Goal: Task Accomplishment & Management: Complete application form

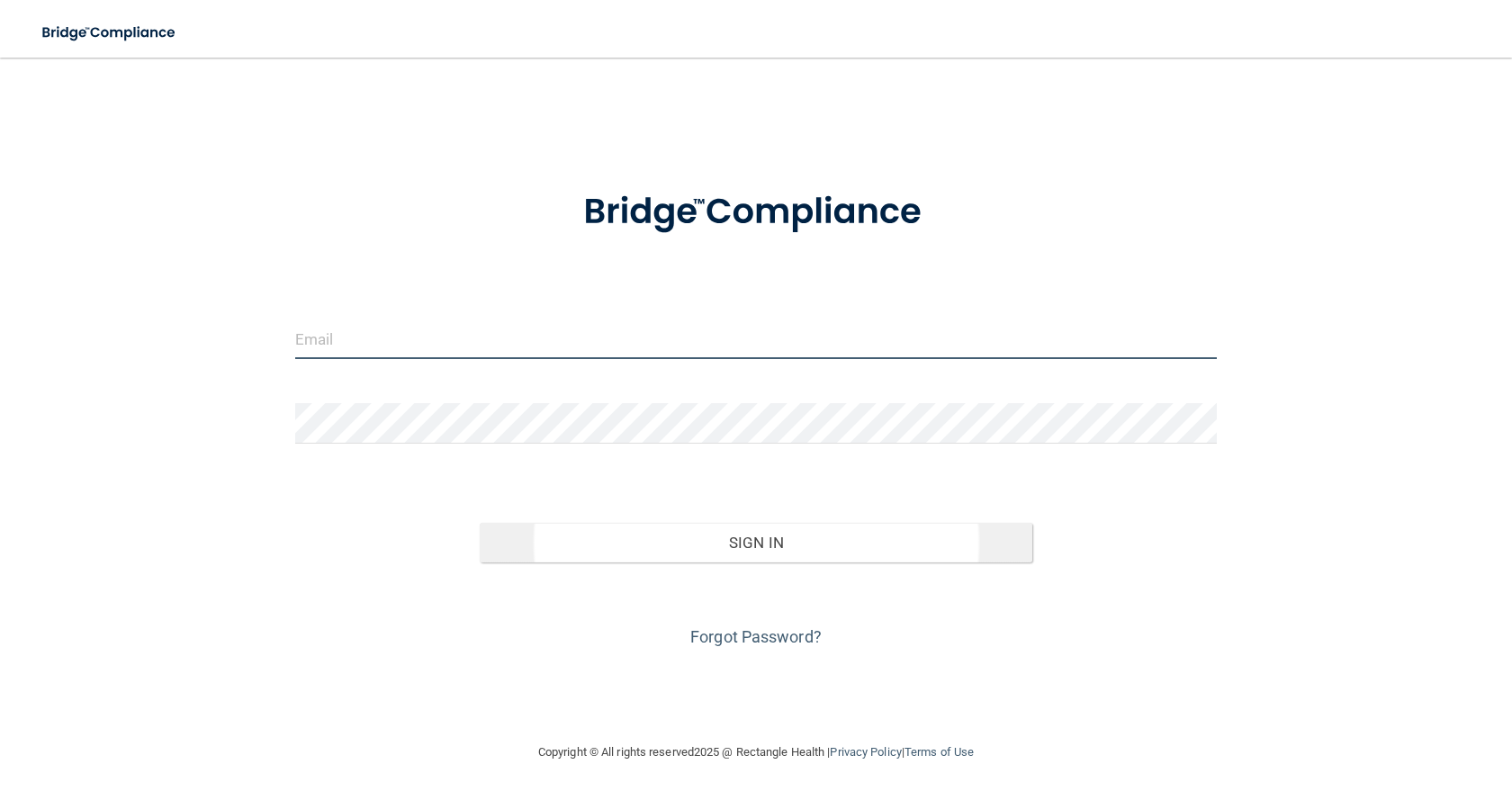
type input "[EMAIL_ADDRESS][DOMAIN_NAME]"
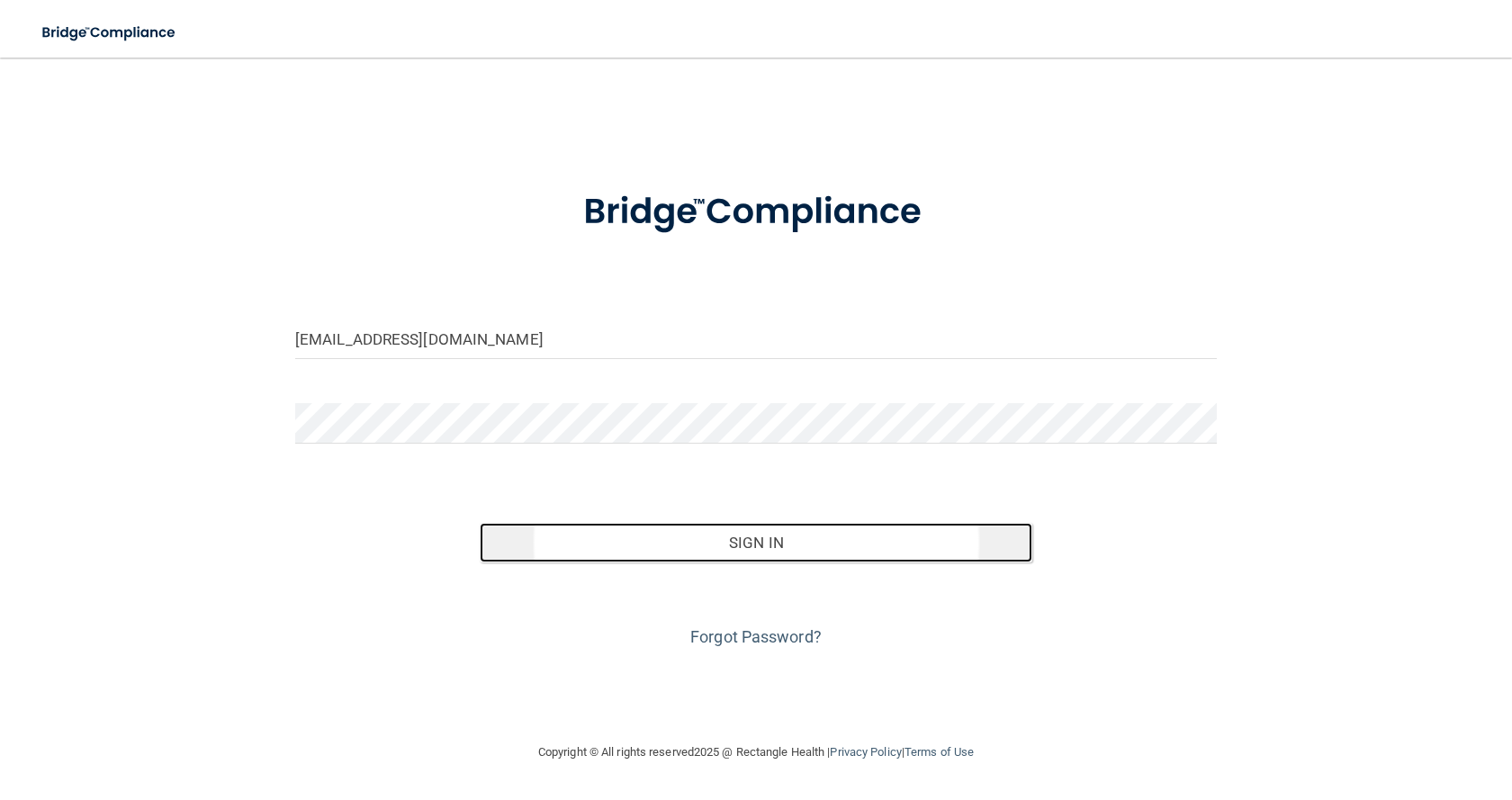
click at [751, 543] on button "Sign In" at bounding box center [756, 543] width 553 height 40
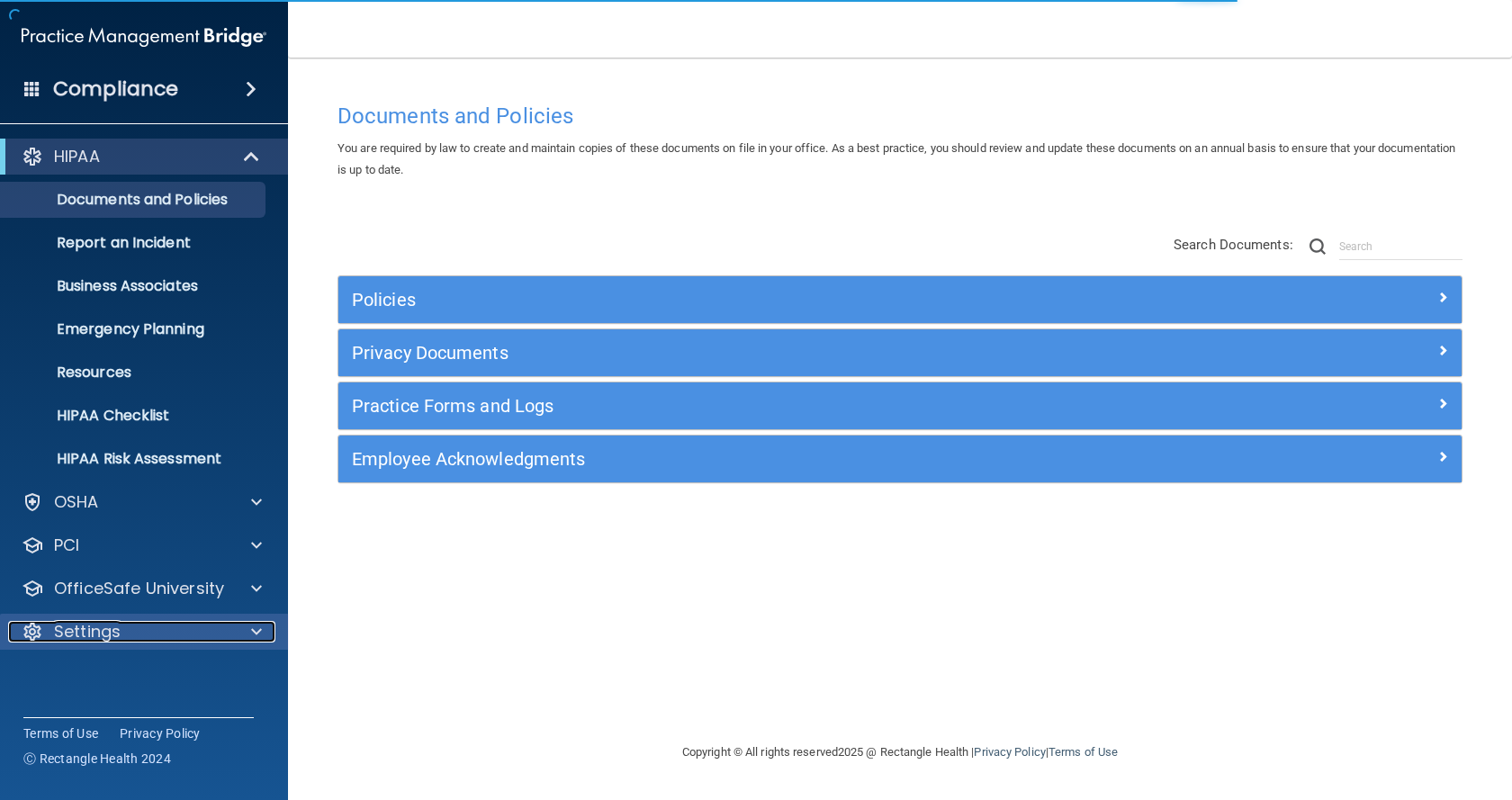
click at [124, 639] on div "Settings" at bounding box center [120, 632] width 223 height 22
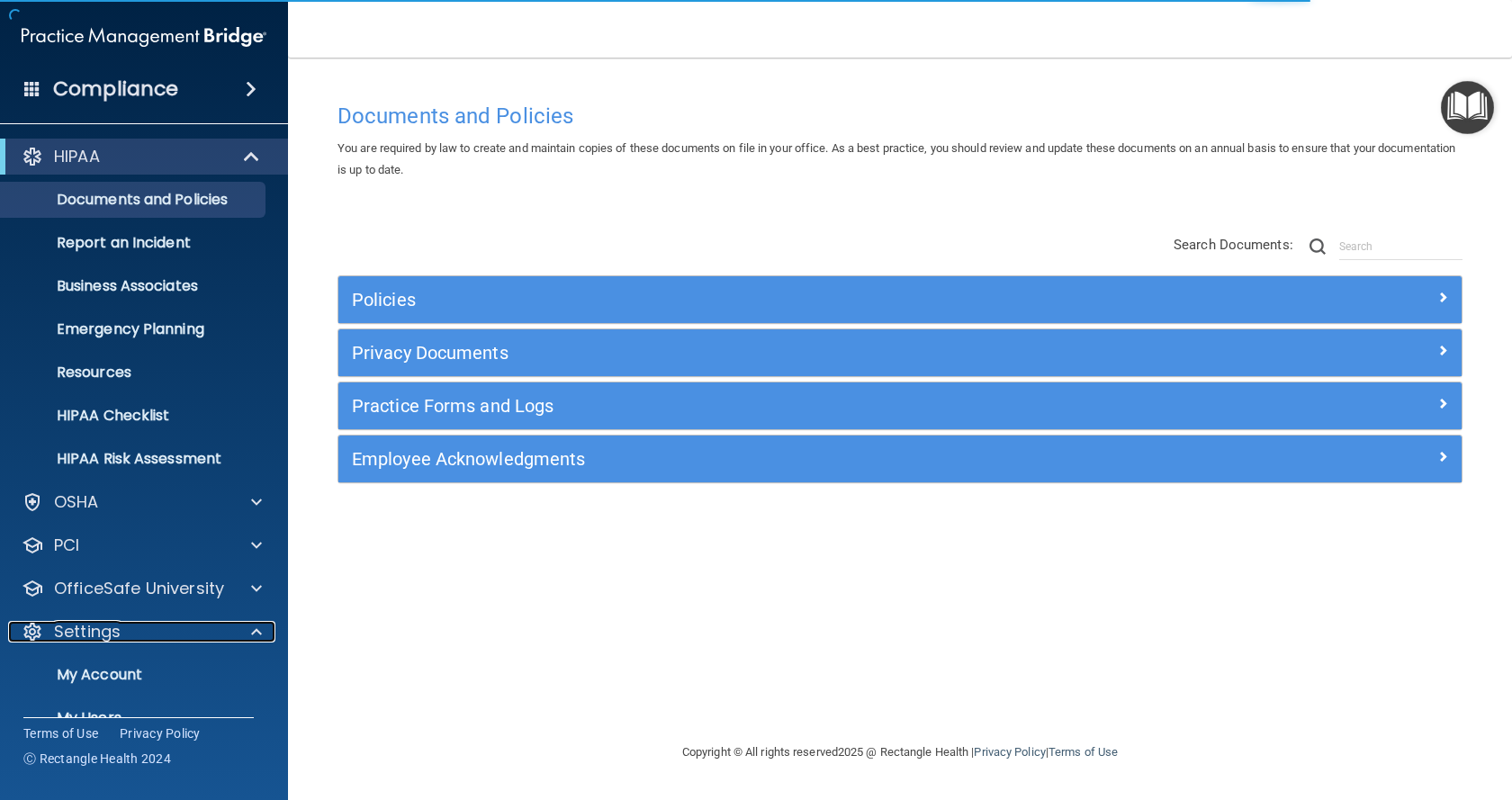
scroll to position [90, 0]
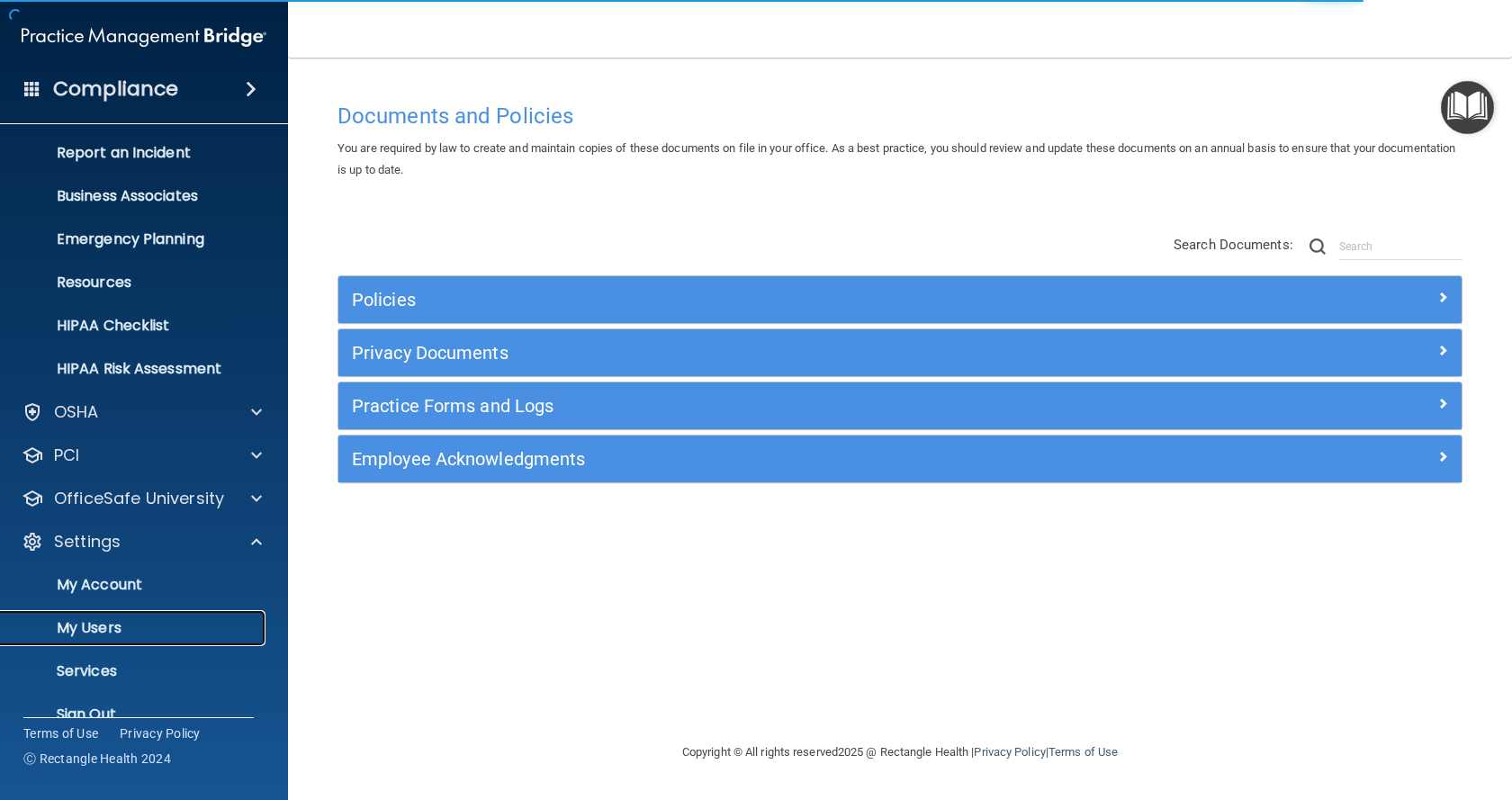
click at [125, 636] on p "My Users" at bounding box center [134, 629] width 246 height 18
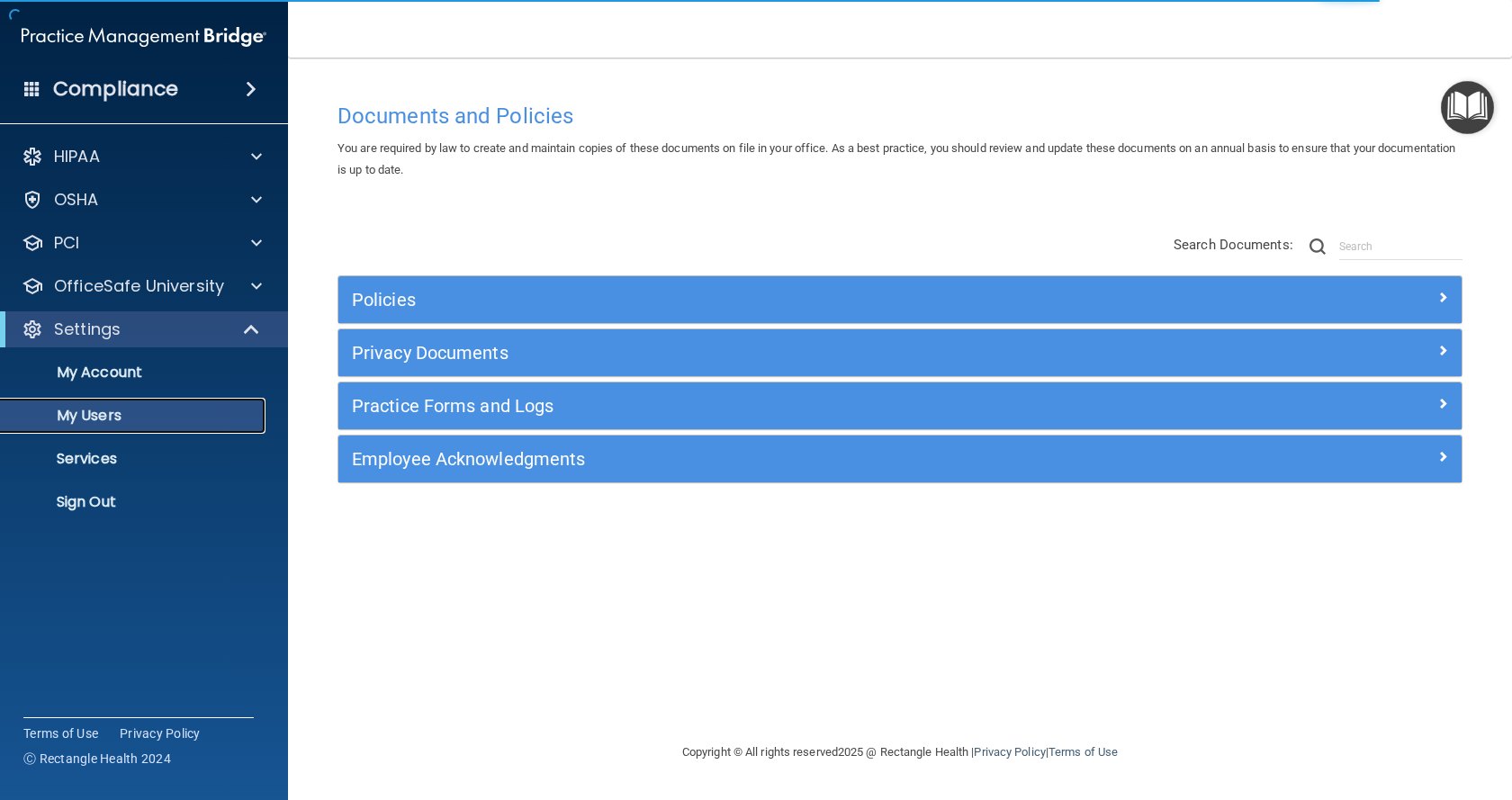
select select "20"
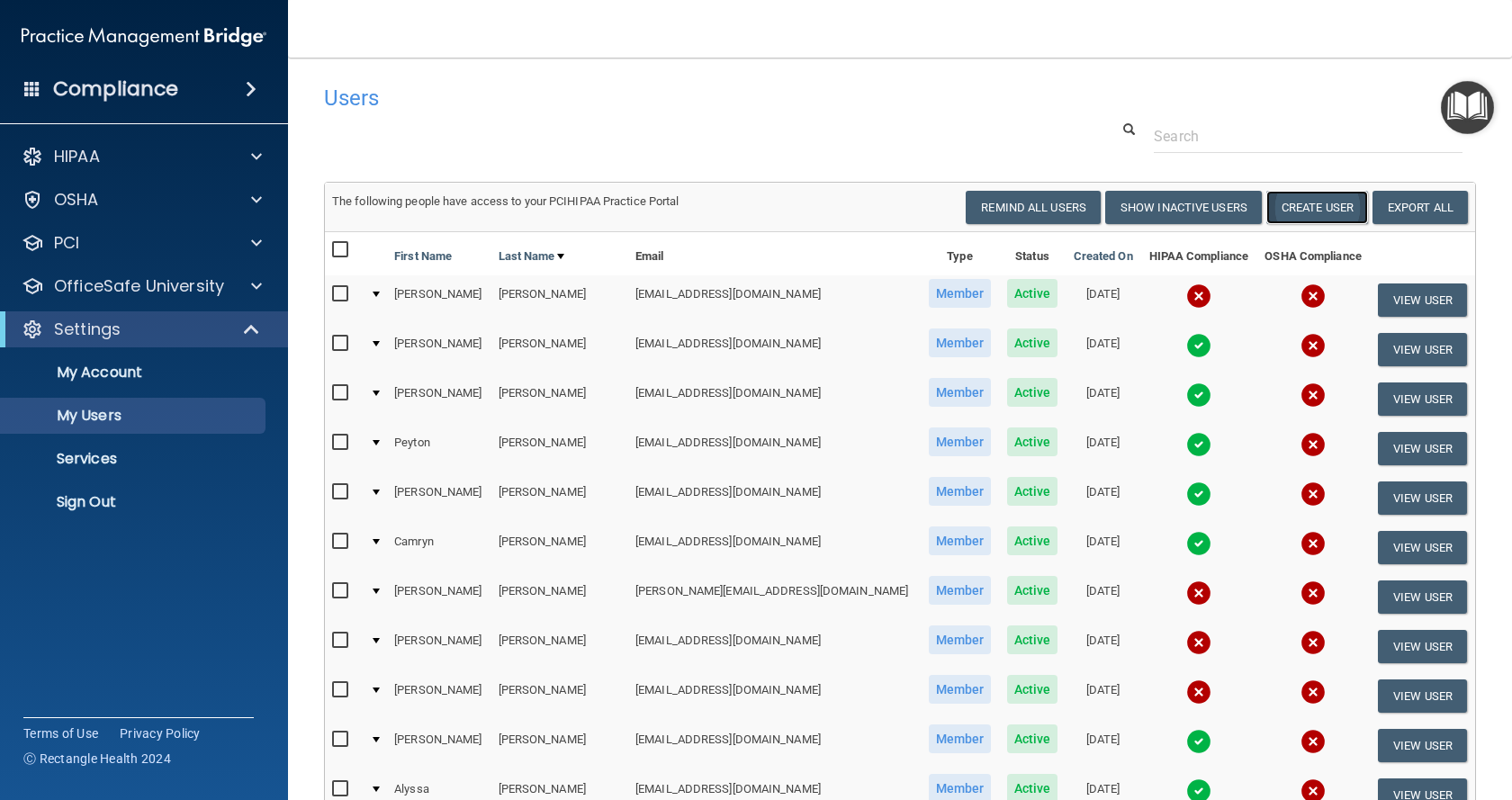
click at [1320, 203] on button "Create User" at bounding box center [1317, 207] width 102 height 33
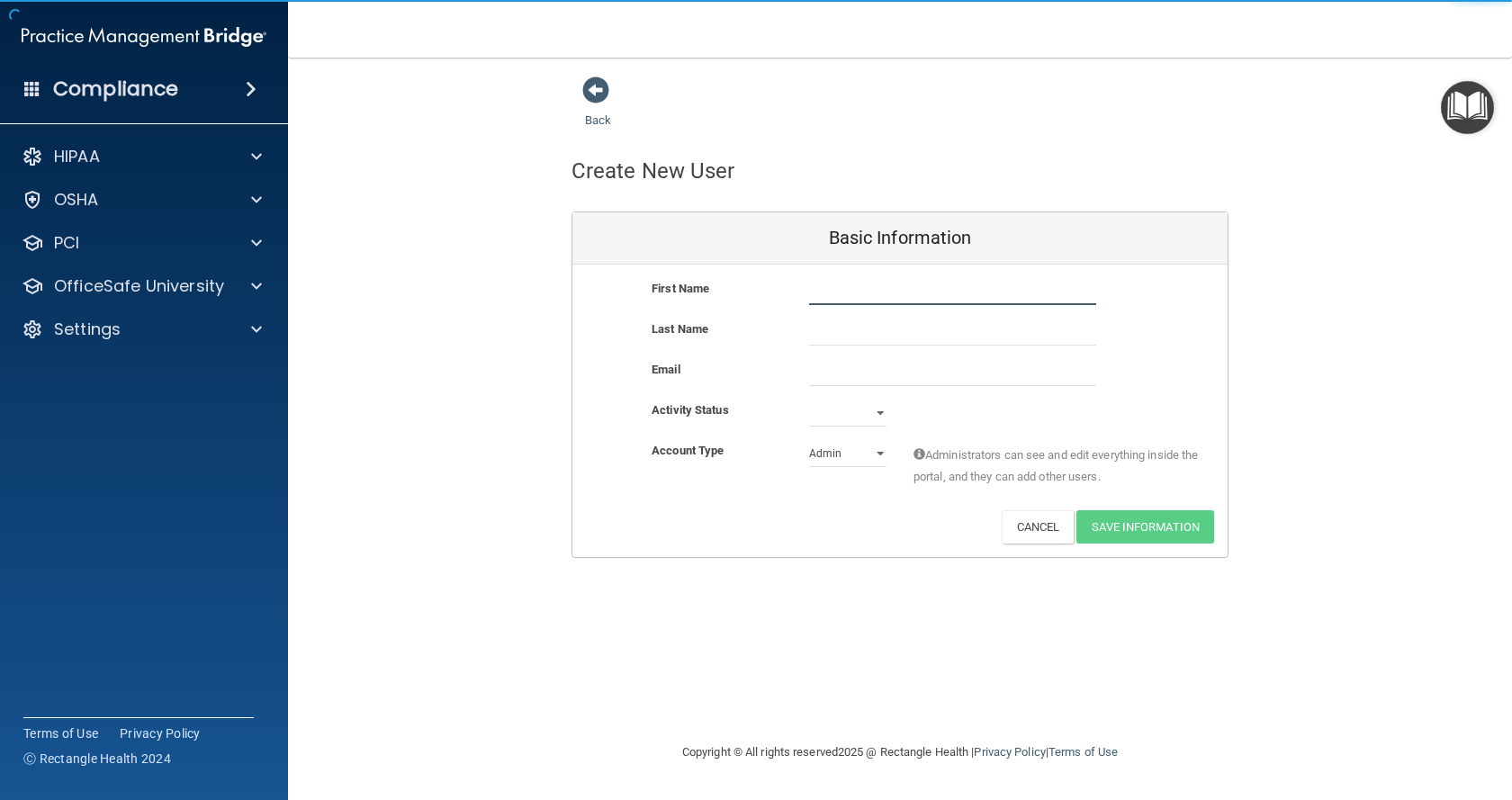
click at [876, 287] on input "text" at bounding box center [952, 291] width 287 height 27
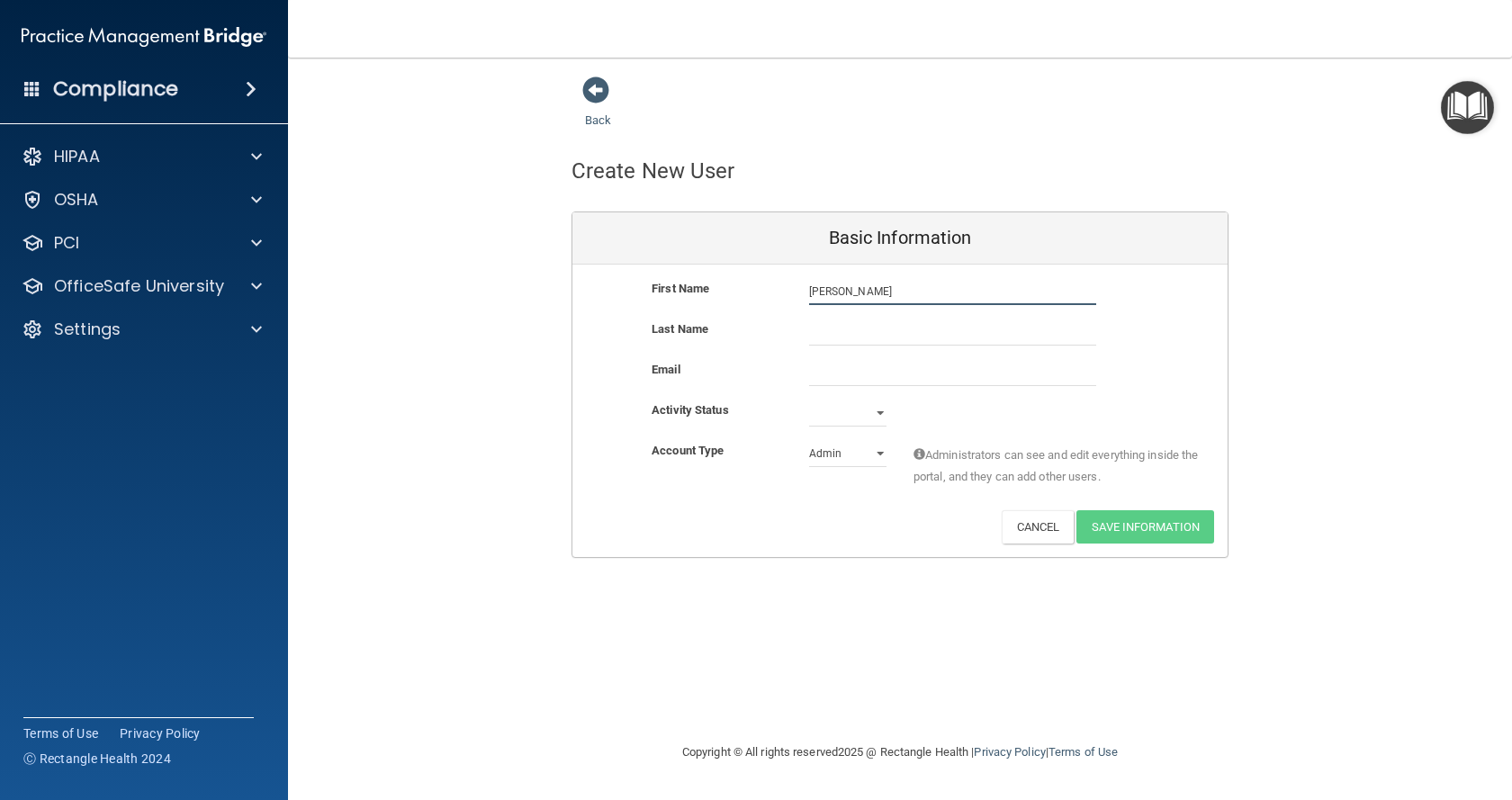
type input "[PERSON_NAME]"
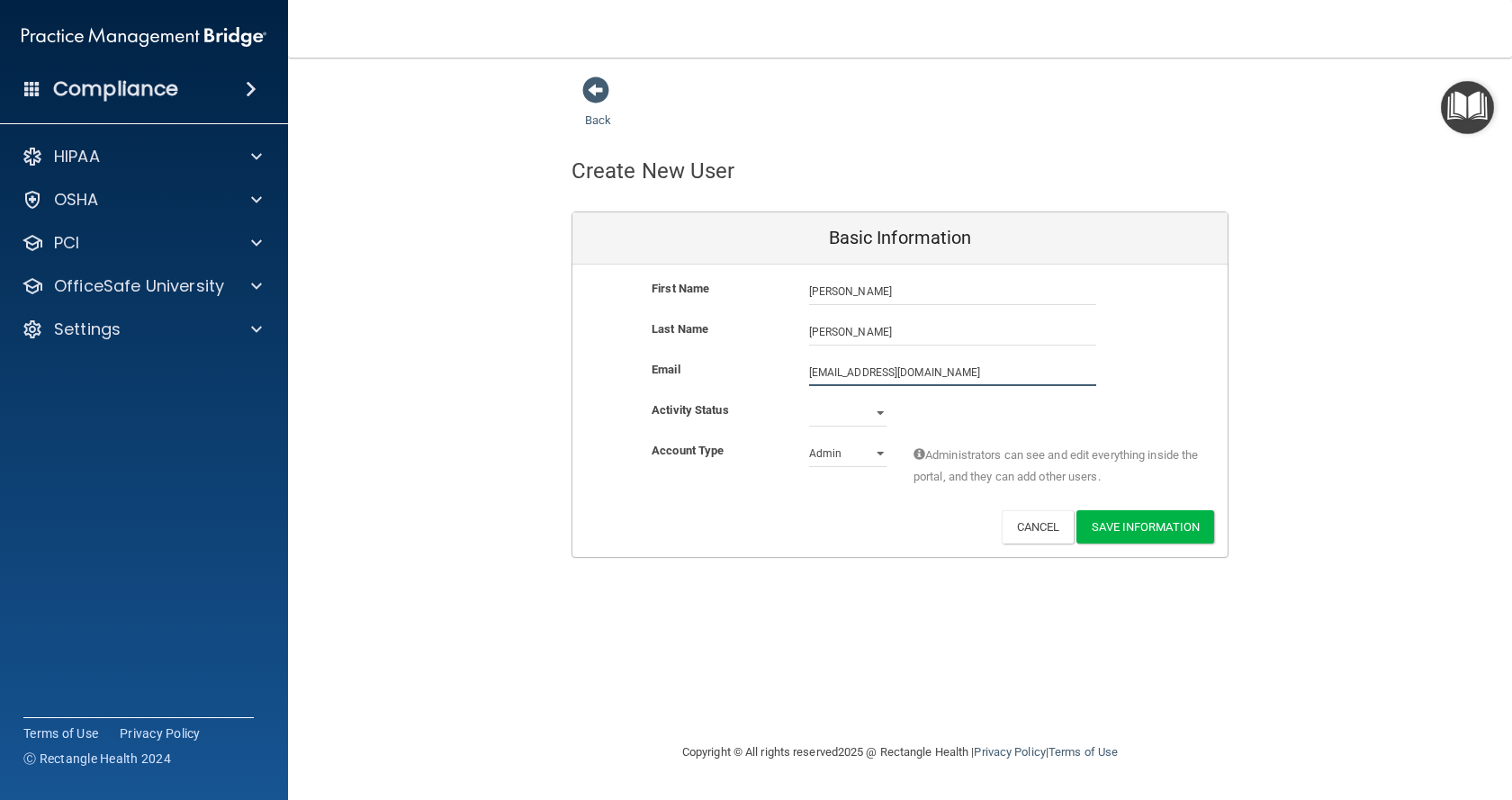
type input "[EMAIL_ADDRESS][DOMAIN_NAME]"
click at [854, 412] on select "Active Inactive" at bounding box center [848, 416] width 78 height 27
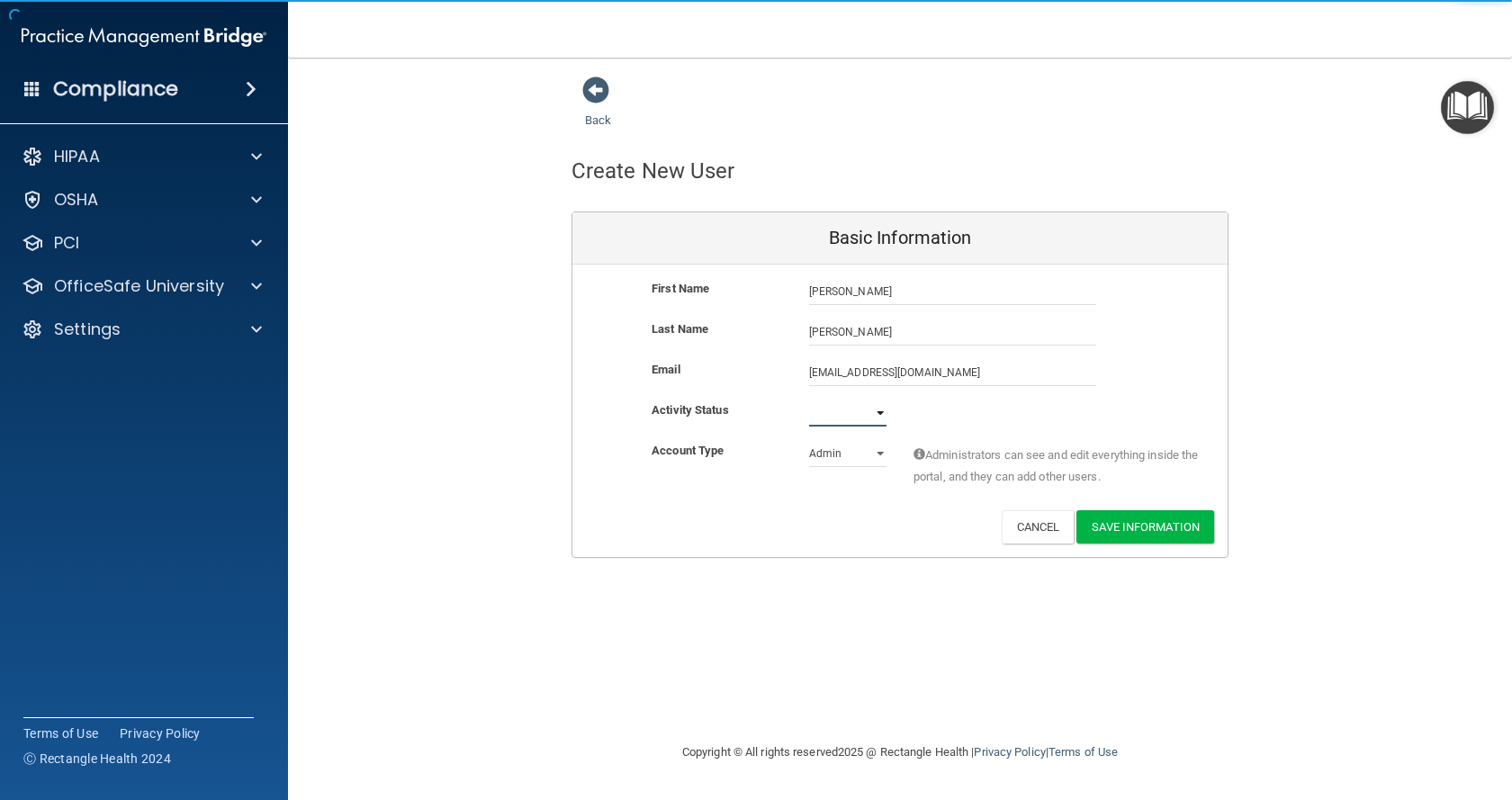
select select "active"
click at [809, 400] on select "Active Inactive" at bounding box center [848, 412] width 78 height 27
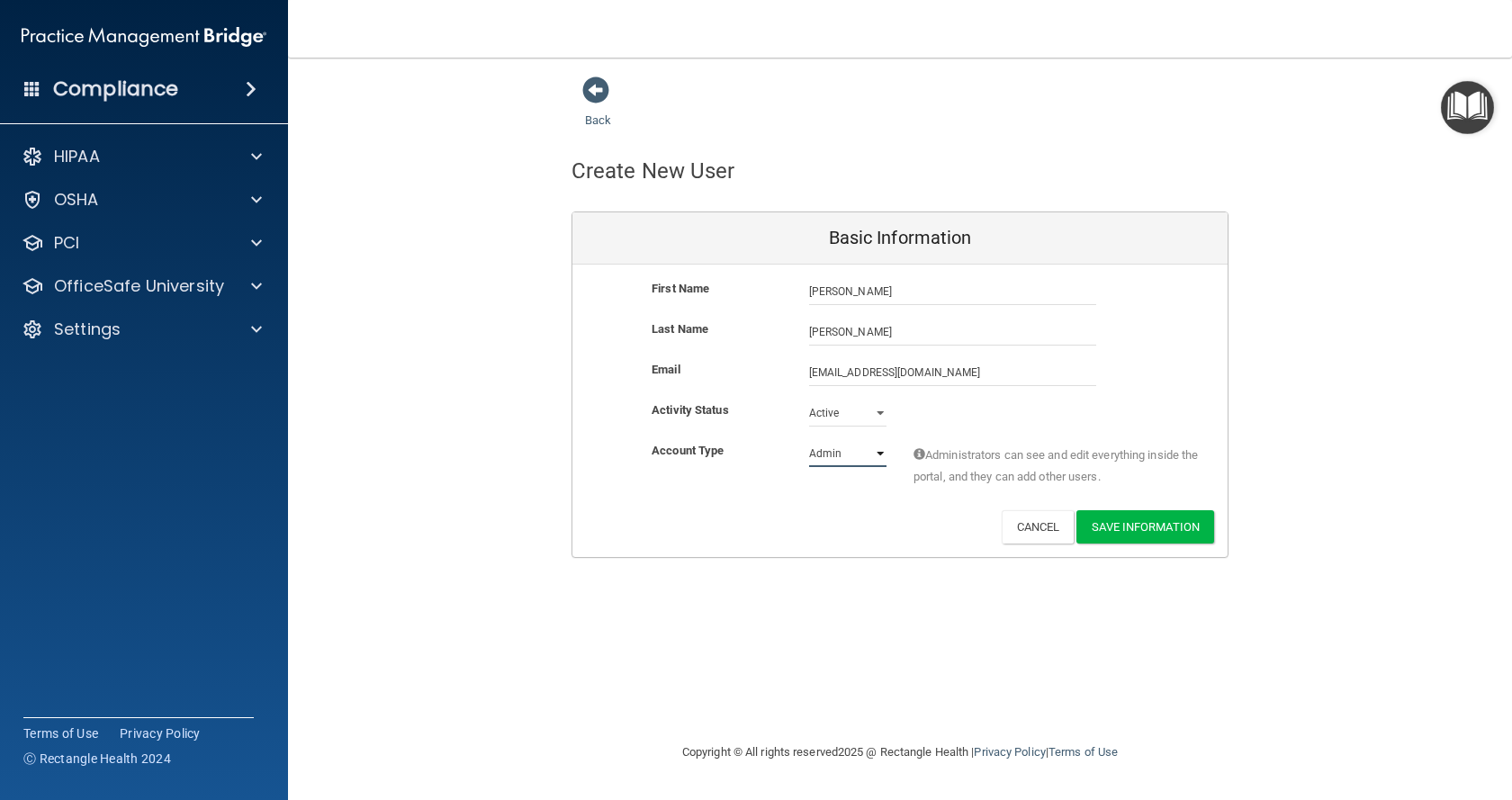
click at [858, 455] on select "Admin Member" at bounding box center [848, 453] width 78 height 27
select select "practice_member"
click at [809, 440] on select "Admin Member" at bounding box center [848, 453] width 78 height 27
click at [1154, 529] on button "Save Information" at bounding box center [1145, 526] width 137 height 33
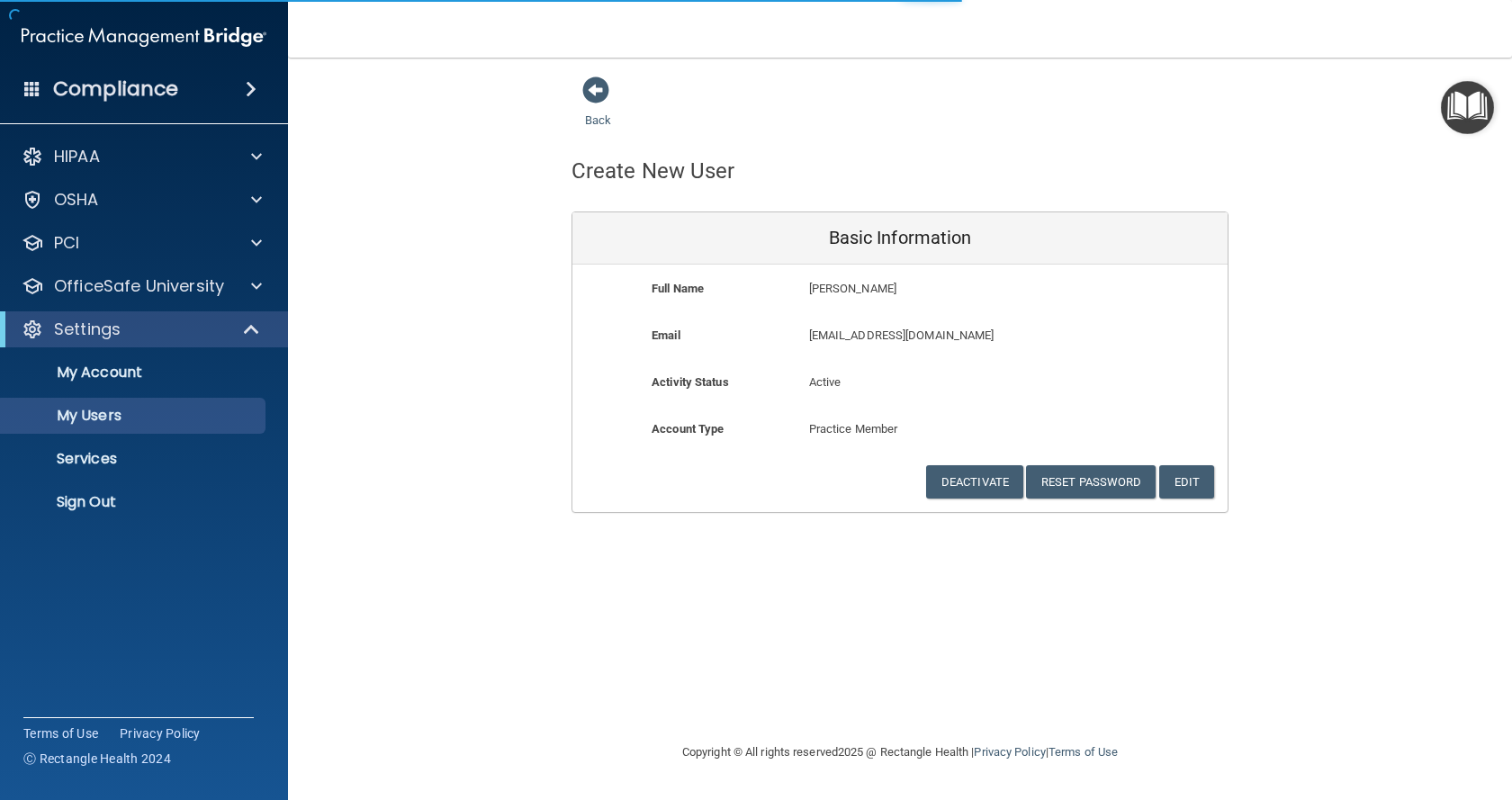
select select "20"
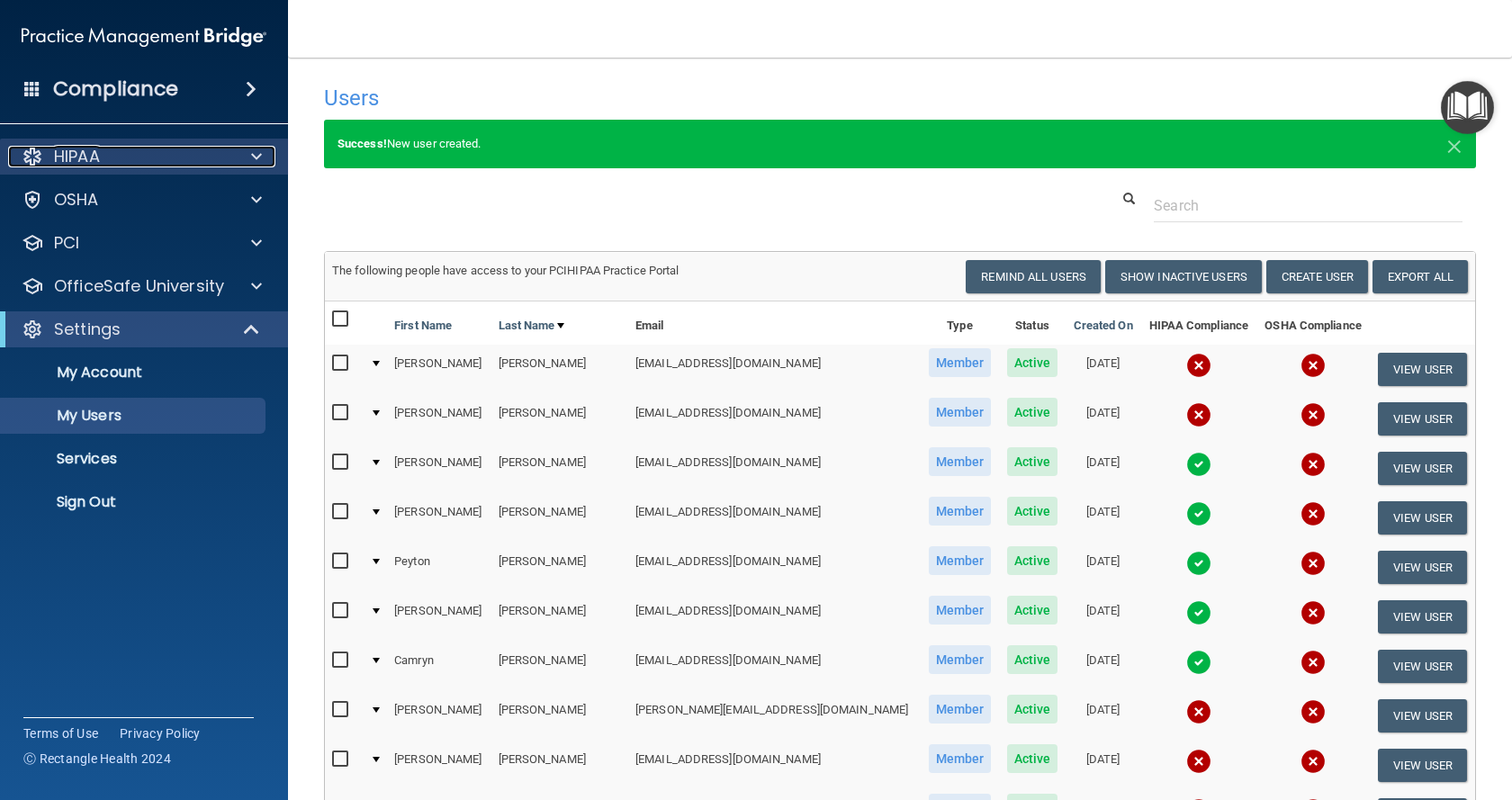
click at [108, 157] on div "HIPAA" at bounding box center [120, 156] width 223 height 22
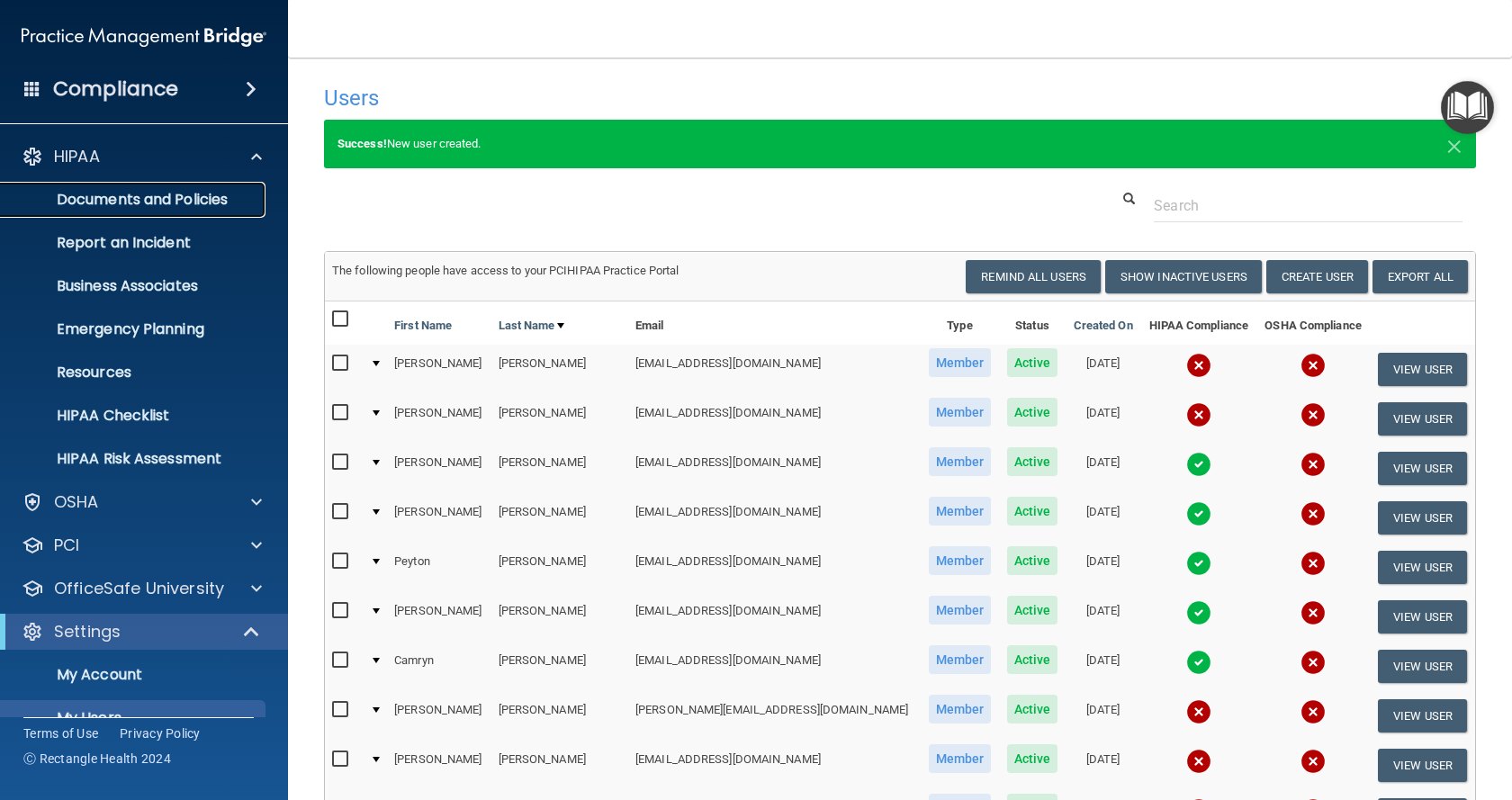
click at [144, 205] on p "Documents and Policies" at bounding box center [134, 200] width 246 height 18
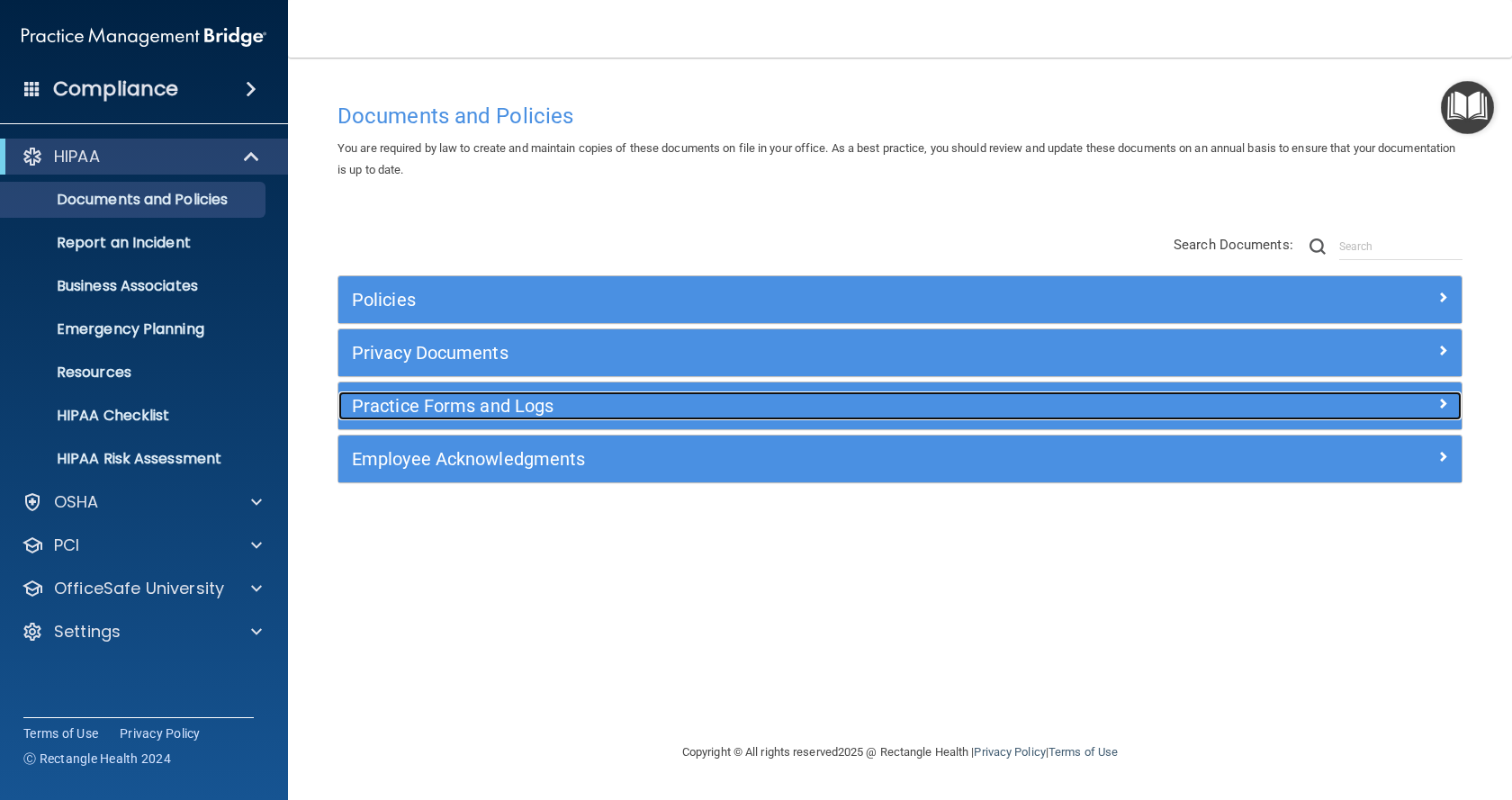
click at [462, 413] on h5 "Practice Forms and Logs" at bounding box center [759, 406] width 816 height 20
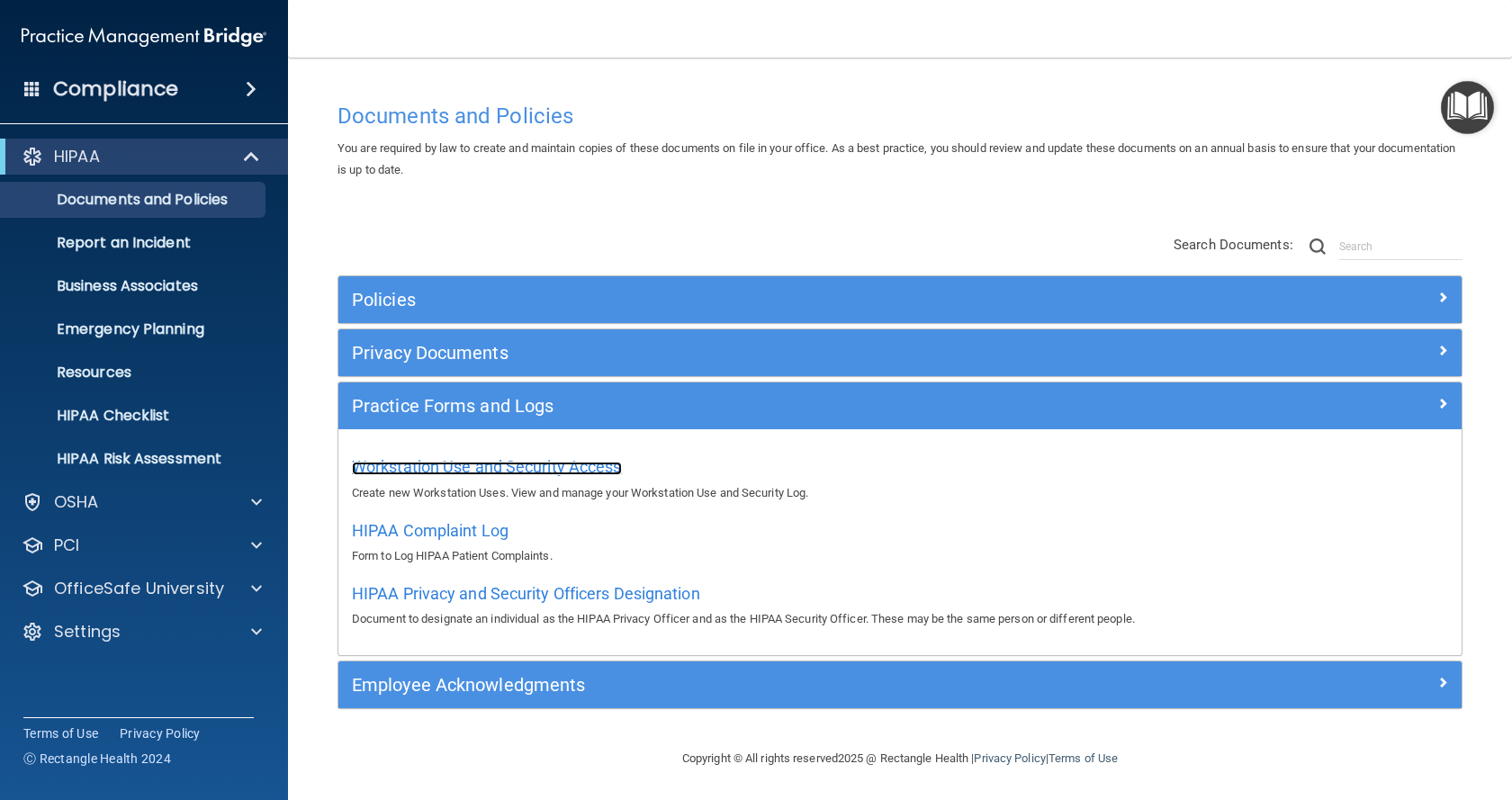
click at [562, 467] on span "Workstation Use and Security Access" at bounding box center [486, 466] width 270 height 19
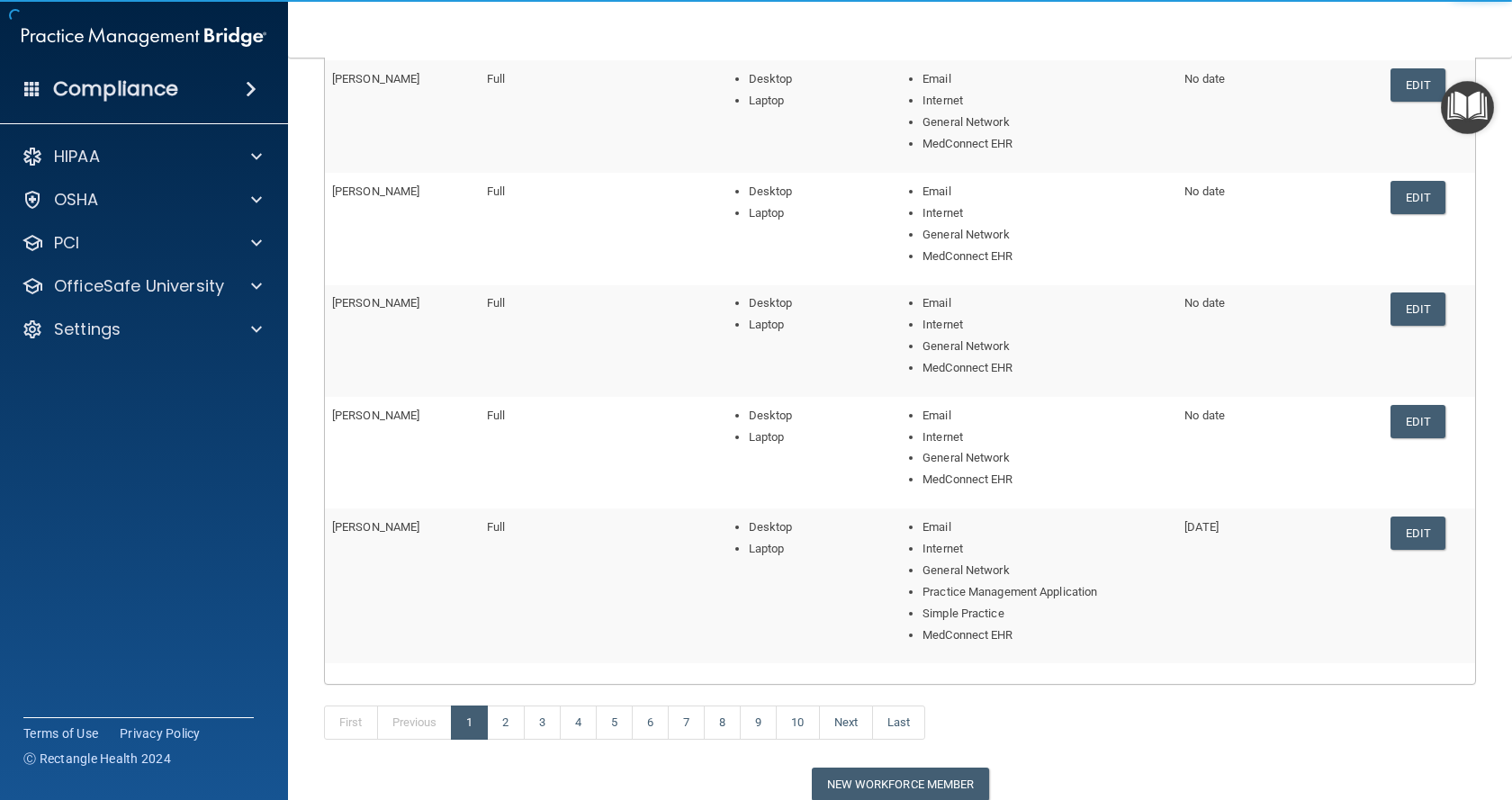
scroll to position [398, 0]
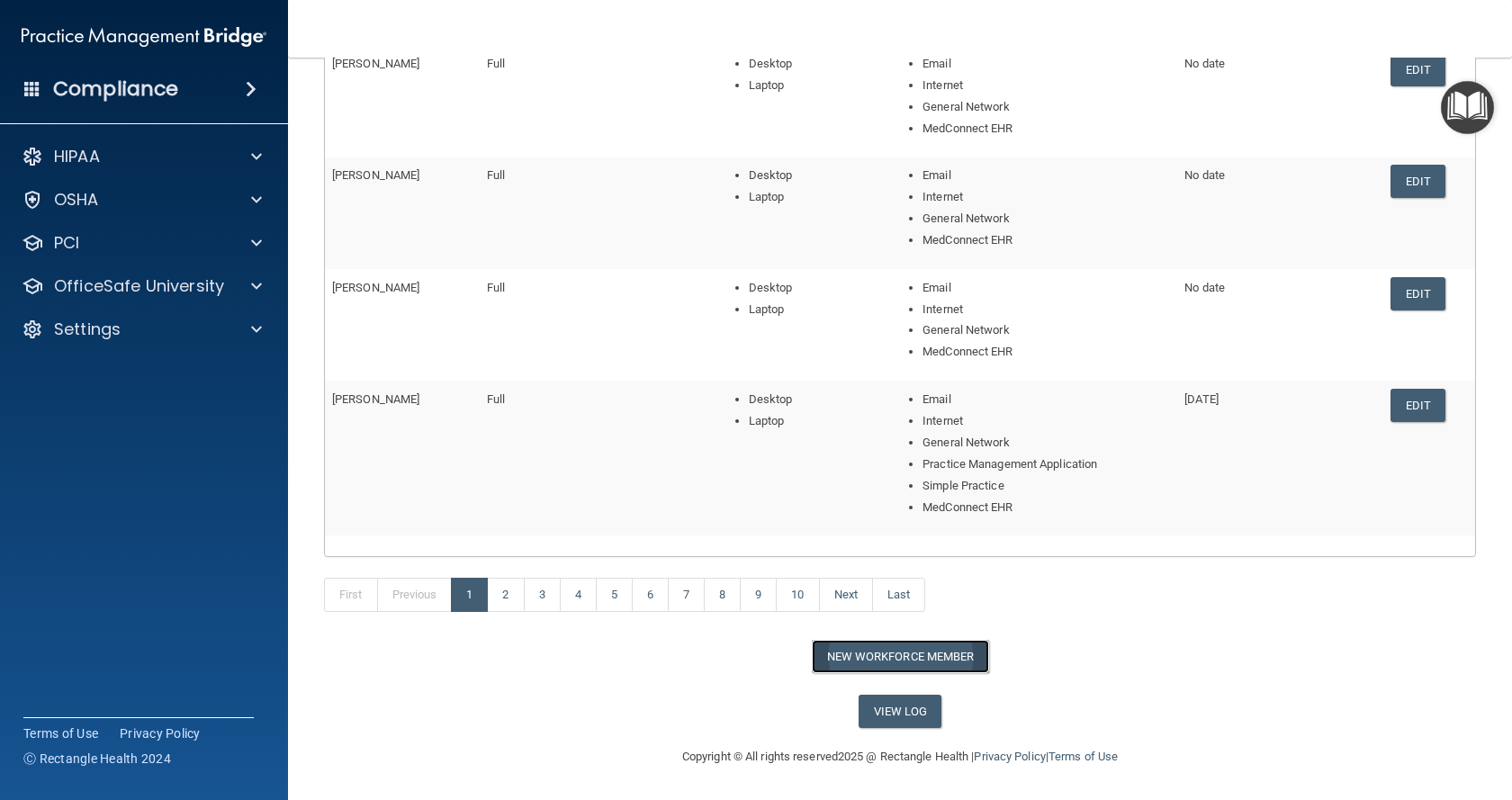
click at [918, 659] on button "New Workforce Member" at bounding box center [900, 656] width 177 height 33
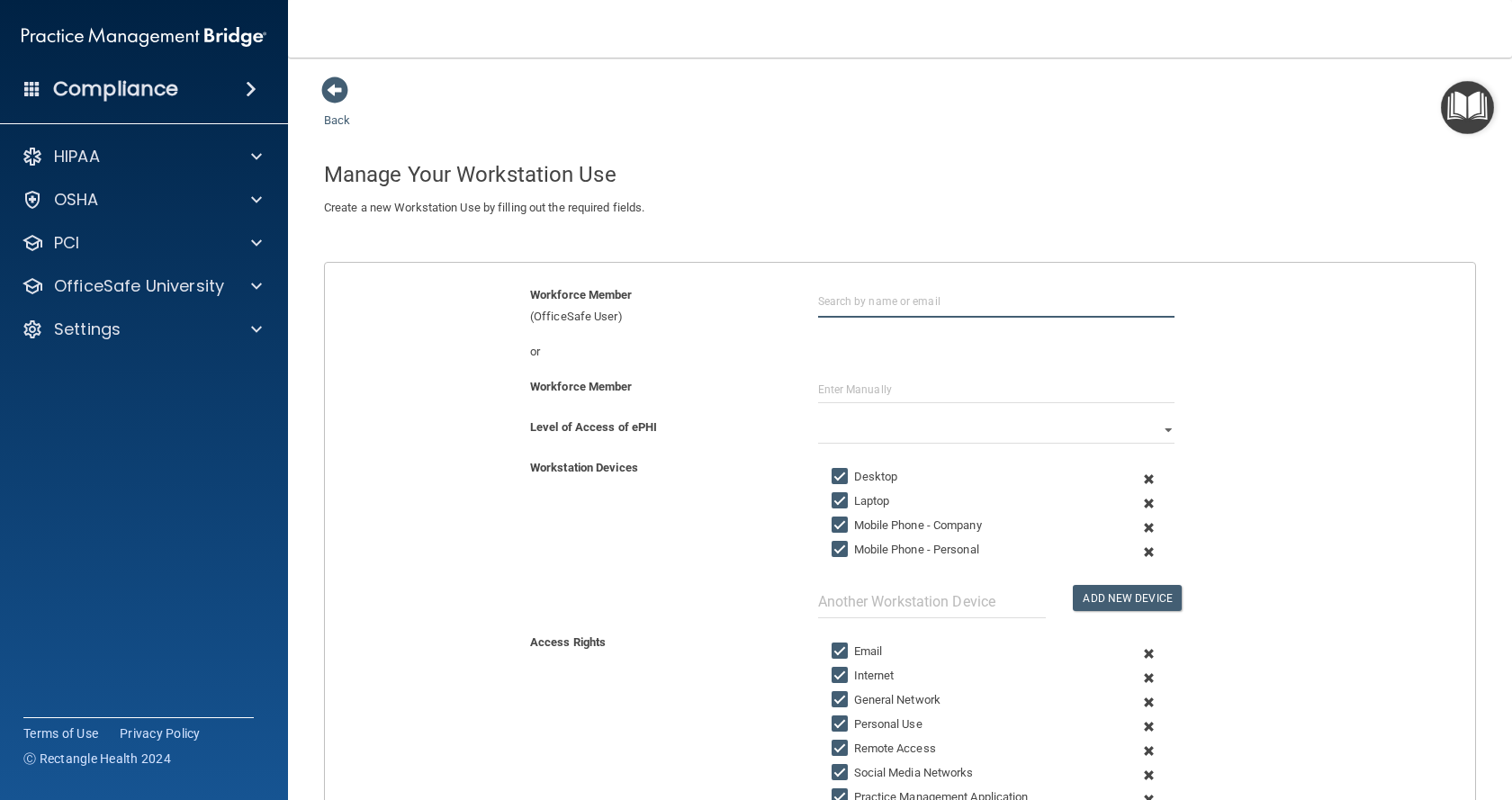
click at [909, 304] on input "text" at bounding box center [996, 301] width 357 height 33
click at [1040, 311] on input "[PERSON_NAME]" at bounding box center [996, 301] width 357 height 33
click at [918, 338] on div "Workforce Member (OfficeSafe User) [PERSON_NAME]" at bounding box center [900, 313] width 1177 height 57
click at [941, 309] on input "[PERSON_NAME]" at bounding box center [996, 301] width 357 height 33
click at [900, 303] on input "[PERSON_NAME]" at bounding box center [996, 301] width 357 height 33
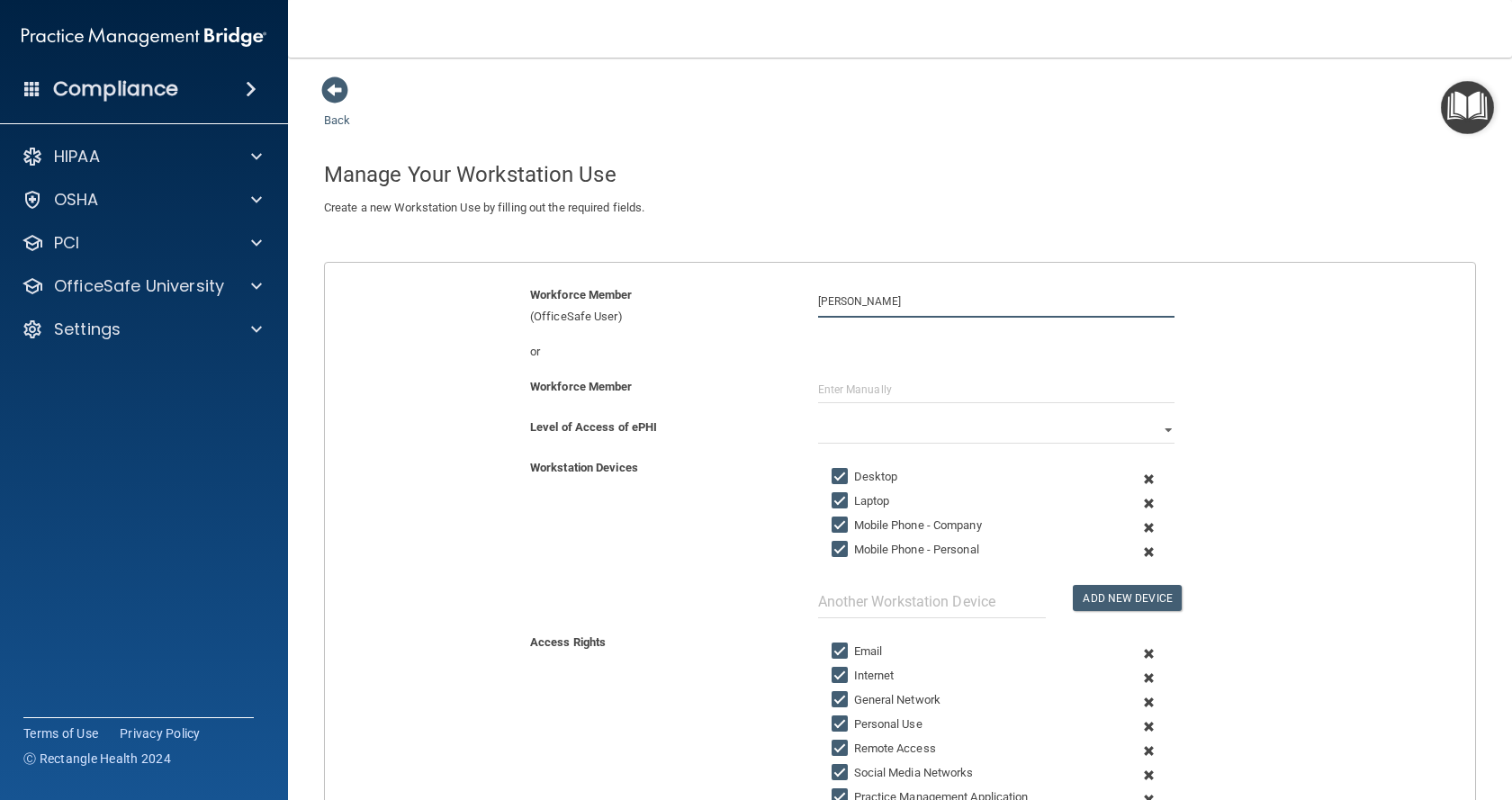
click at [891, 303] on input "[PERSON_NAME]" at bounding box center [996, 301] width 357 height 33
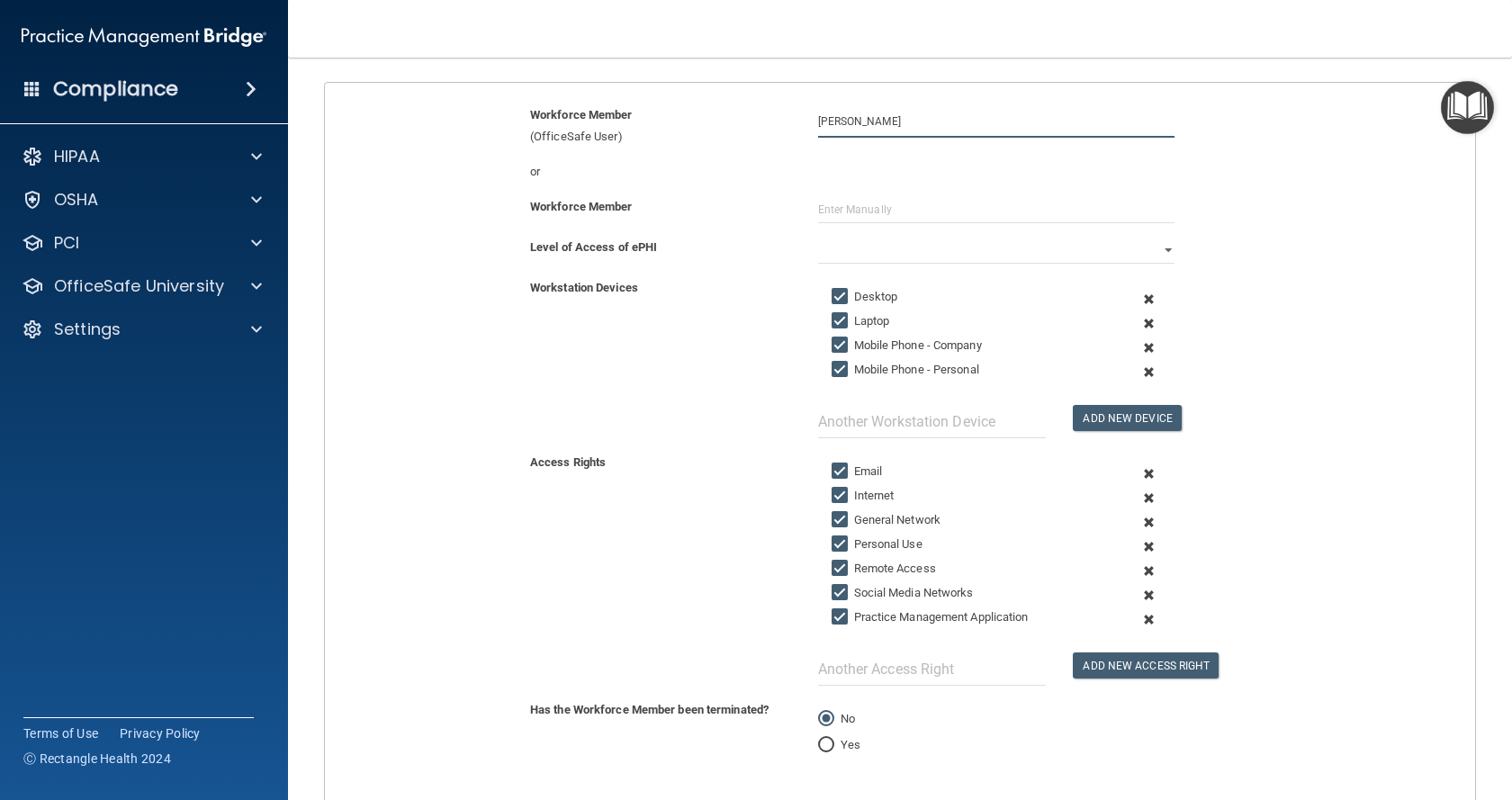
drag, startPoint x: 908, startPoint y: 126, endPoint x: 788, endPoint y: 120, distance: 120.1
click at [788, 120] on div "Workforce Member (OfficeSafe User) [PERSON_NAME]" at bounding box center [900, 126] width 1177 height 43
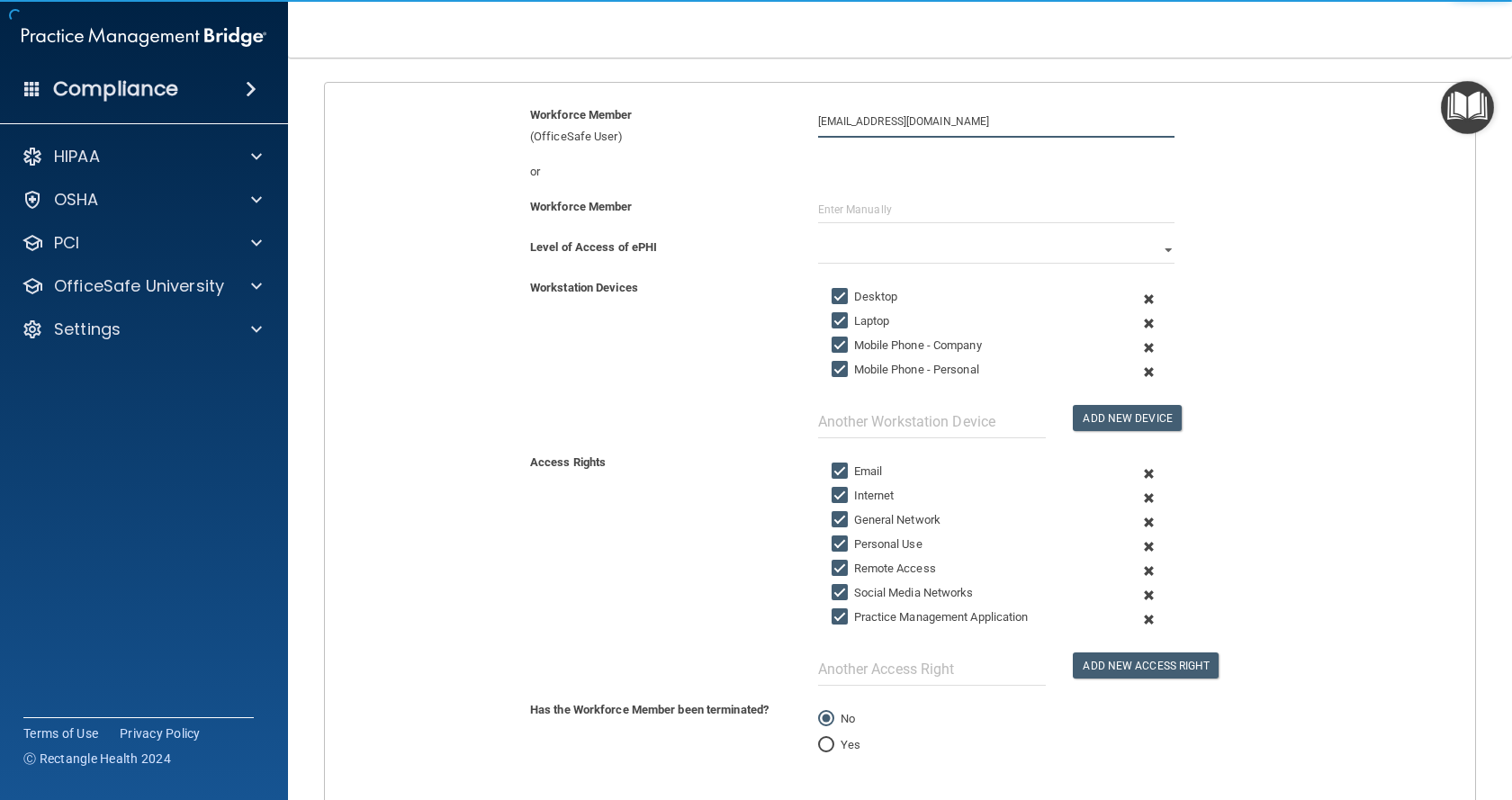
drag, startPoint x: 979, startPoint y: 125, endPoint x: 805, endPoint y: 118, distance: 174.1
click at [805, 118] on div "[EMAIL_ADDRESS][DOMAIN_NAME] [PERSON_NAME] [PERSON_NAME][EMAIL_ADDRESS][DOMAIN_…" at bounding box center [996, 121] width 383 height 33
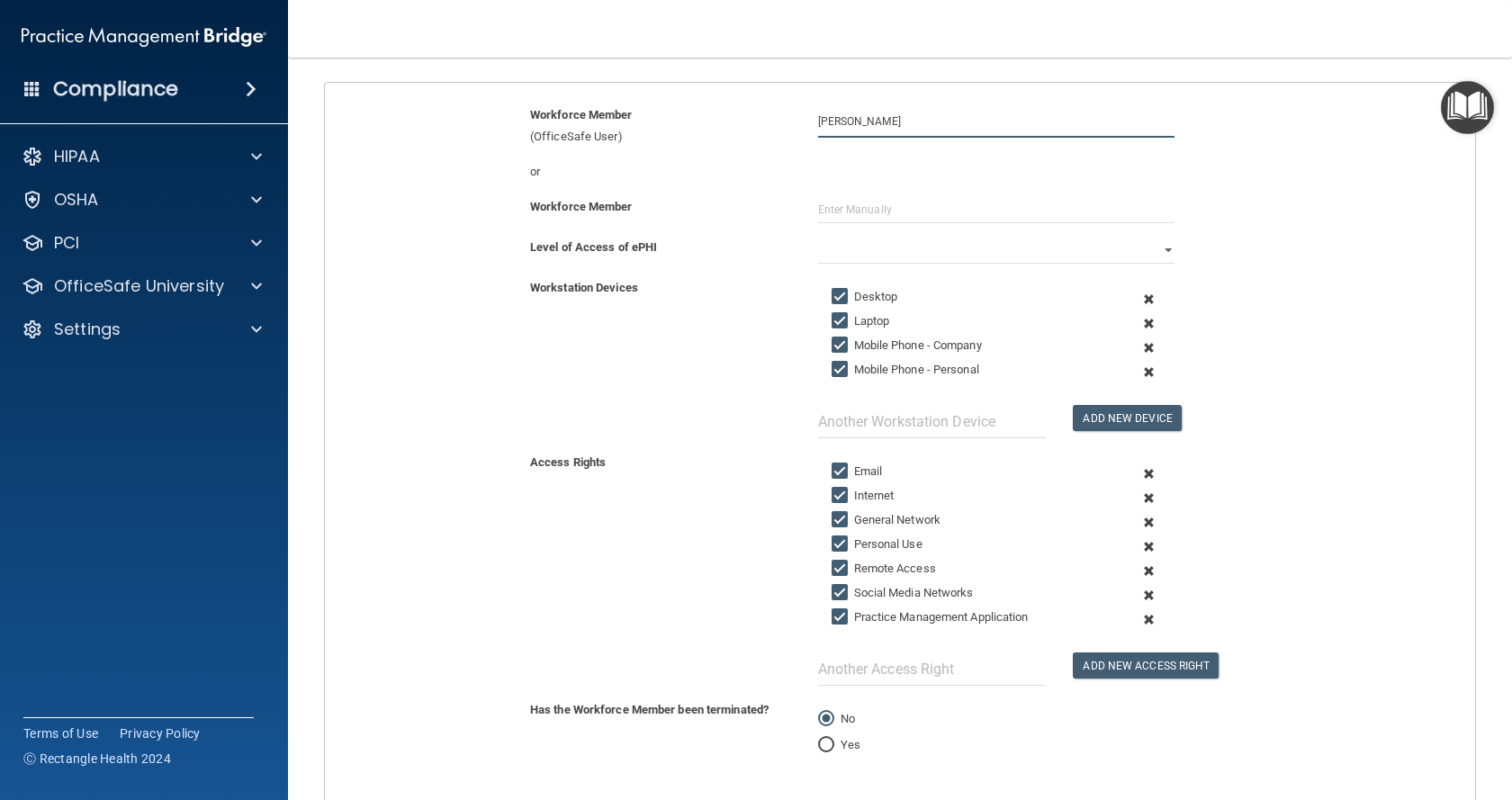
type input "[PERSON_NAME]"
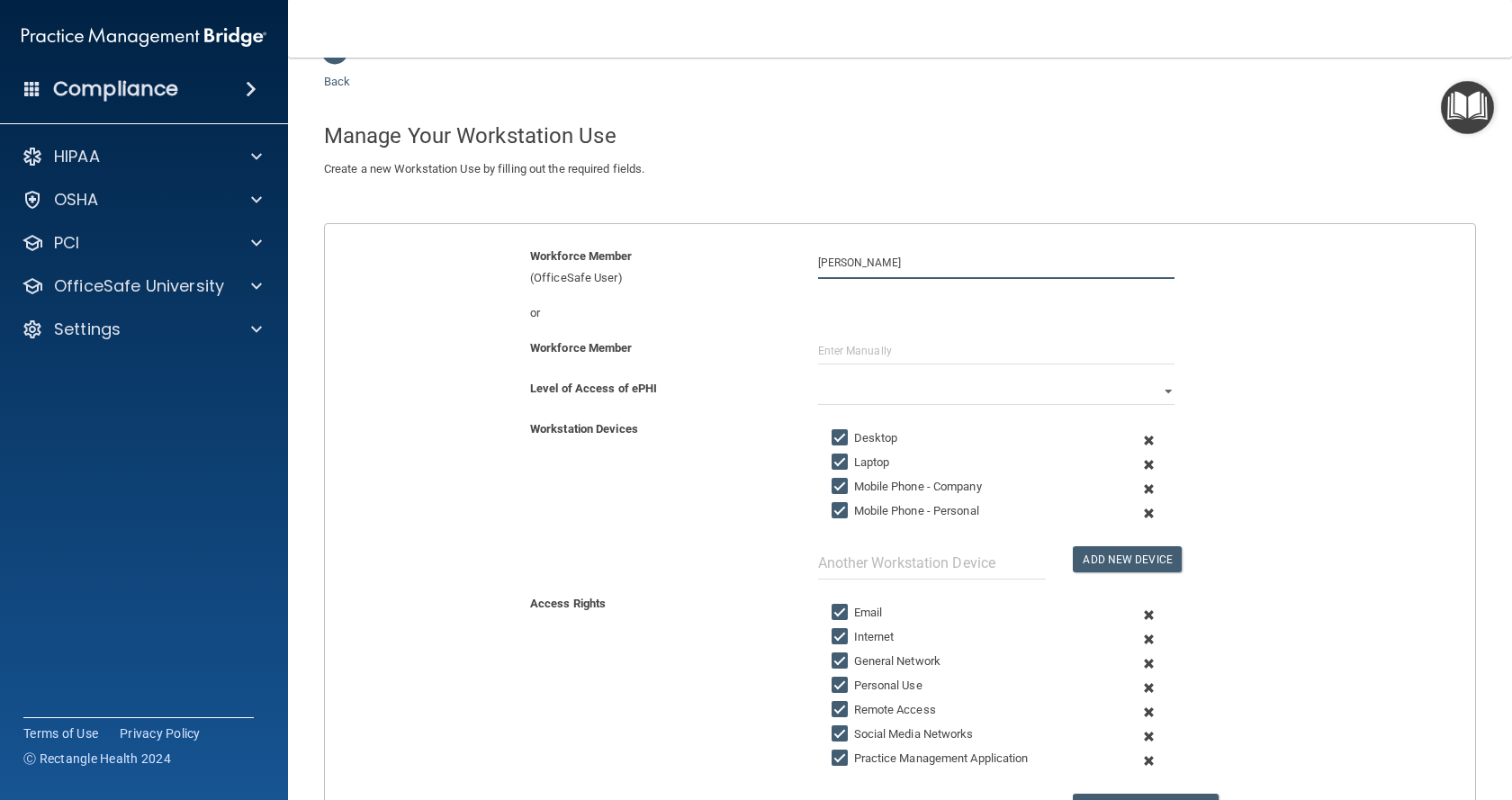
scroll to position [0, 0]
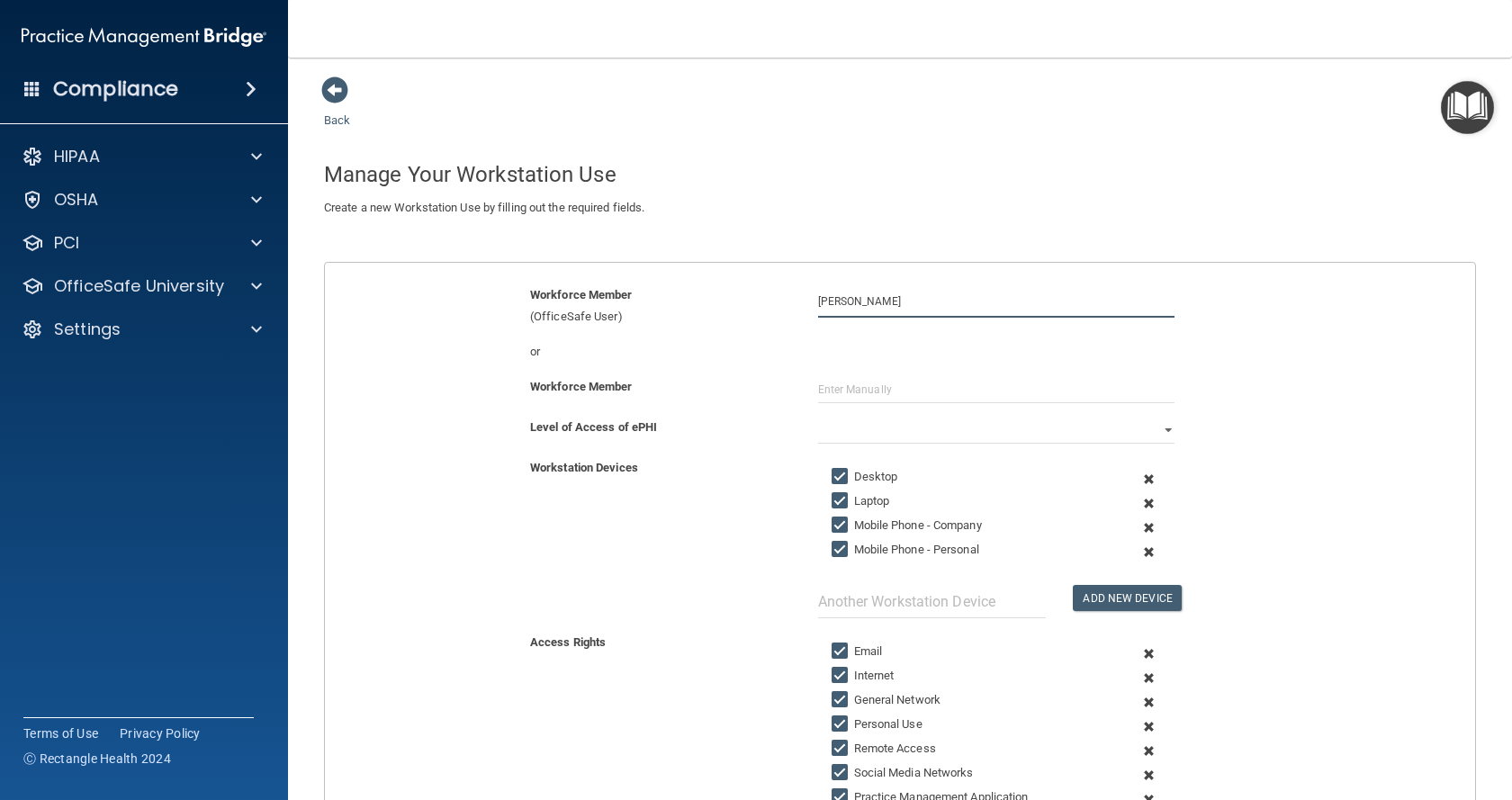
click at [955, 302] on input "[PERSON_NAME]" at bounding box center [996, 301] width 357 height 33
click at [907, 327] on div "Workforce Member (OfficeSafe User) [PERSON_NAME]" at bounding box center [900, 306] width 1177 height 43
click at [821, 327] on div "Workforce Member (OfficeSafe User) [PERSON_NAME]" at bounding box center [900, 306] width 1177 height 43
click at [909, 297] on input "[PERSON_NAME]" at bounding box center [996, 301] width 357 height 33
click at [908, 298] on input "[PERSON_NAME]" at bounding box center [996, 301] width 357 height 33
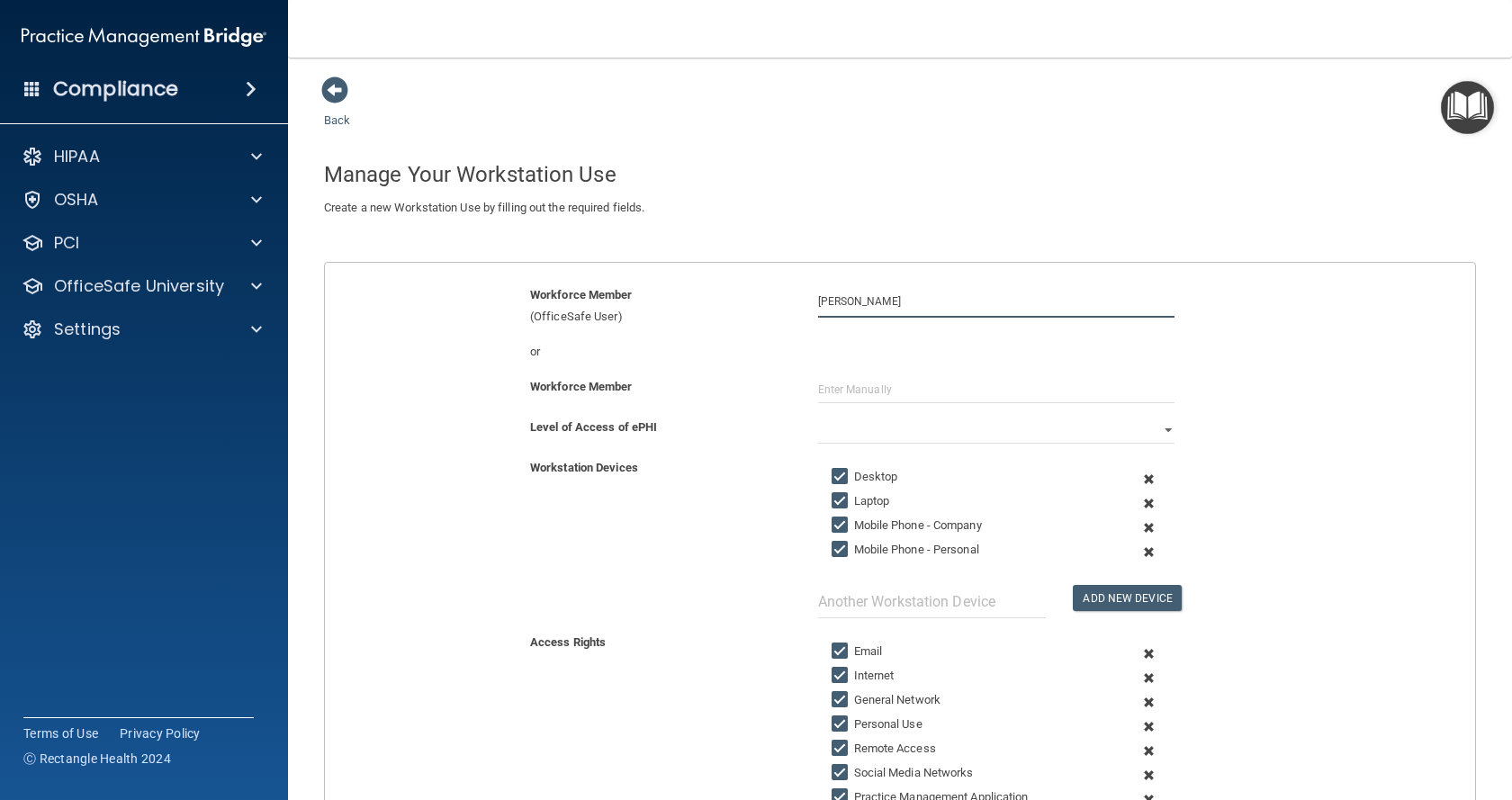
click at [908, 298] on input "[PERSON_NAME]" at bounding box center [996, 301] width 357 height 33
click at [909, 298] on input "[PERSON_NAME]" at bounding box center [996, 301] width 357 height 33
click at [976, 301] on input "[PERSON_NAME]" at bounding box center [996, 301] width 357 height 33
click at [1066, 300] on input "[PERSON_NAME]" at bounding box center [996, 301] width 357 height 33
click at [1159, 300] on input "[PERSON_NAME]" at bounding box center [996, 301] width 357 height 33
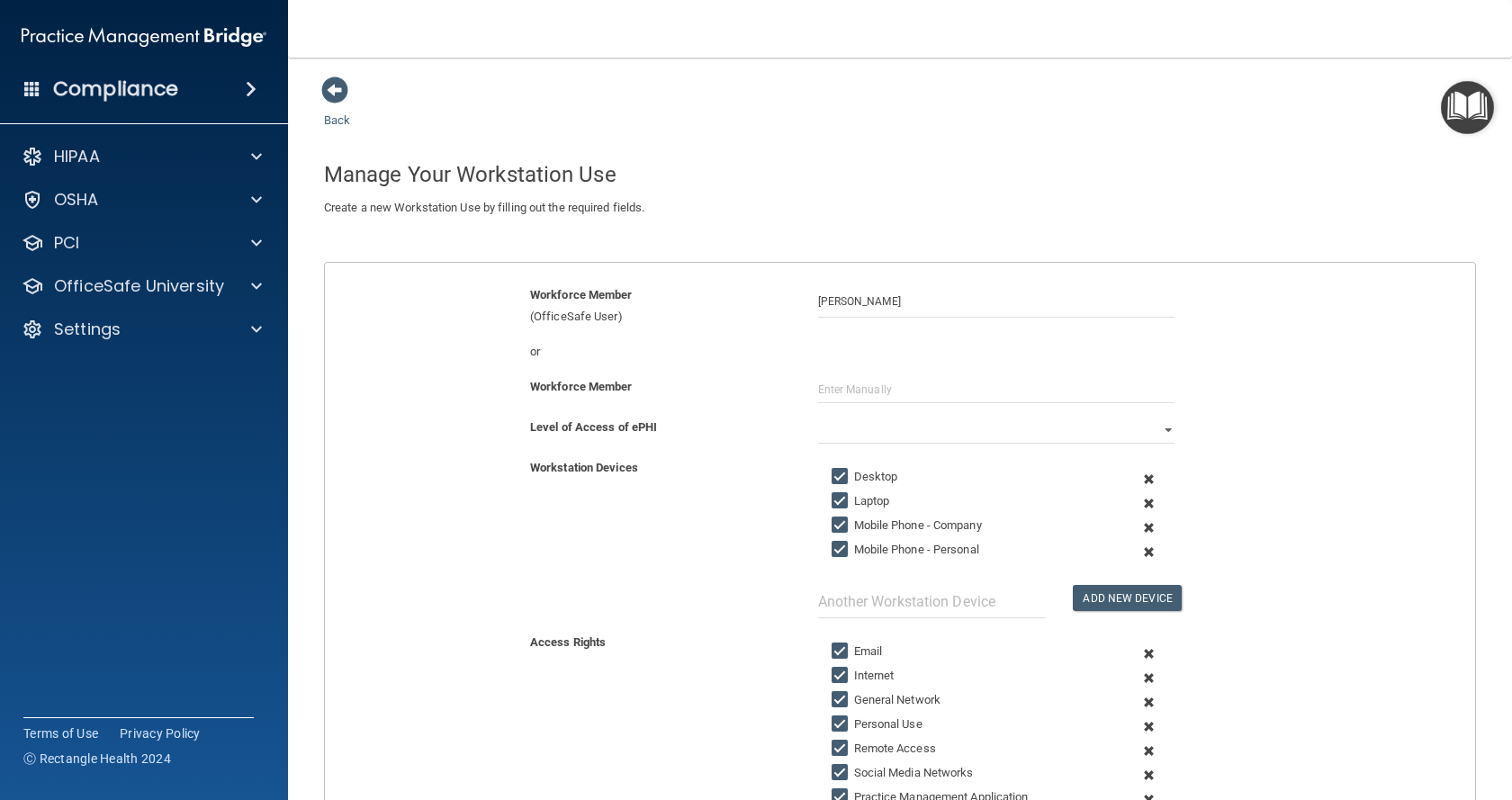
click at [1207, 303] on div "Workforce Member (OfficeSafe User) [PERSON_NAME]" at bounding box center [900, 306] width 1177 height 43
click at [904, 342] on div "or" at bounding box center [900, 352] width 1177 height 22
click at [844, 369] on div "or" at bounding box center [900, 358] width 1177 height 35
click at [870, 386] on input "text" at bounding box center [996, 390] width 357 height 27
click at [555, 322] on div "Workforce Member (OfficeSafe User)" at bounding box center [660, 306] width 288 height 43
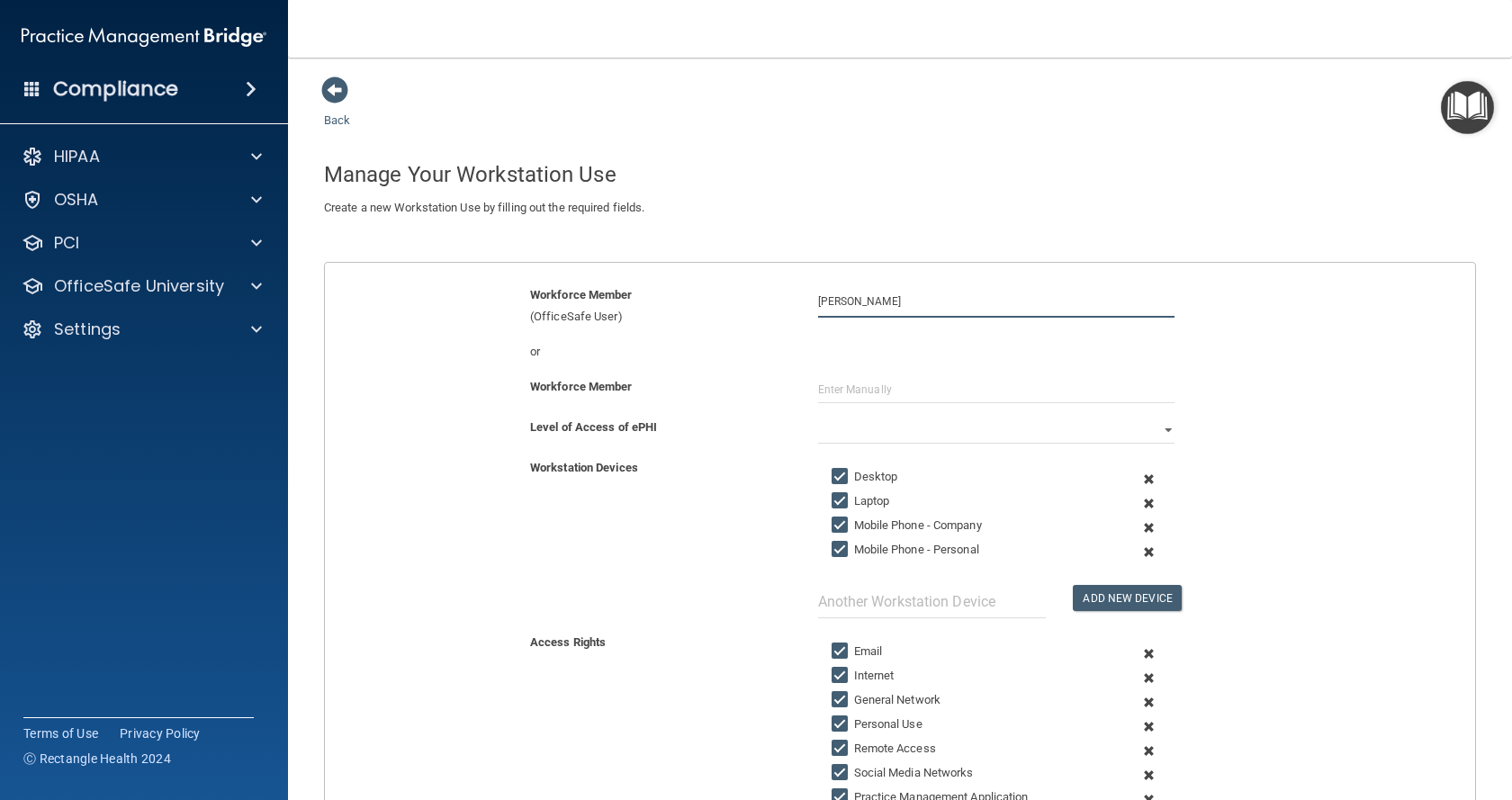
click at [947, 310] on input "[PERSON_NAME]" at bounding box center [996, 301] width 357 height 33
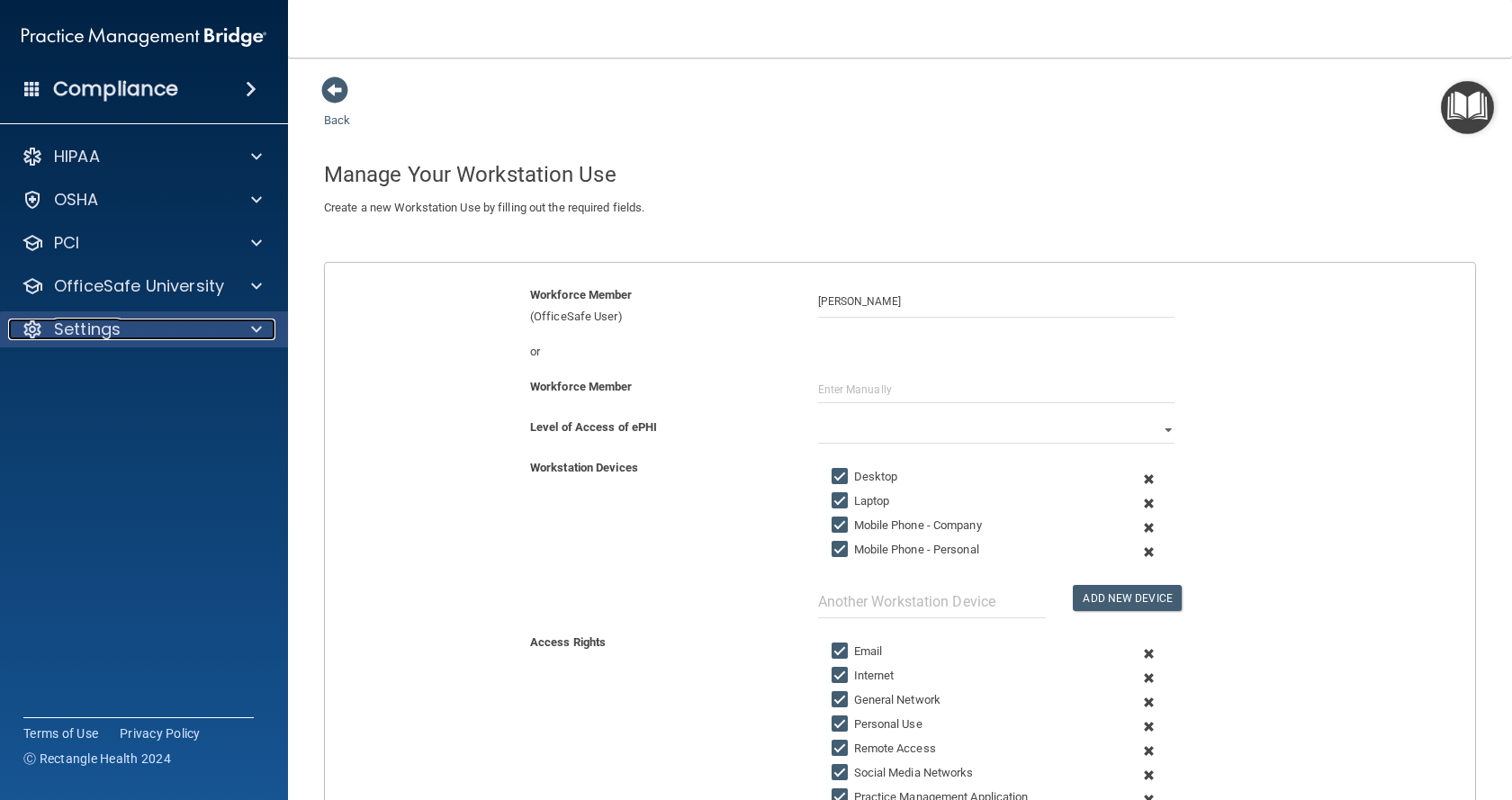
click at [135, 337] on div "Settings" at bounding box center [120, 330] width 223 height 22
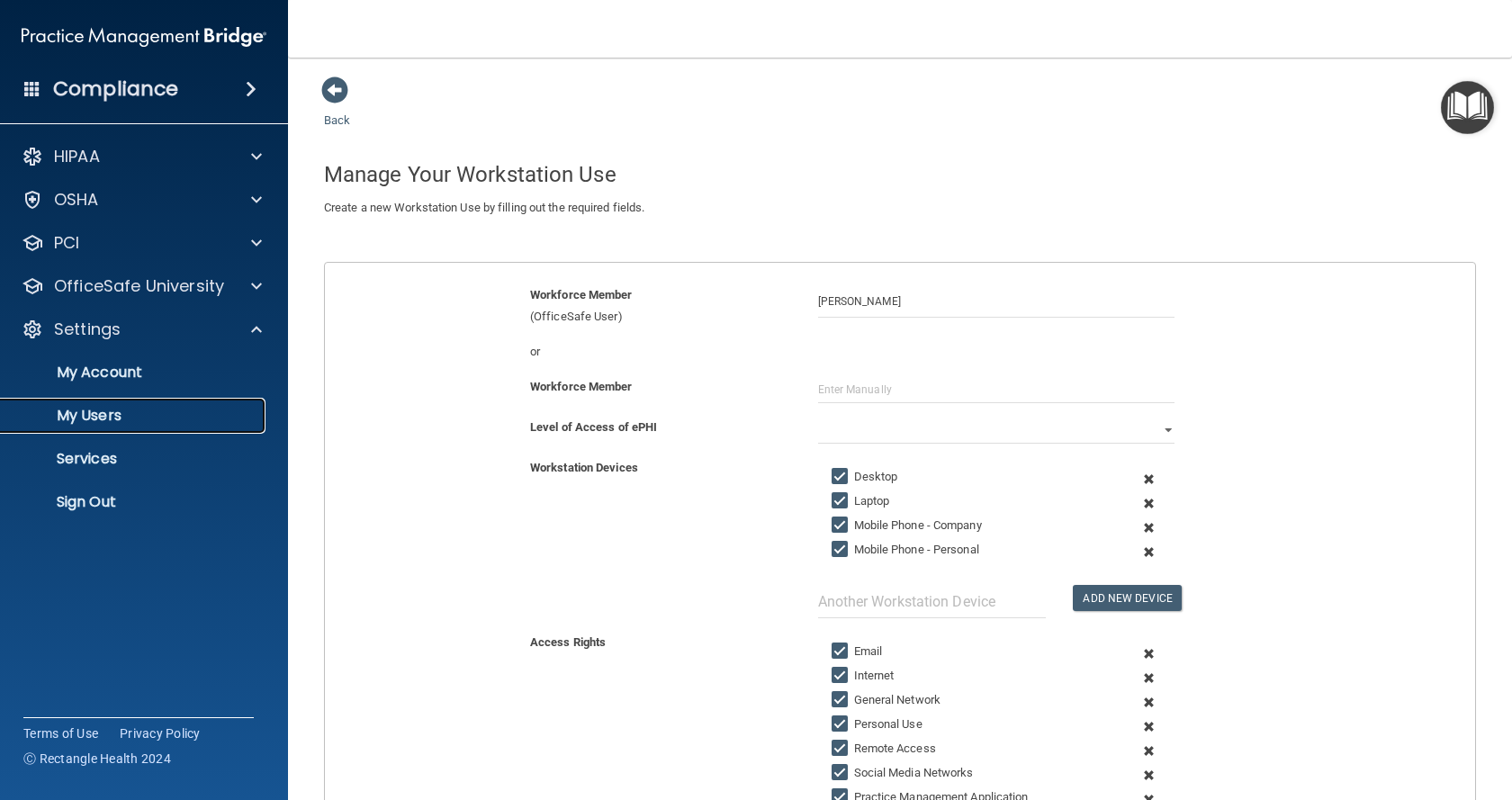
click at [130, 417] on p "My Users" at bounding box center [134, 415] width 246 height 18
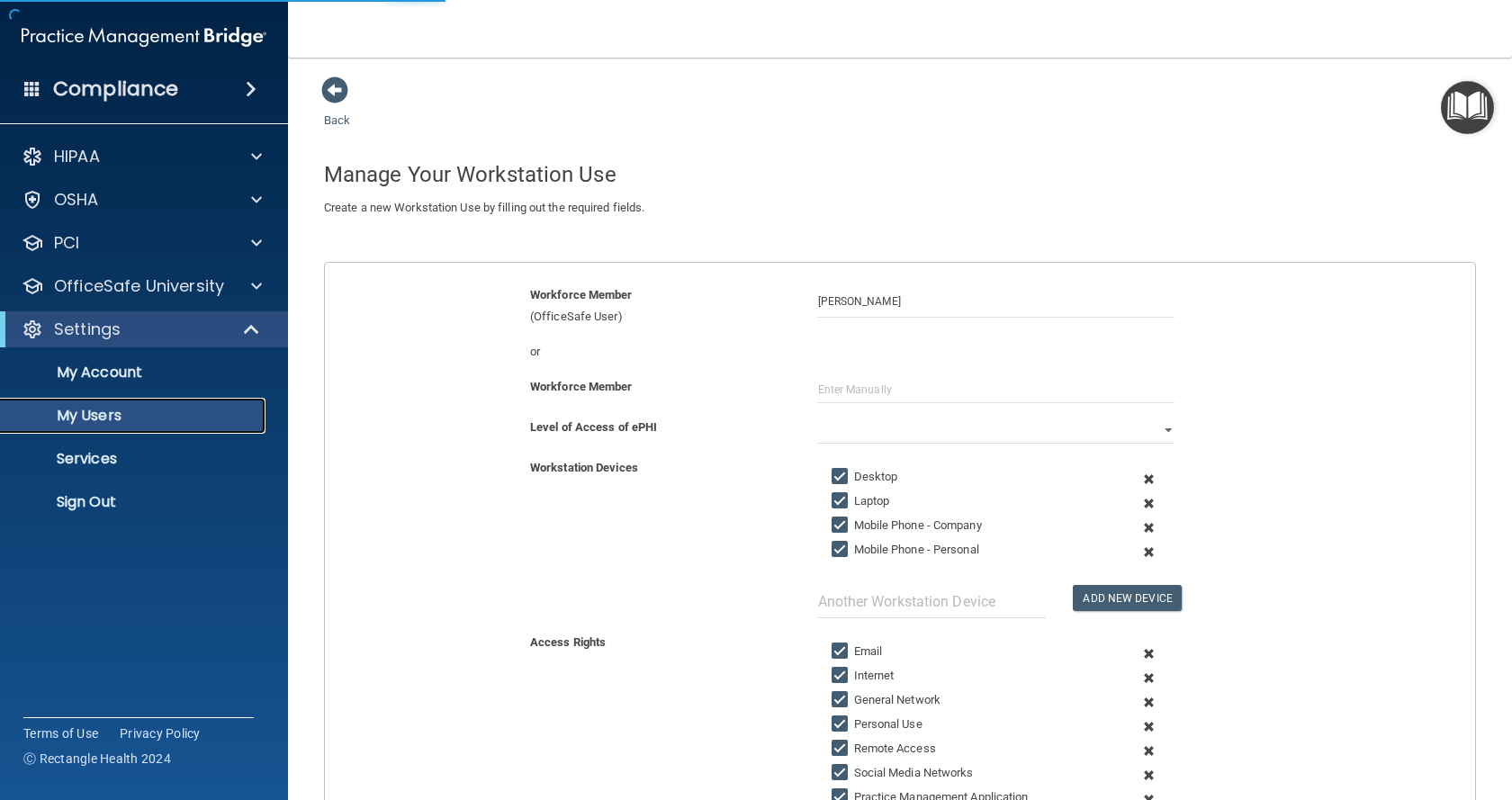
select select "20"
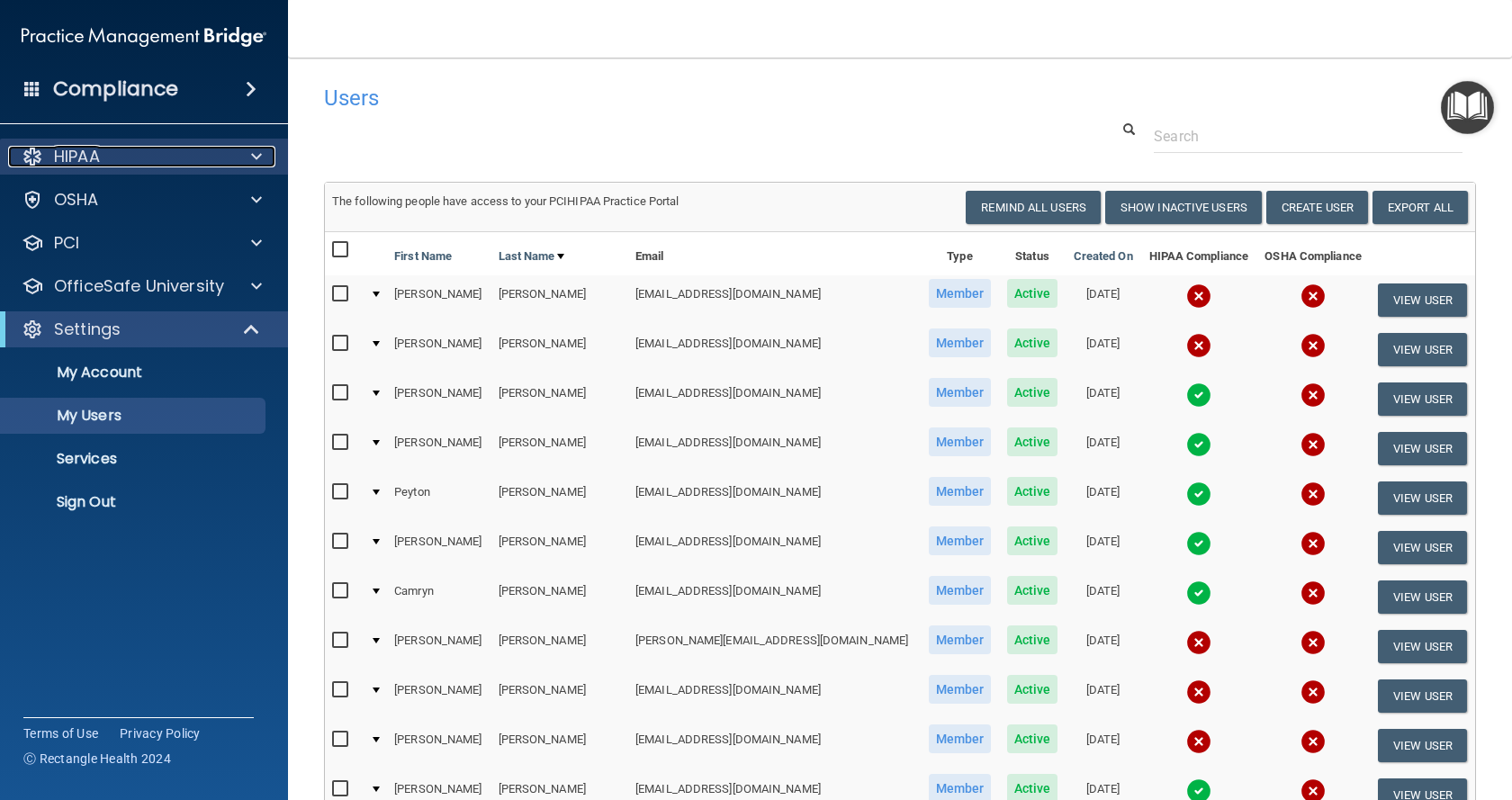
click at [144, 156] on div "HIPAA" at bounding box center [120, 156] width 223 height 22
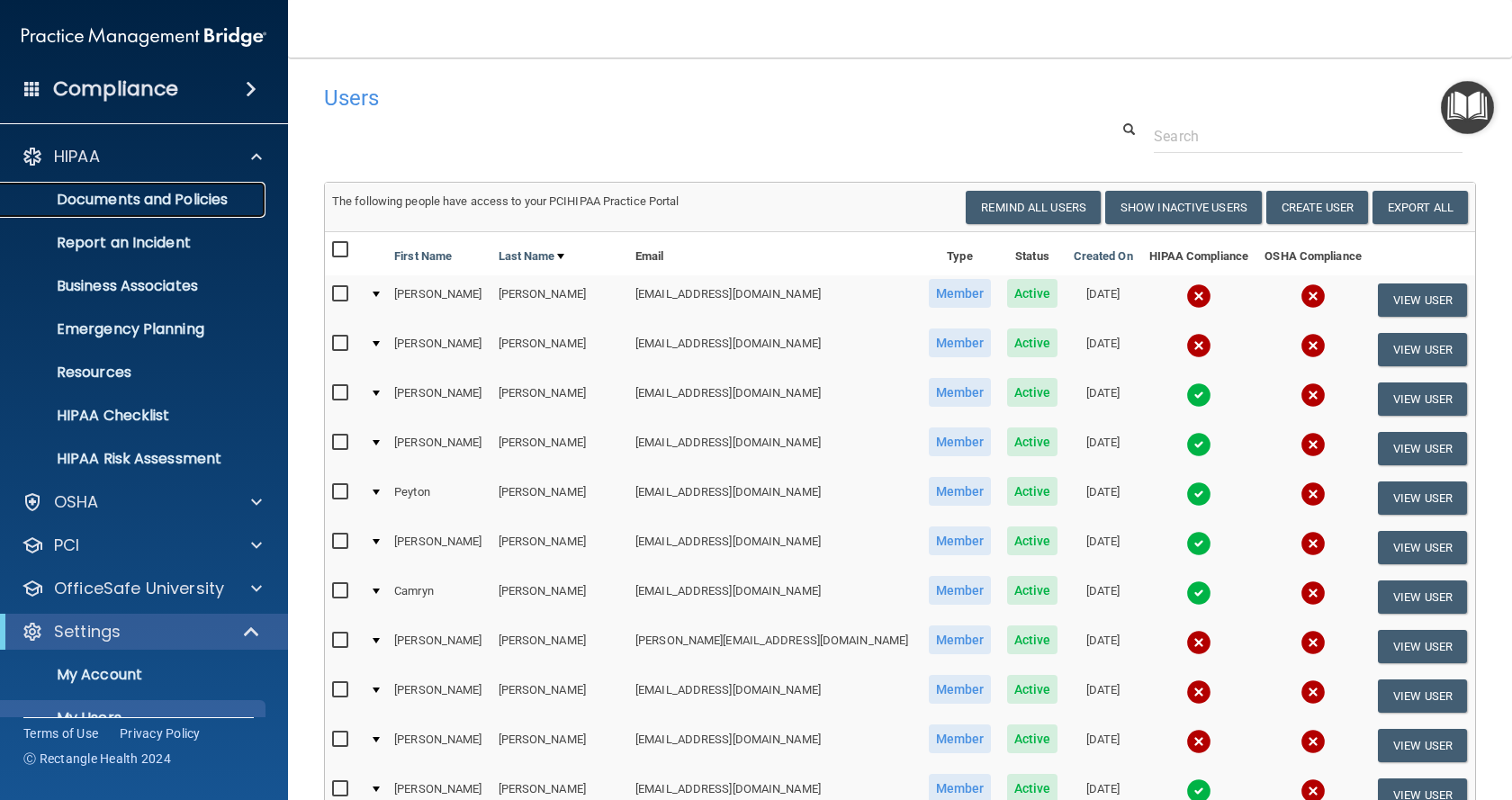
click at [142, 193] on p "Documents and Policies" at bounding box center [134, 200] width 246 height 18
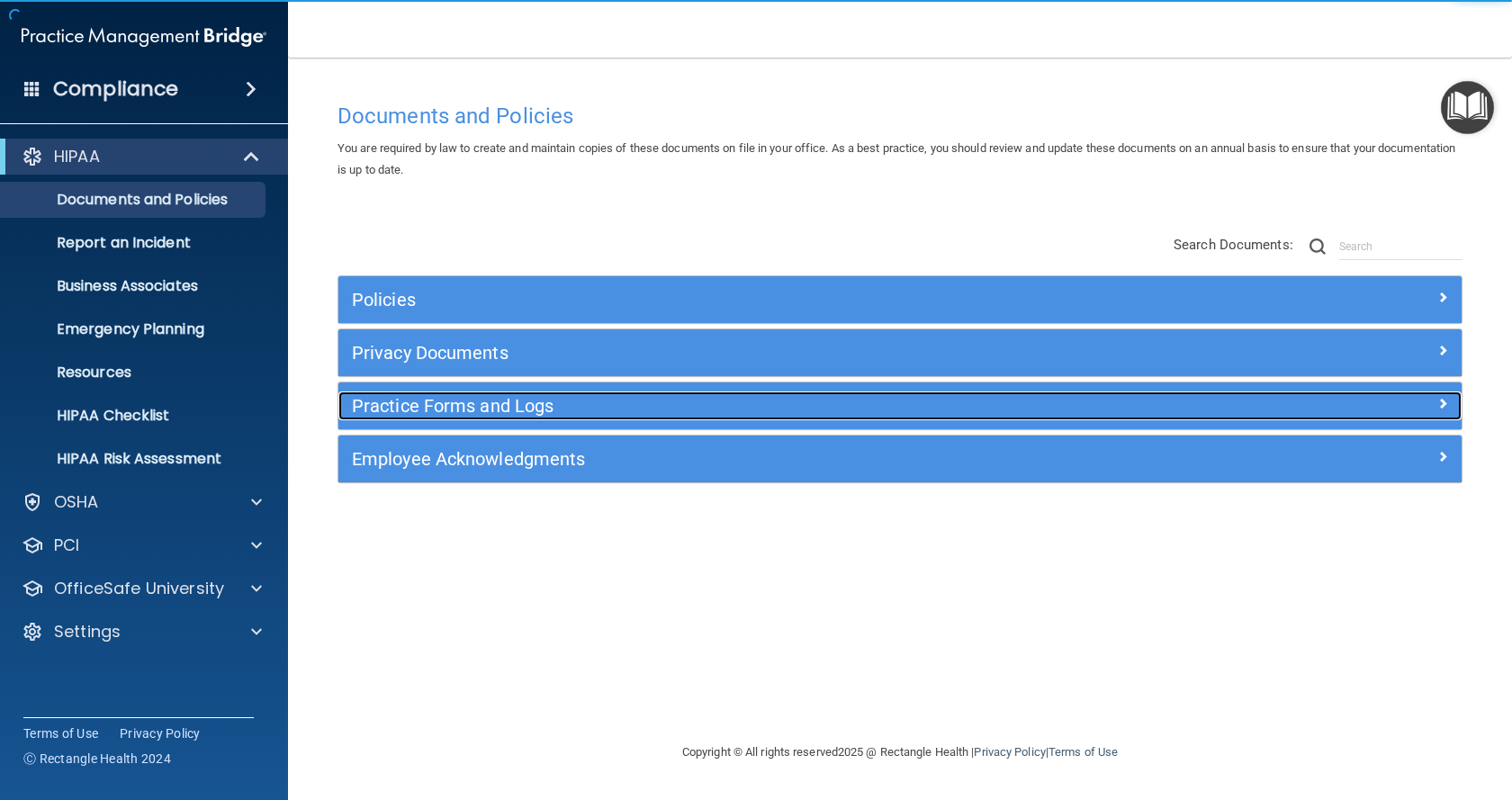
click at [518, 409] on h5 "Practice Forms and Logs" at bounding box center [759, 406] width 816 height 20
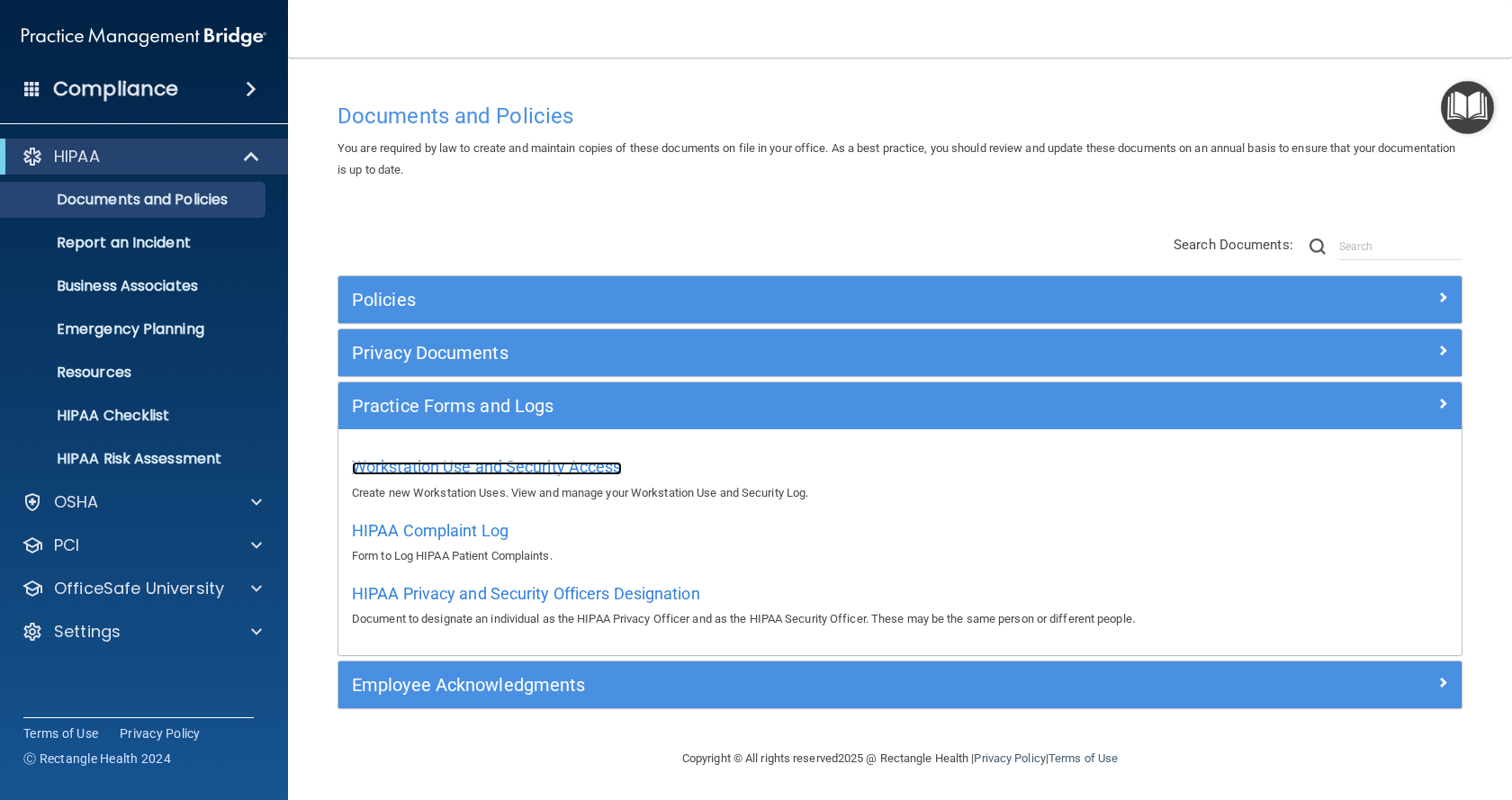
click at [516, 463] on span "Workstation Use and Security Access" at bounding box center [486, 466] width 270 height 19
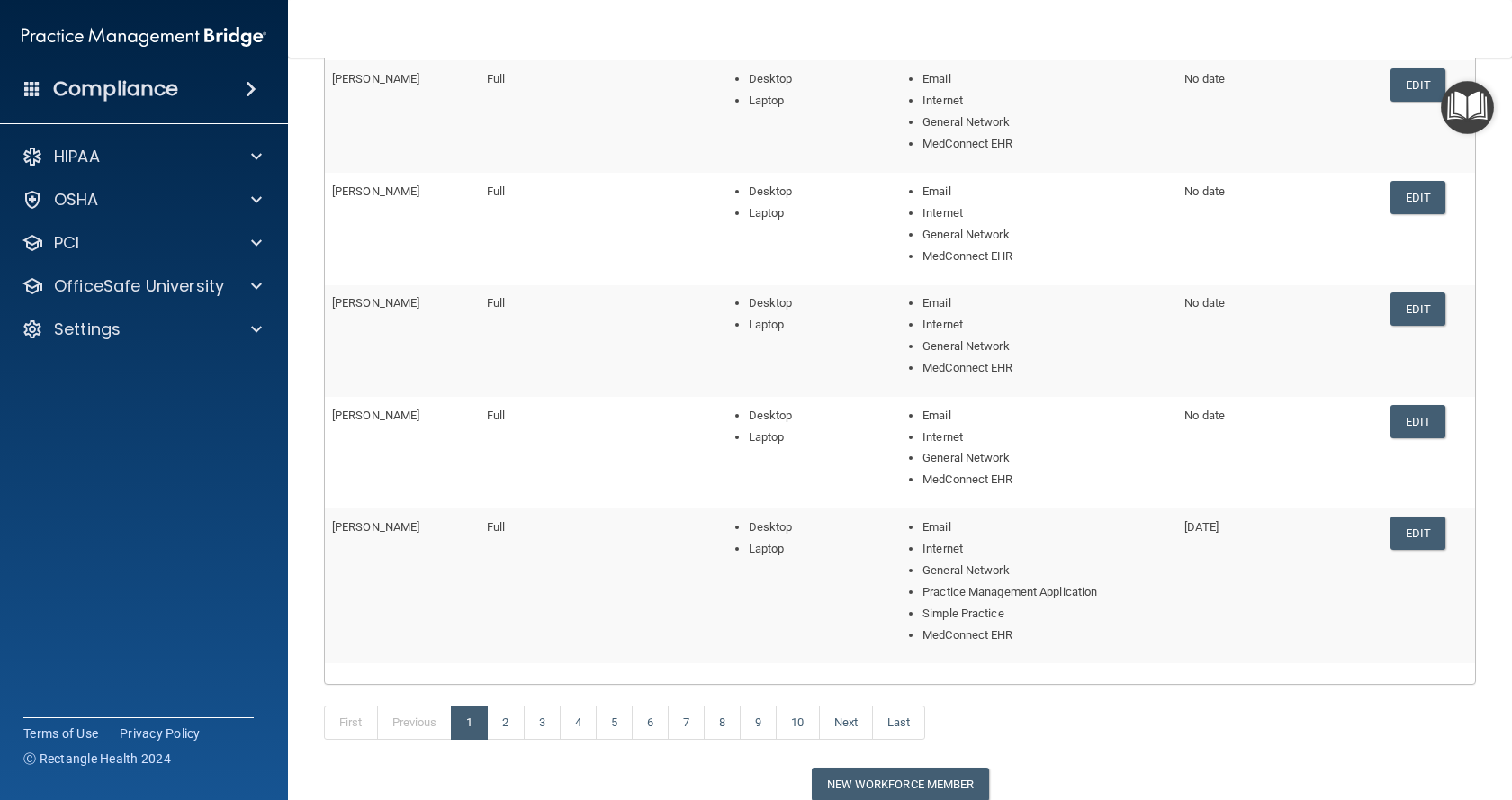
scroll to position [398, 0]
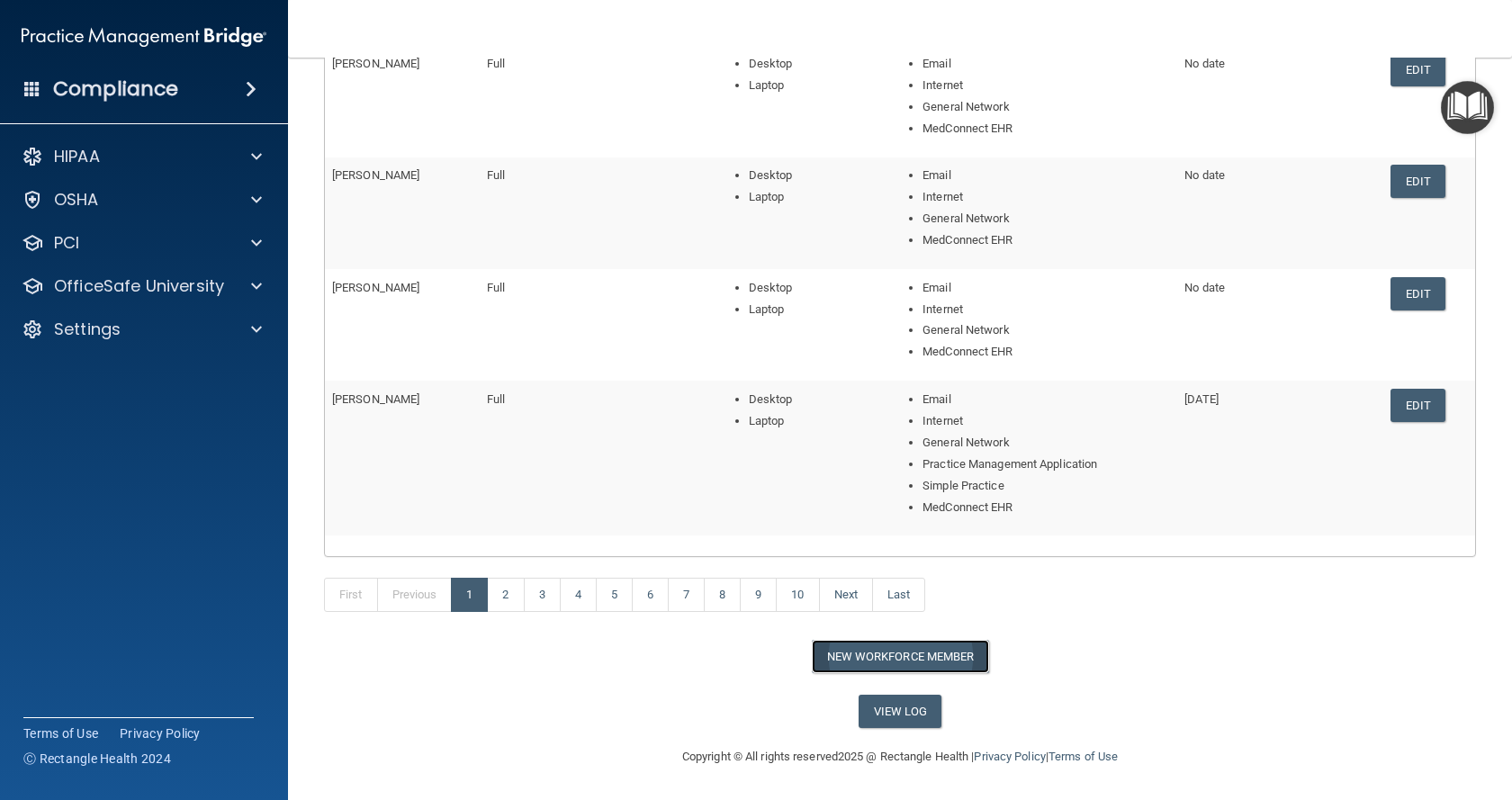
click at [870, 663] on button "New Workforce Member" at bounding box center [900, 656] width 177 height 33
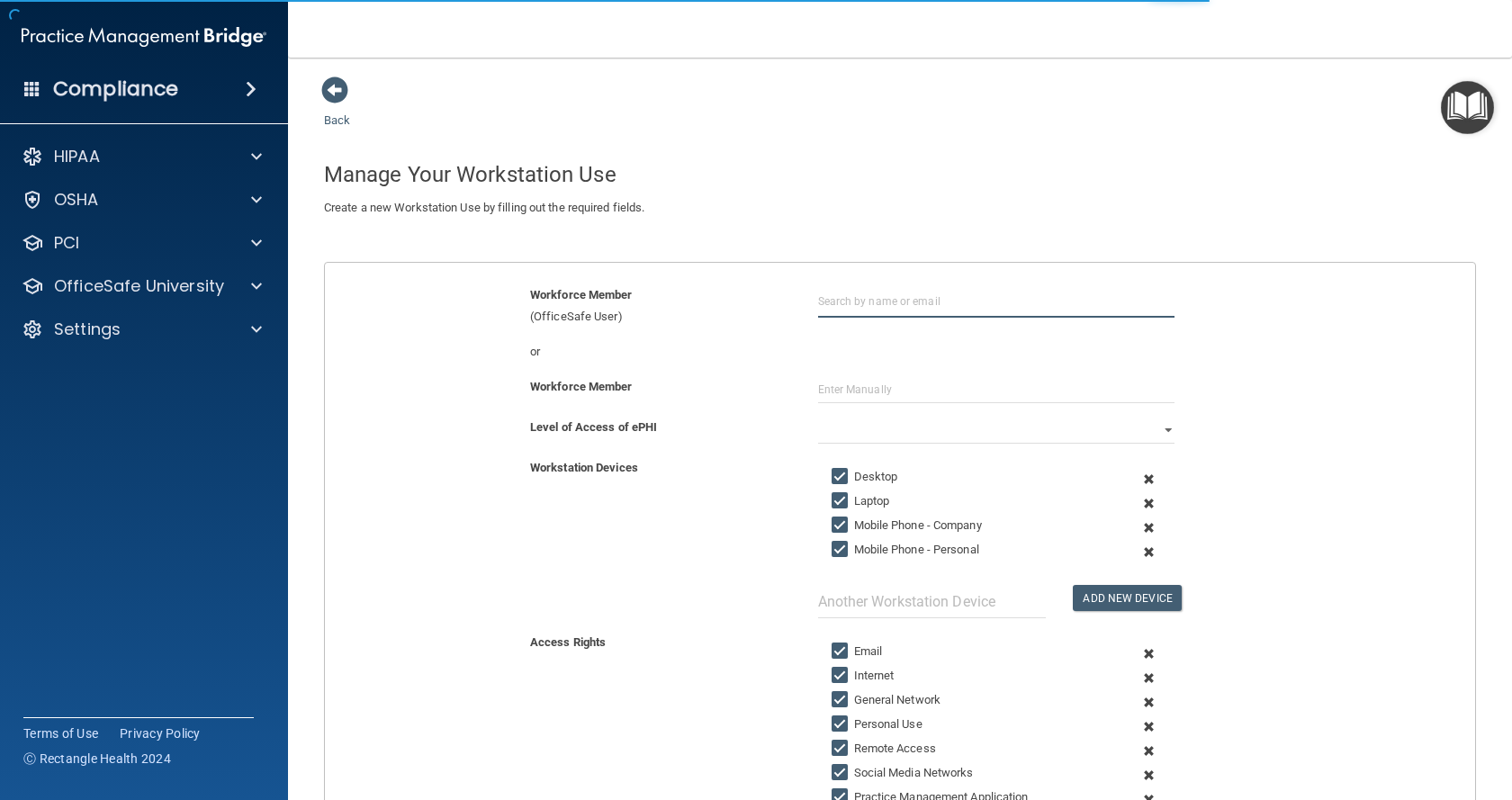
click at [959, 301] on input "text" at bounding box center [996, 301] width 357 height 33
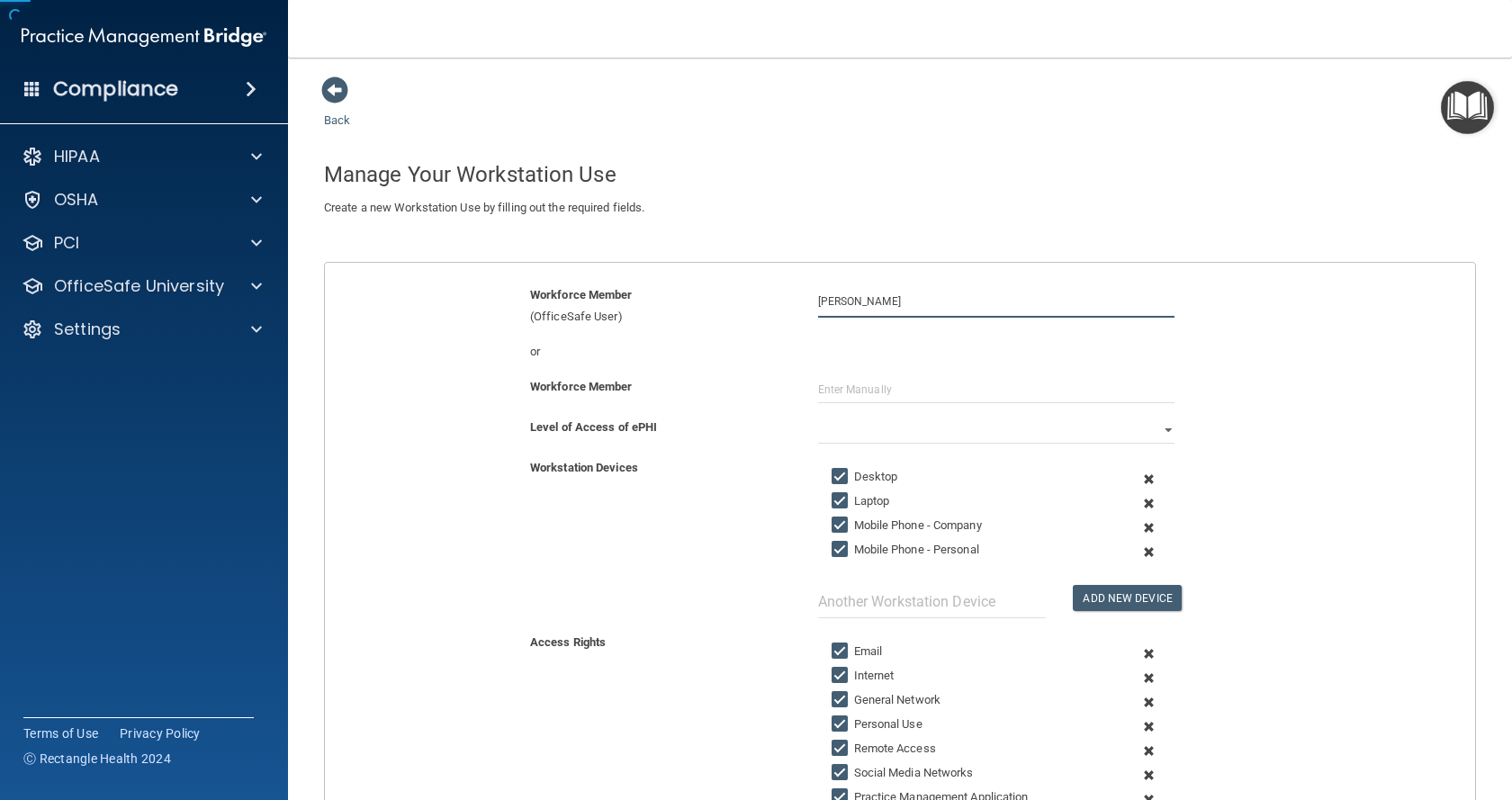
type input "[PERSON_NAME]"
click at [1154, 429] on select "Full Limited None" at bounding box center [996, 429] width 357 height 27
select select "0"
click at [818, 416] on select "Full Limited None" at bounding box center [996, 429] width 357 height 27
click at [876, 501] on label "Laptop" at bounding box center [861, 501] width 59 height 22
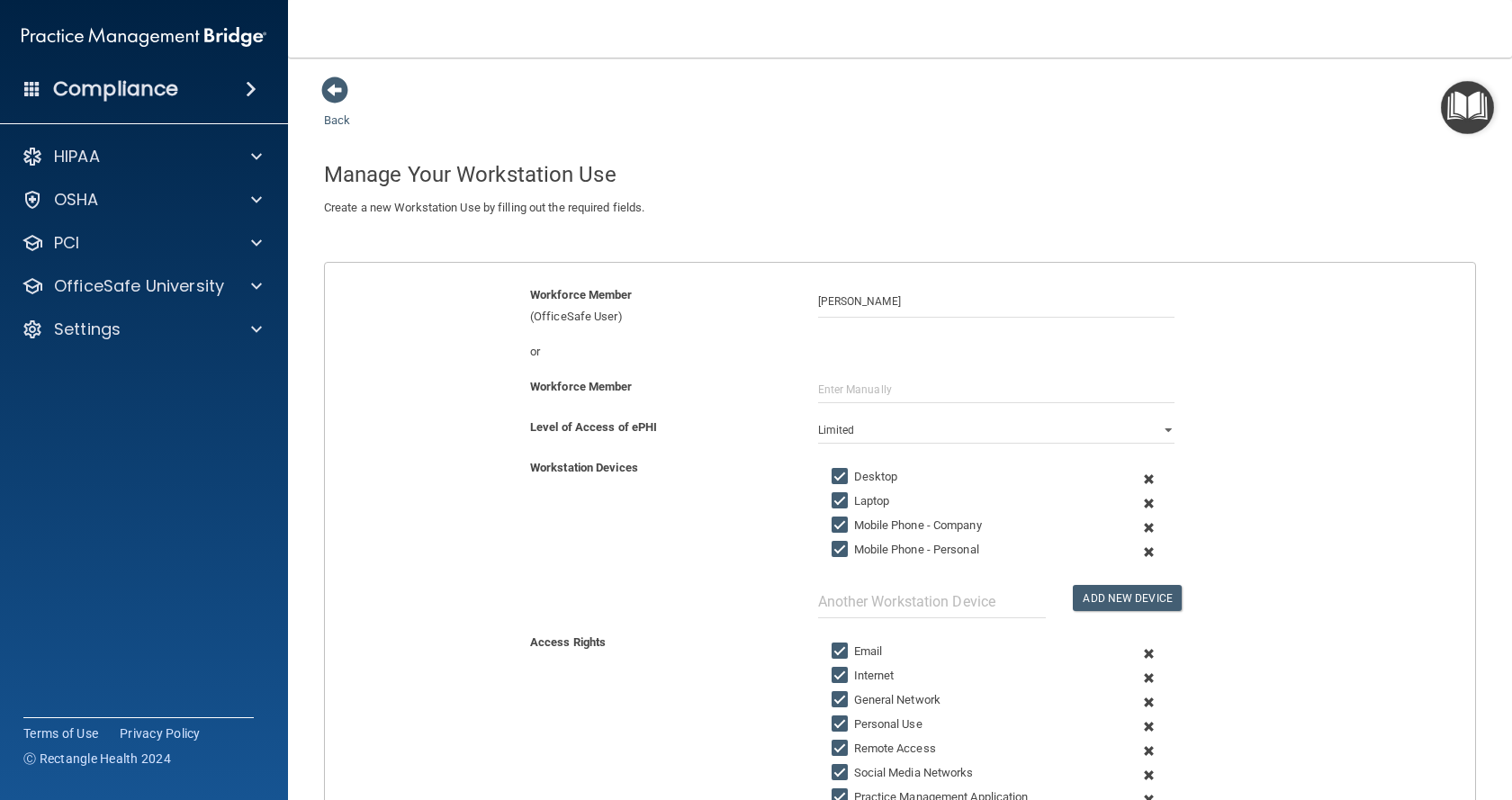
click at [853, 501] on input "Laptop" at bounding box center [842, 501] width 21 height 14
checkbox input "false"
click at [883, 531] on label "Mobile Phone - Company" at bounding box center [906, 526] width 150 height 22
click at [853, 531] on input "Mobile Phone - Company" at bounding box center [842, 525] width 21 height 14
checkbox input "false"
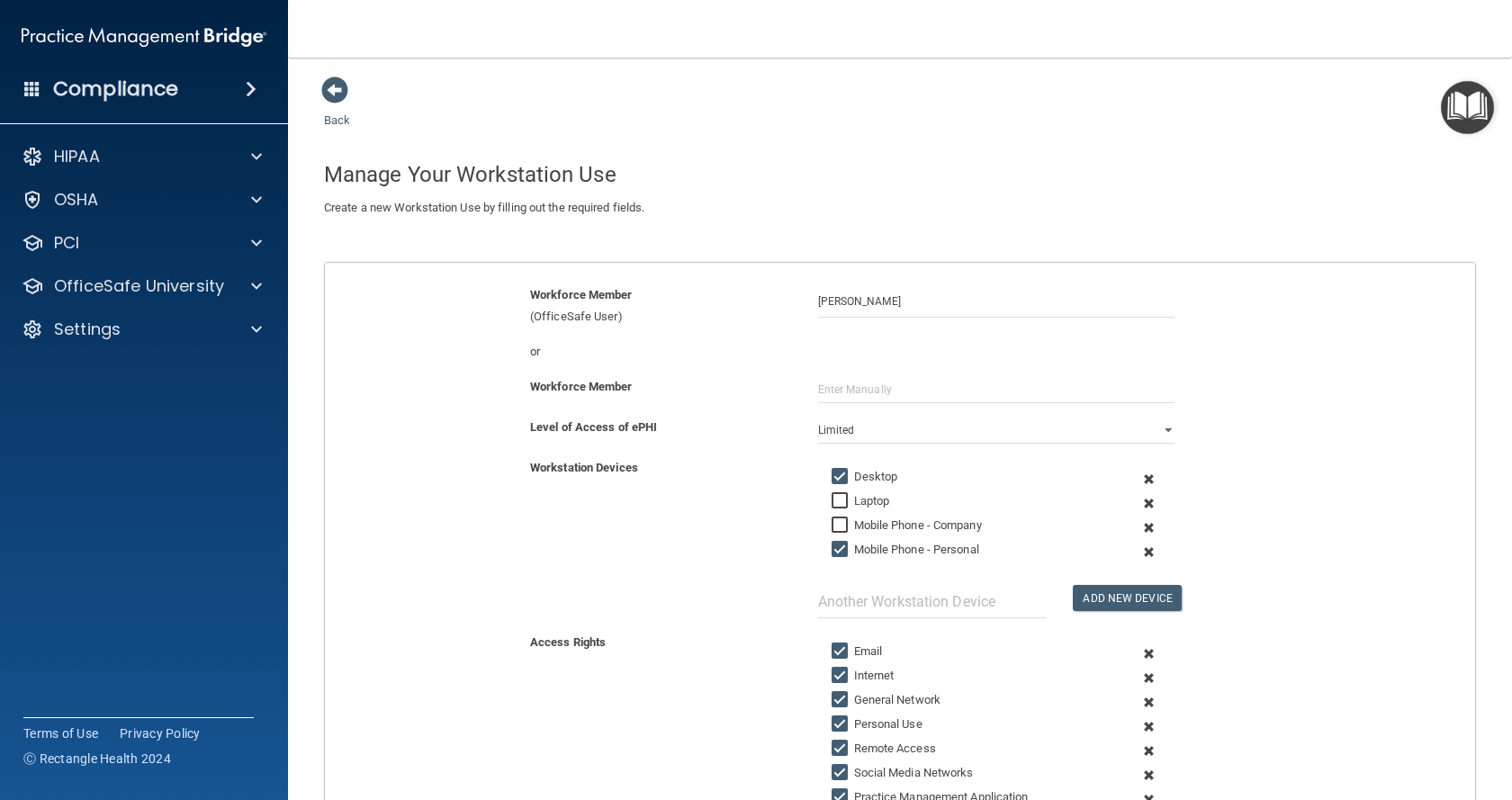
click at [885, 548] on label "Mobile Phone - Personal" at bounding box center [905, 550] width 147 height 22
click at [853, 548] on input "Mobile Phone - Personal" at bounding box center [842, 550] width 21 height 14
checkbox input "false"
click at [910, 607] on input "text" at bounding box center [931, 601] width 228 height 33
type input "Server Access"
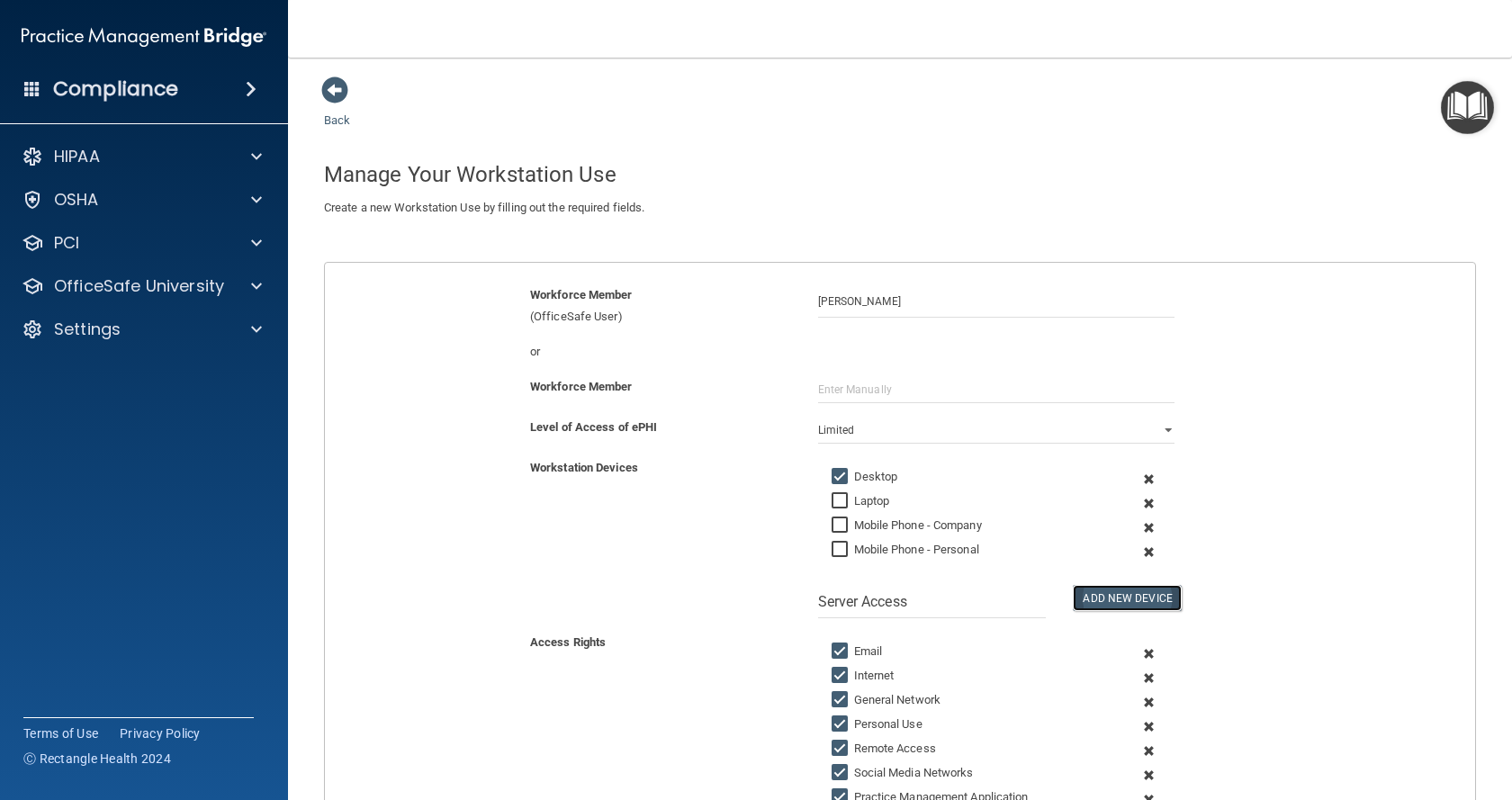
click at [1115, 604] on button "Add New Device" at bounding box center [1127, 598] width 108 height 26
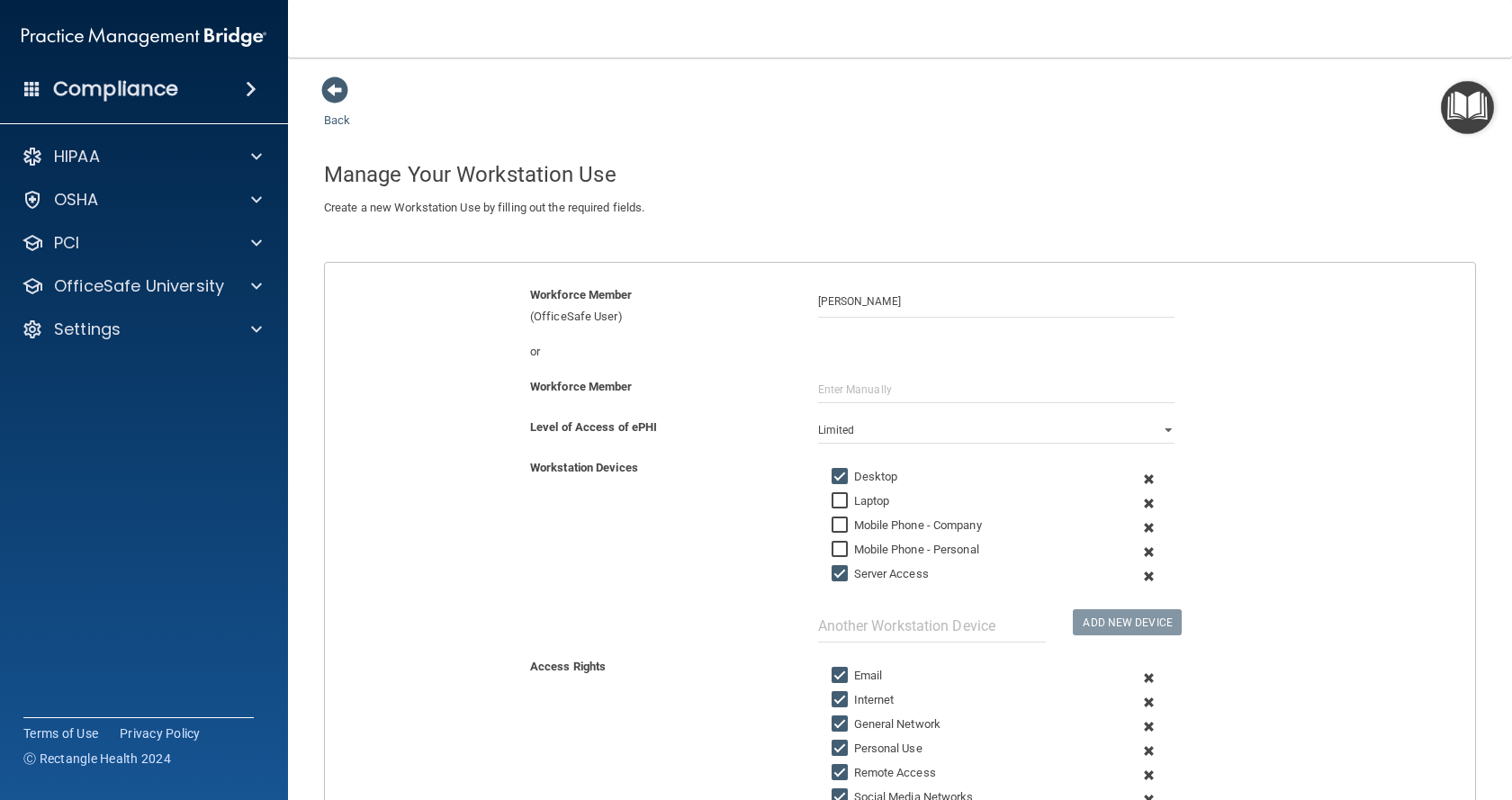
scroll to position [180, 0]
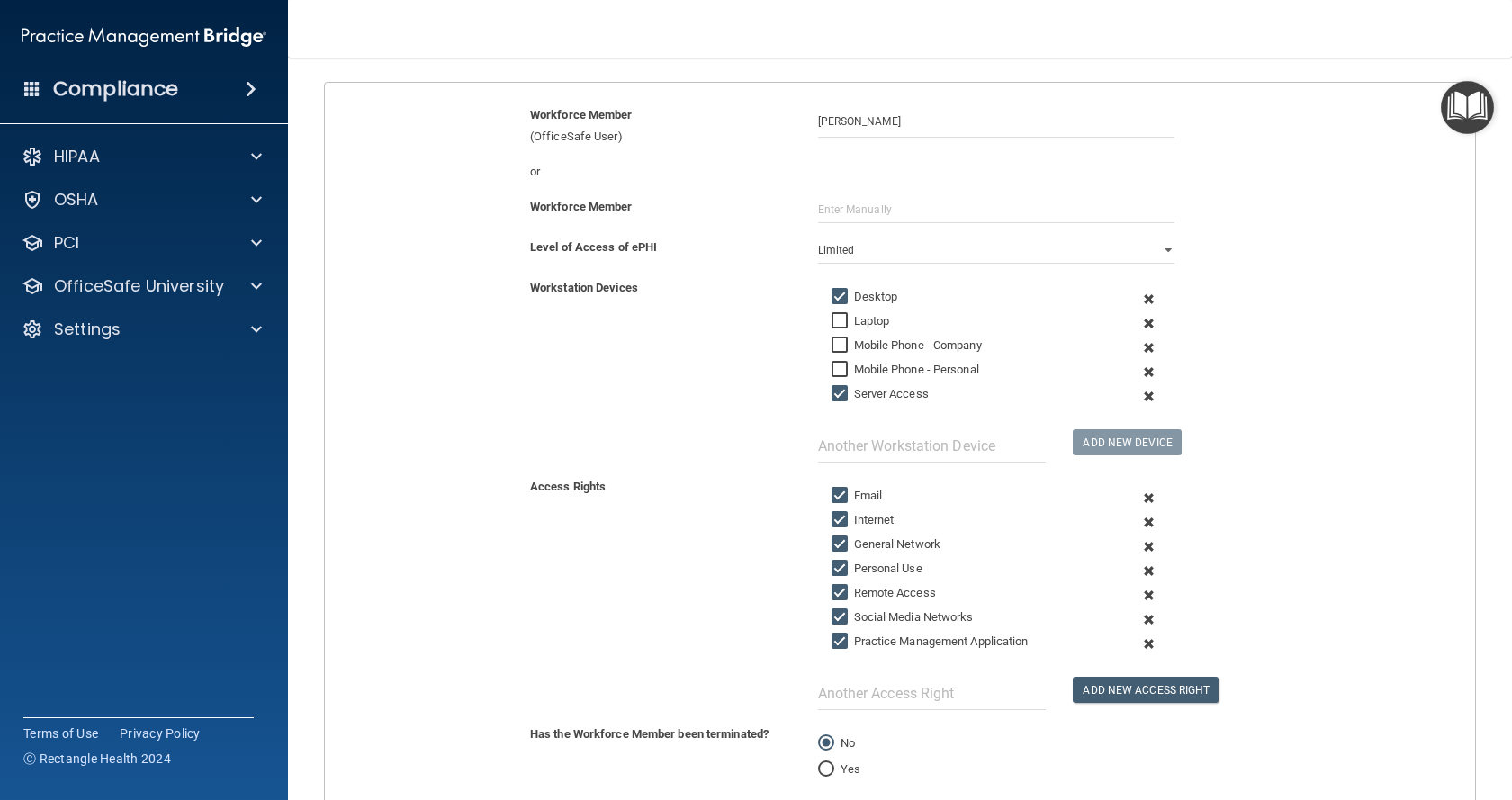
click at [877, 568] on label "Personal Use" at bounding box center [877, 569] width 91 height 22
click at [853, 568] on input "Personal Use" at bounding box center [842, 569] width 21 height 14
checkbox input "false"
click at [880, 597] on label "Remote Access" at bounding box center [883, 594] width 105 height 22
click at [853, 597] on input "Remote Access" at bounding box center [842, 593] width 21 height 14
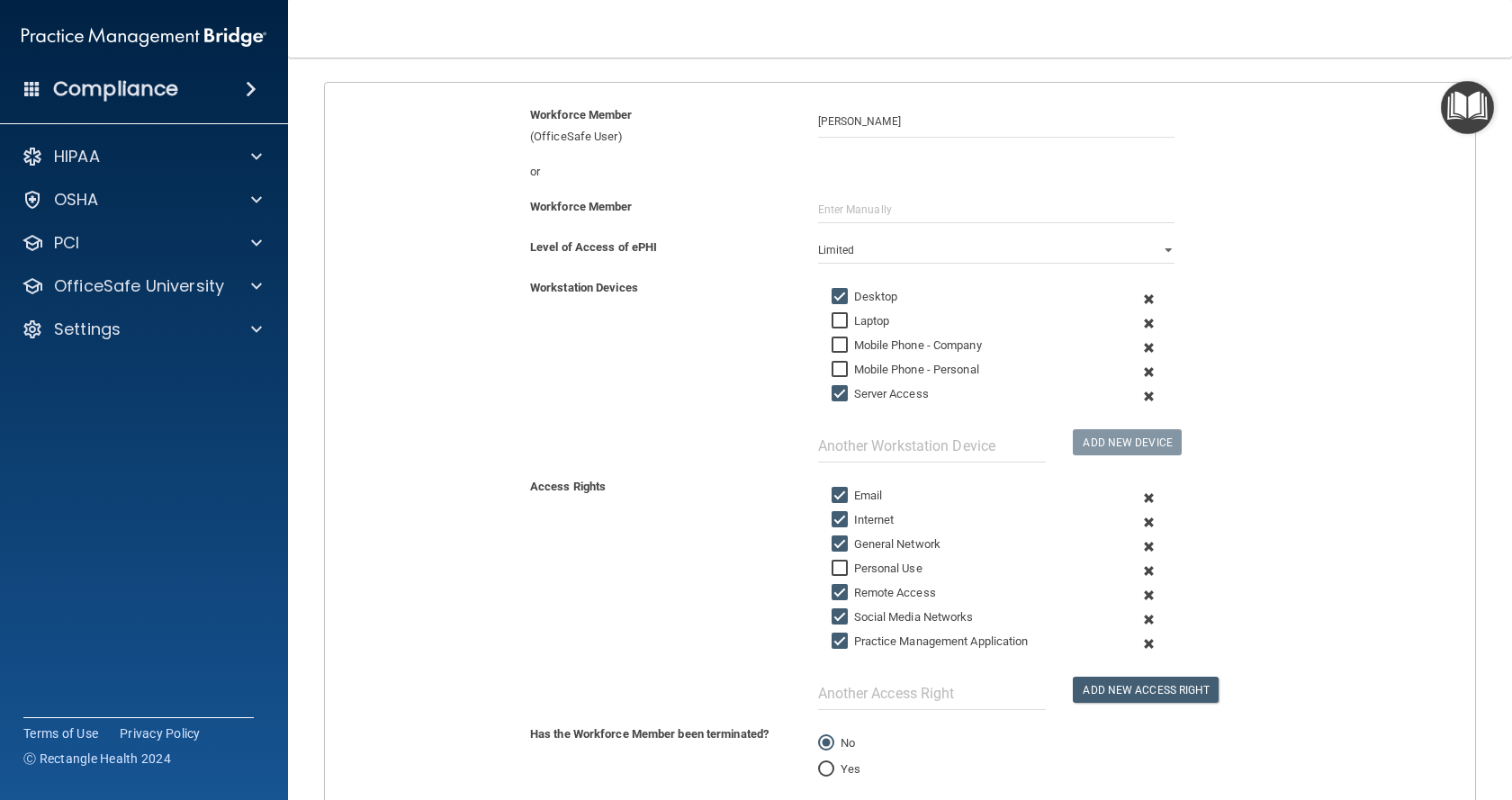
checkbox input "false"
click at [882, 619] on label "Social Media Networks" at bounding box center [902, 618] width 142 height 22
click at [853, 619] on input "Social Media Networks" at bounding box center [842, 618] width 21 height 14
checkbox input "false"
click at [945, 700] on input "text" at bounding box center [931, 692] width 228 height 33
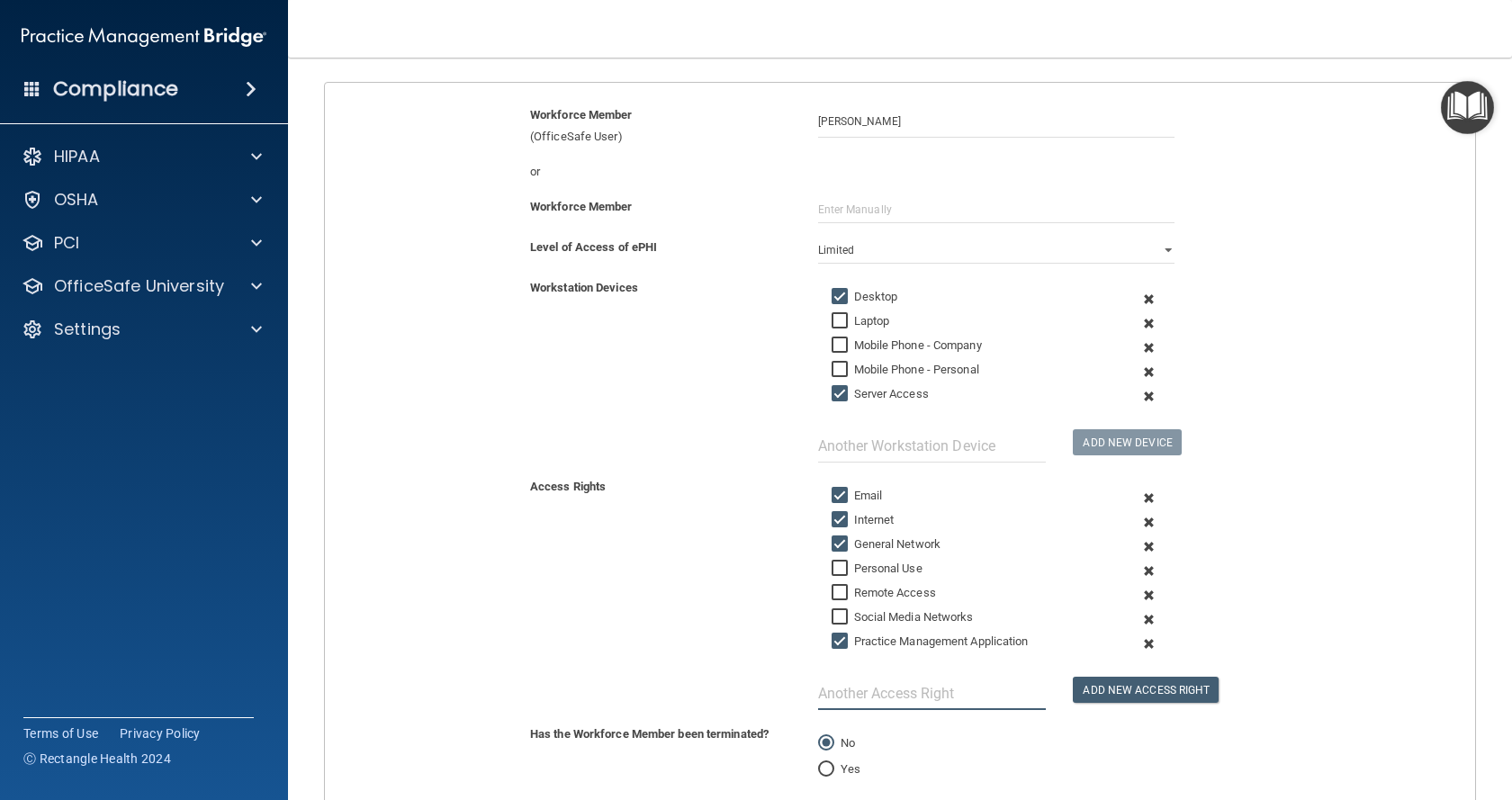
scroll to position [0, 0]
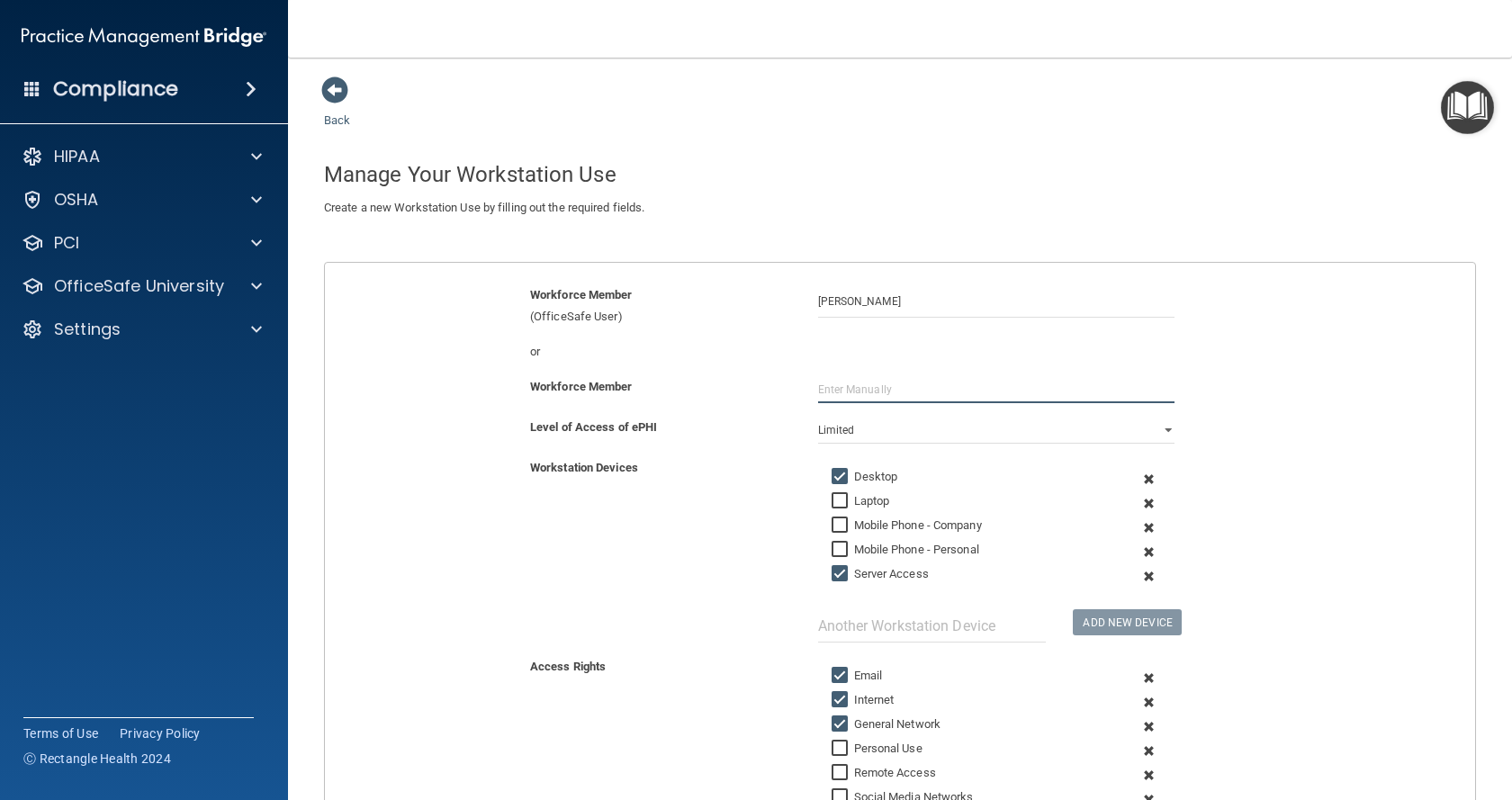
click at [928, 388] on input "text" at bounding box center [996, 390] width 357 height 27
click at [1366, 521] on div "Workstation Devices Desktop Laptop Mobile Phone - Company Mobile Phone - Person…" at bounding box center [900, 550] width 1177 height 185
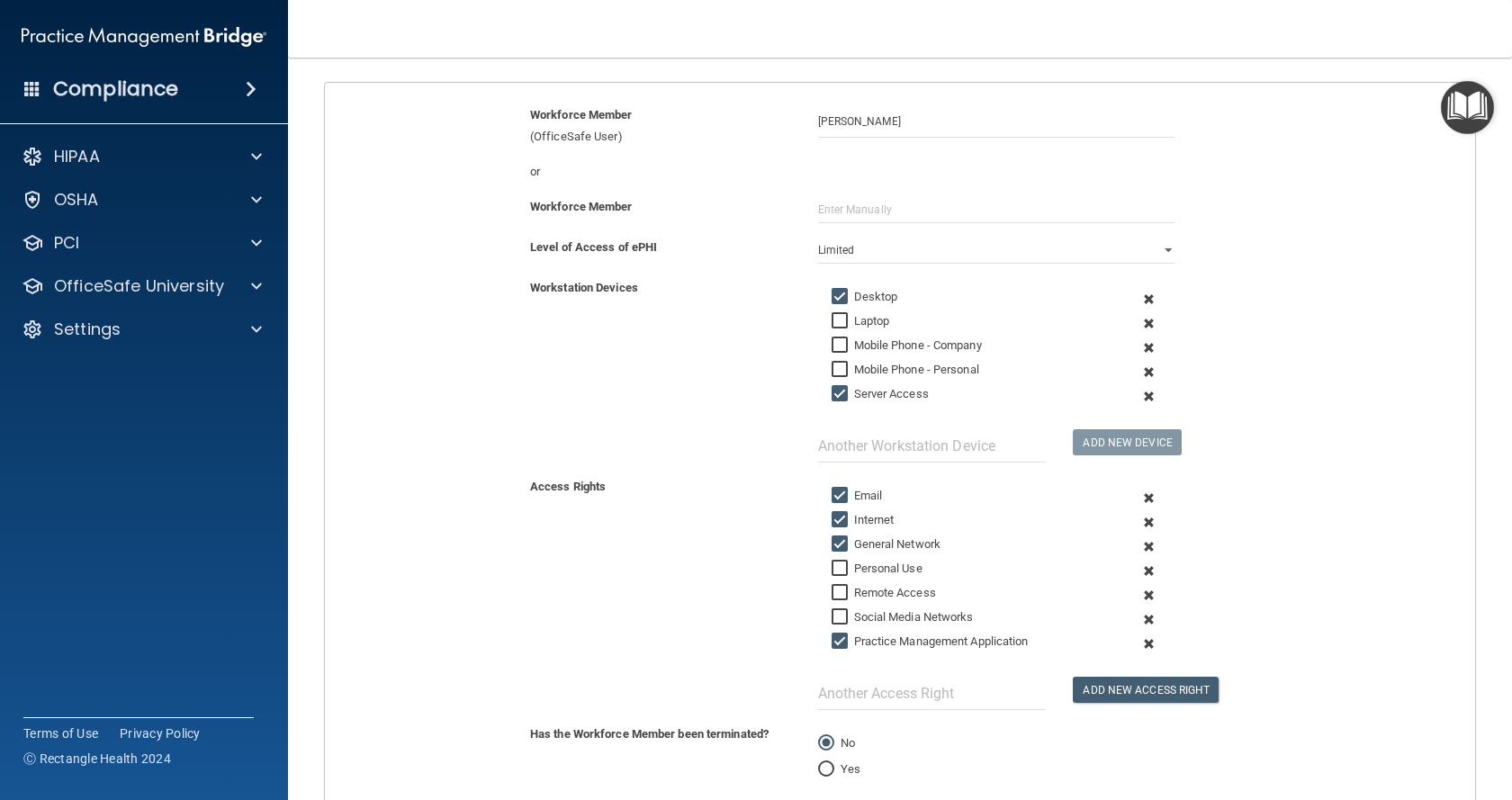
scroll to position [333, 0]
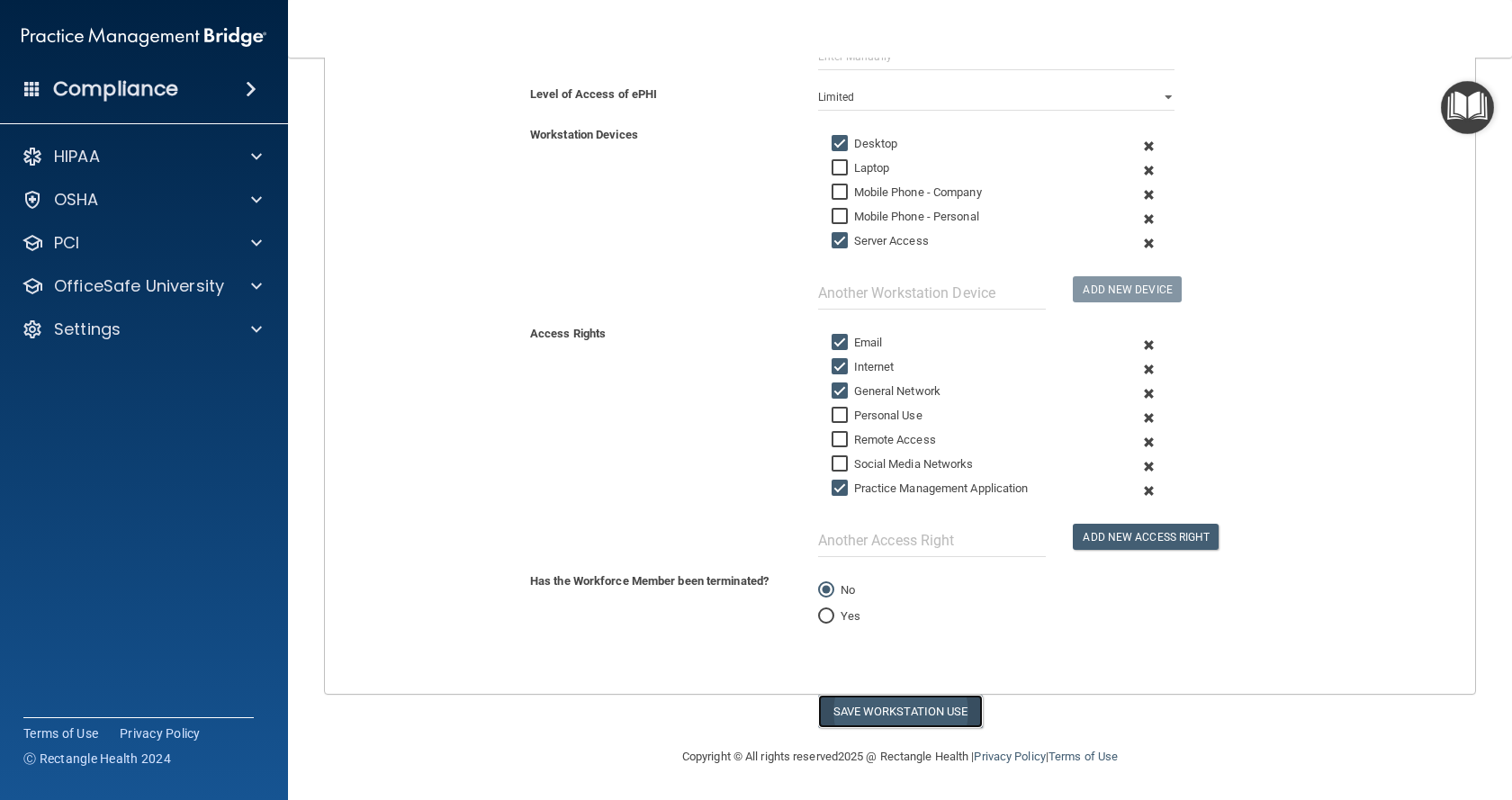
click at [900, 713] on button "Save Workstation Use" at bounding box center [899, 711] width 164 height 33
select select "? string:Full ?"
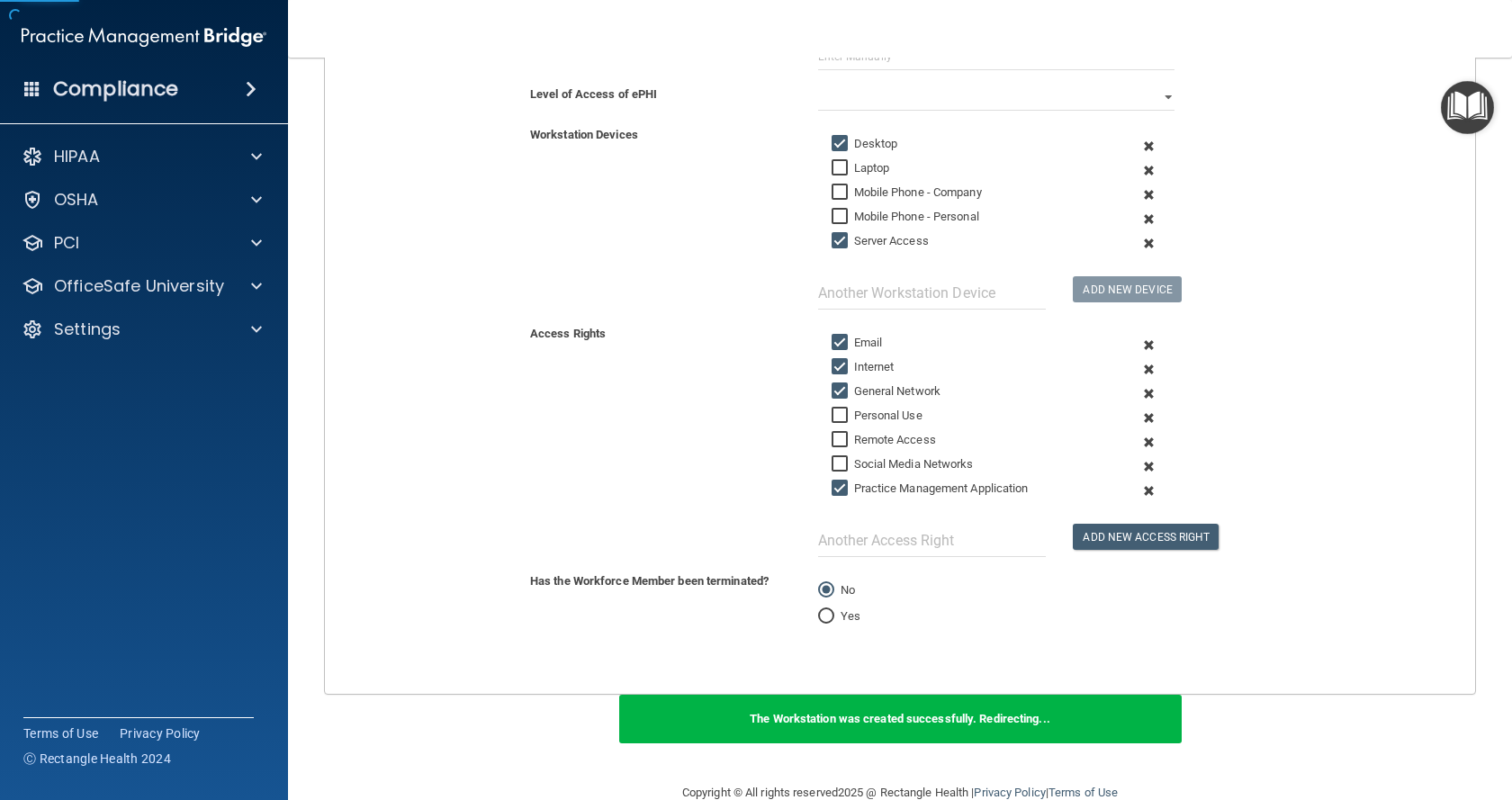
scroll to position [63, 0]
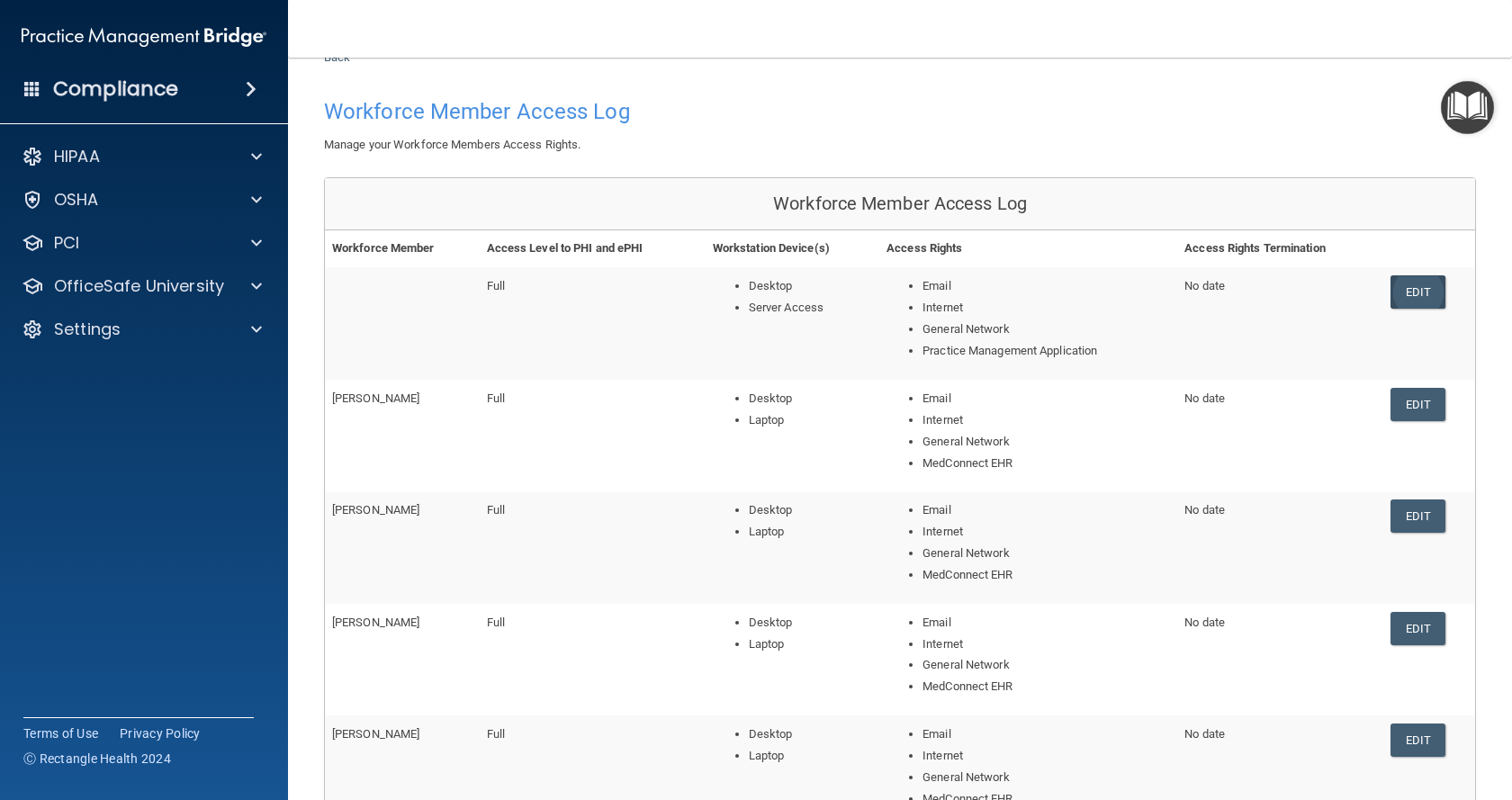
click at [1414, 300] on link "Edit" at bounding box center [1417, 291] width 55 height 33
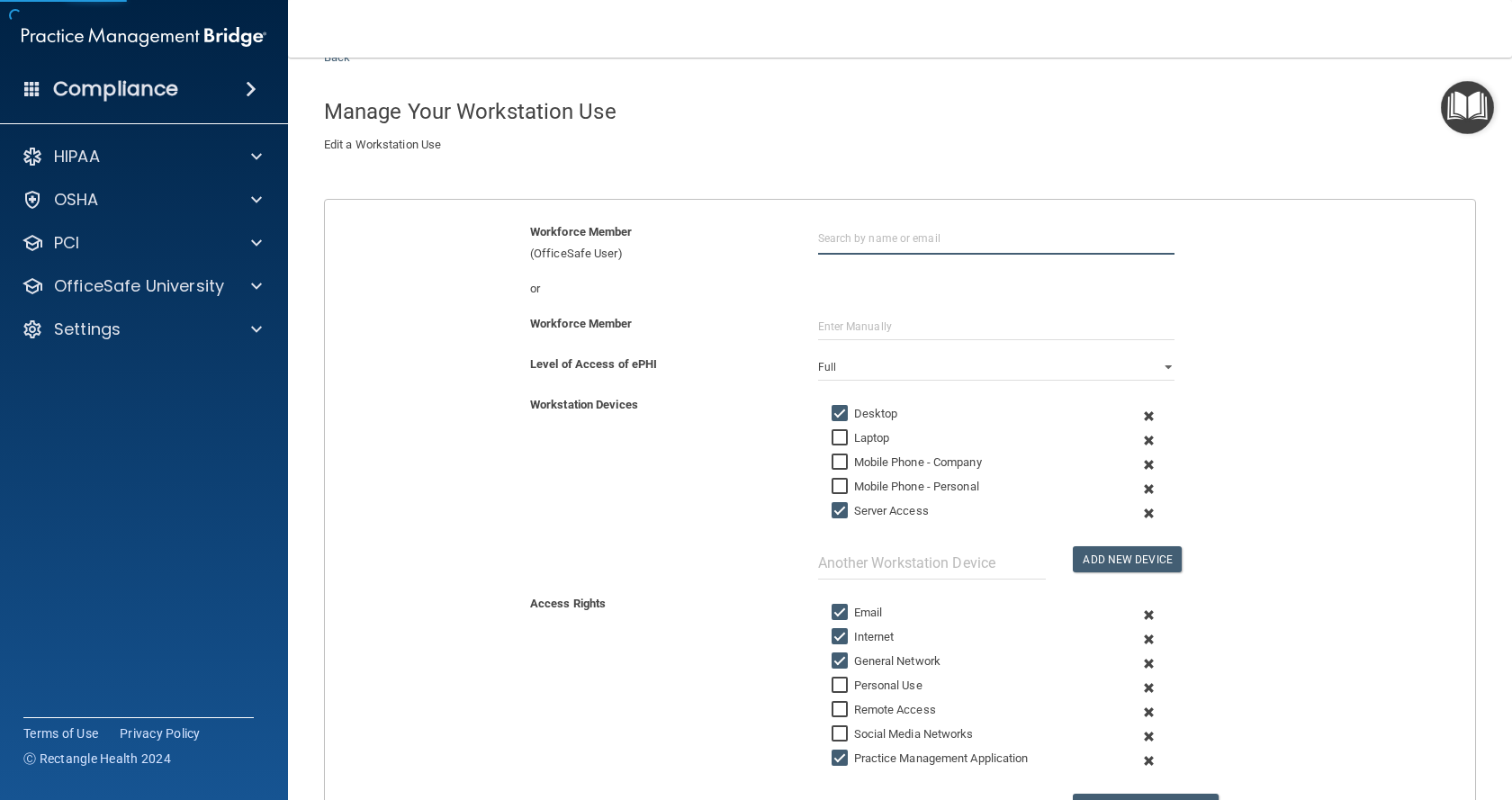
click at [934, 236] on input "text" at bounding box center [996, 237] width 357 height 33
type input "[PERSON_NAME]"
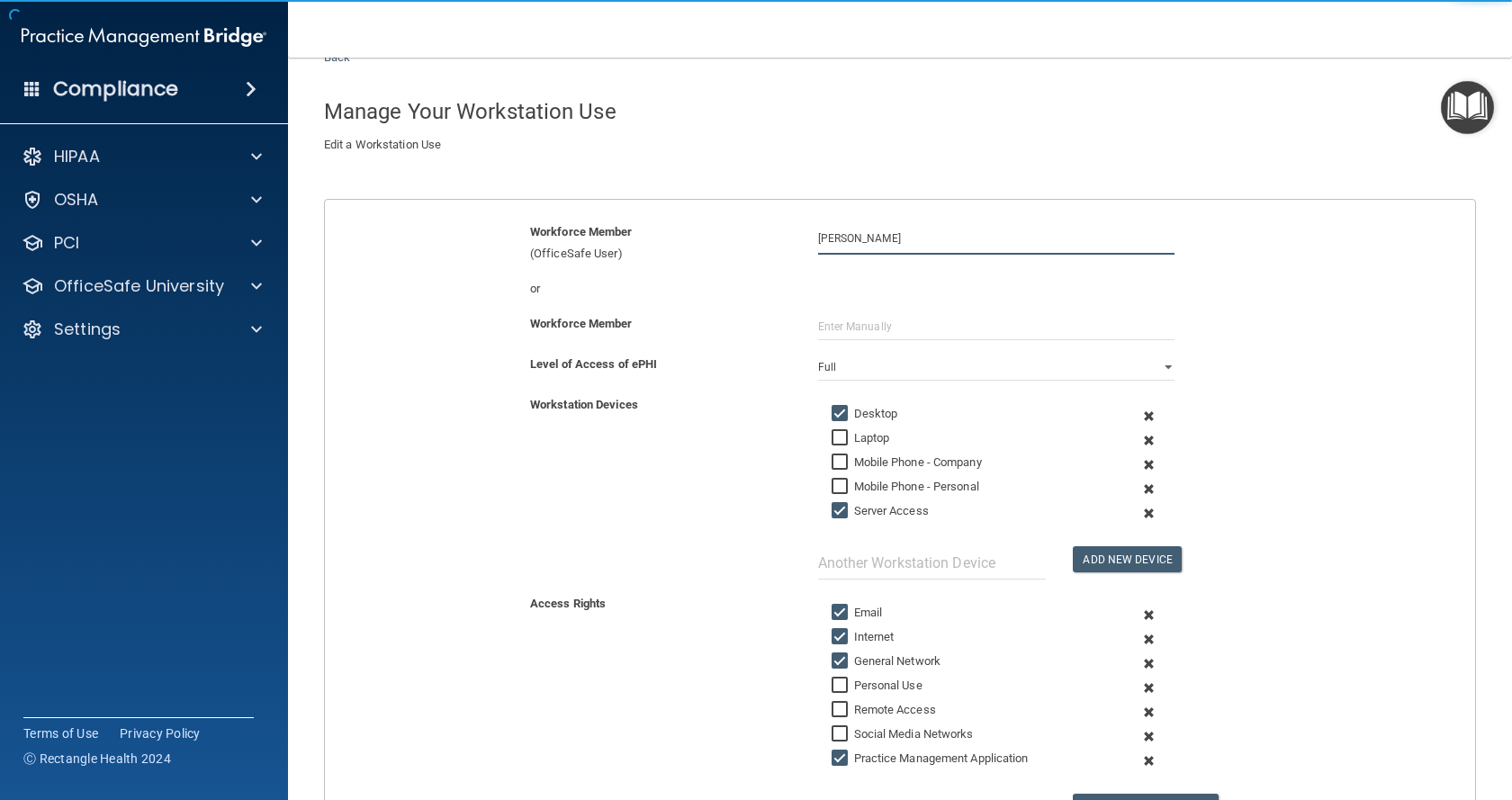
drag, startPoint x: 925, startPoint y: 239, endPoint x: 762, endPoint y: 228, distance: 163.4
click at [762, 228] on div "Workforce Member (OfficeSafe User) [PERSON_NAME]" at bounding box center [900, 242] width 1177 height 43
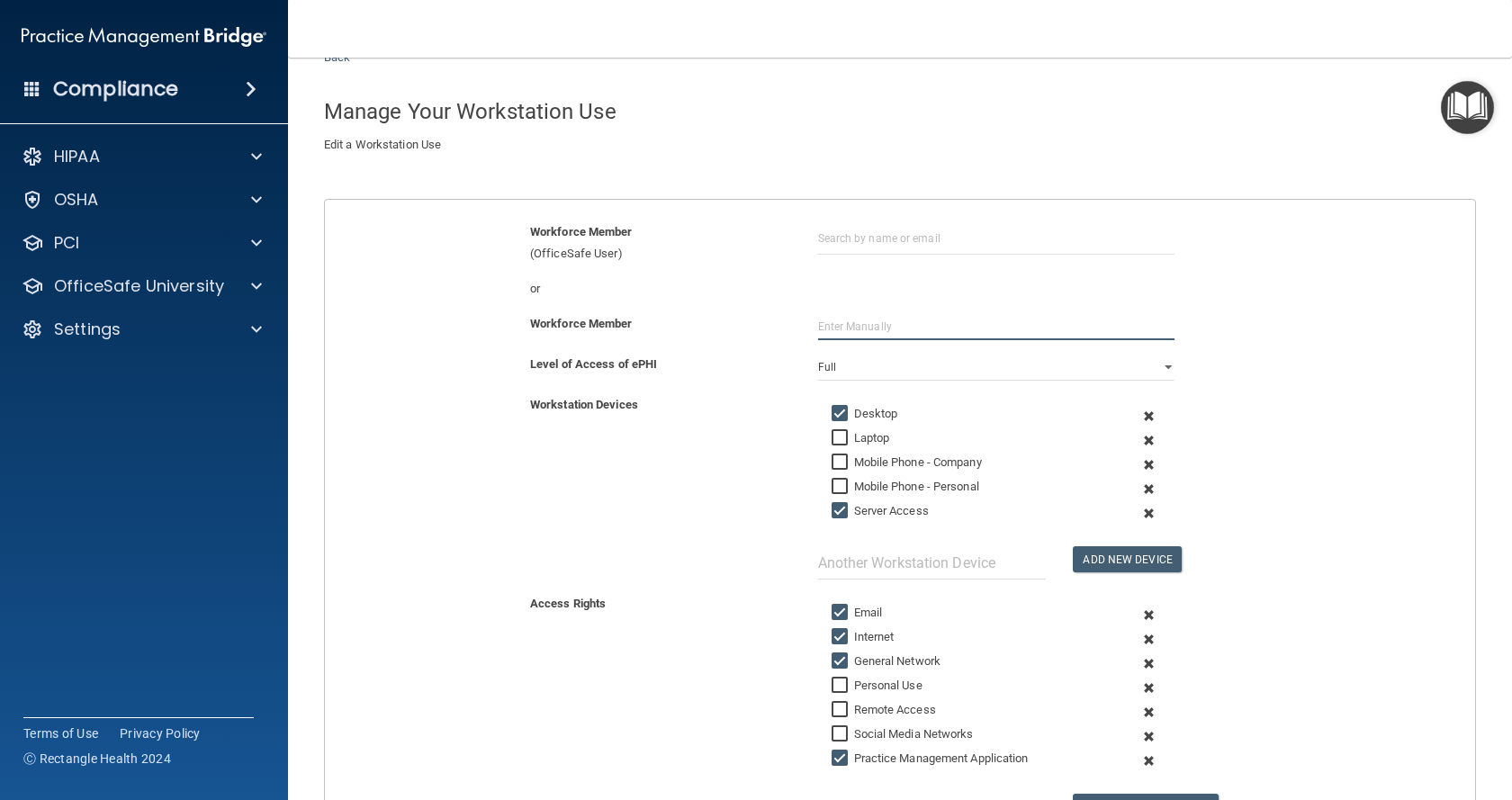
click at [886, 327] on input "text" at bounding box center [996, 326] width 357 height 27
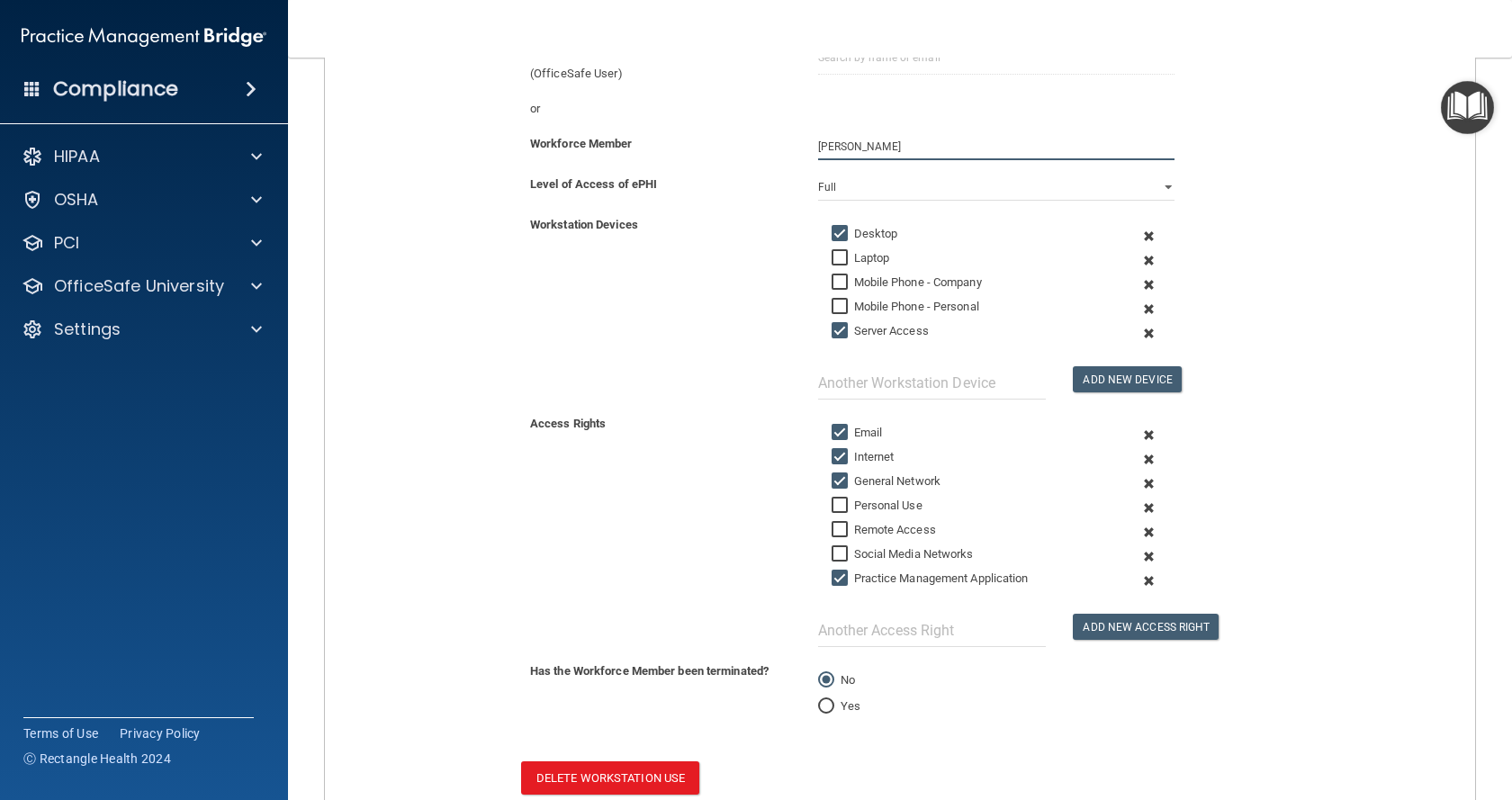
scroll to position [366, 0]
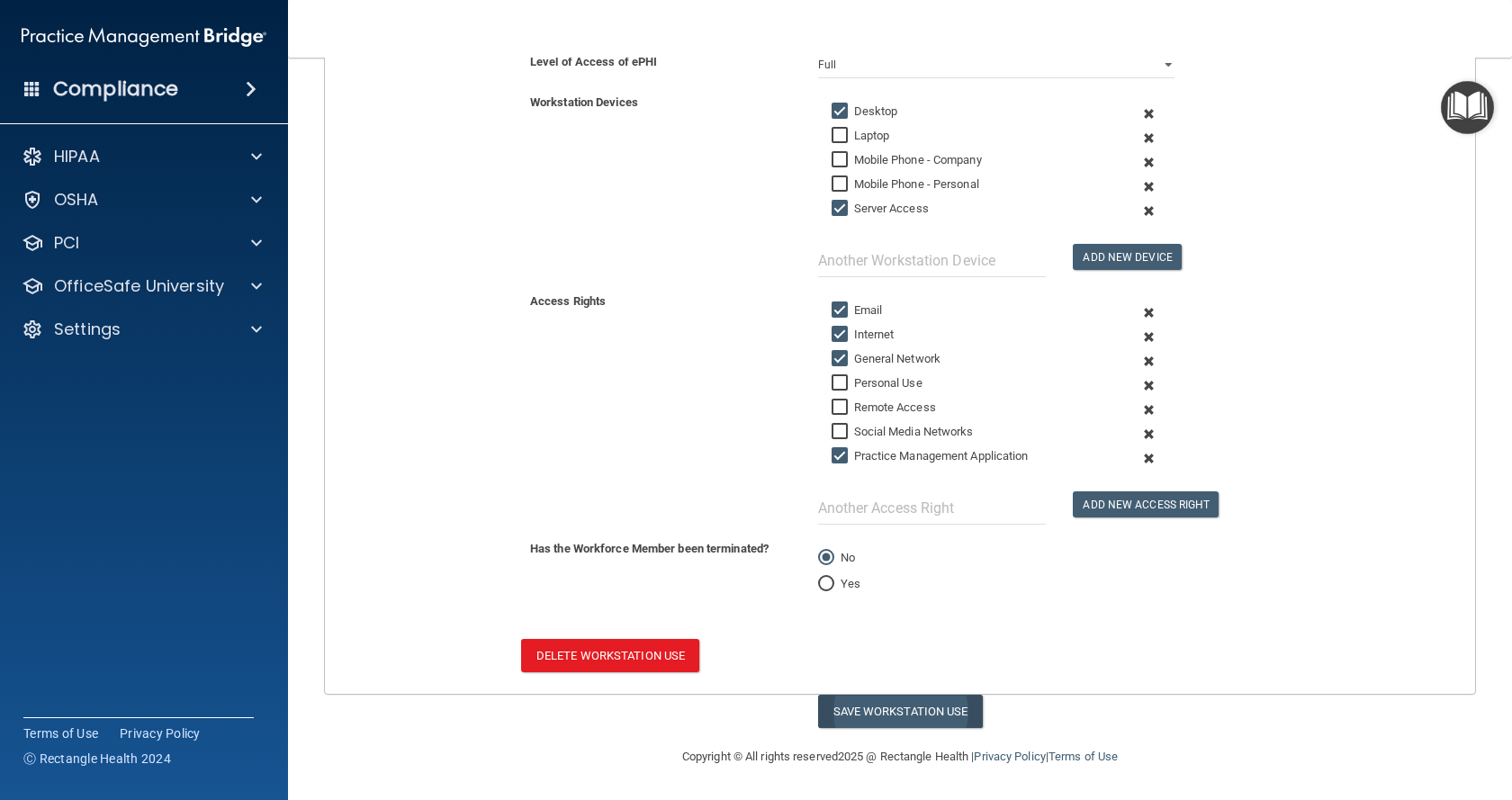
type input "[PERSON_NAME]"
click at [928, 721] on button "Save Workstation Use" at bounding box center [899, 711] width 164 height 33
select select "? string:Full ?"
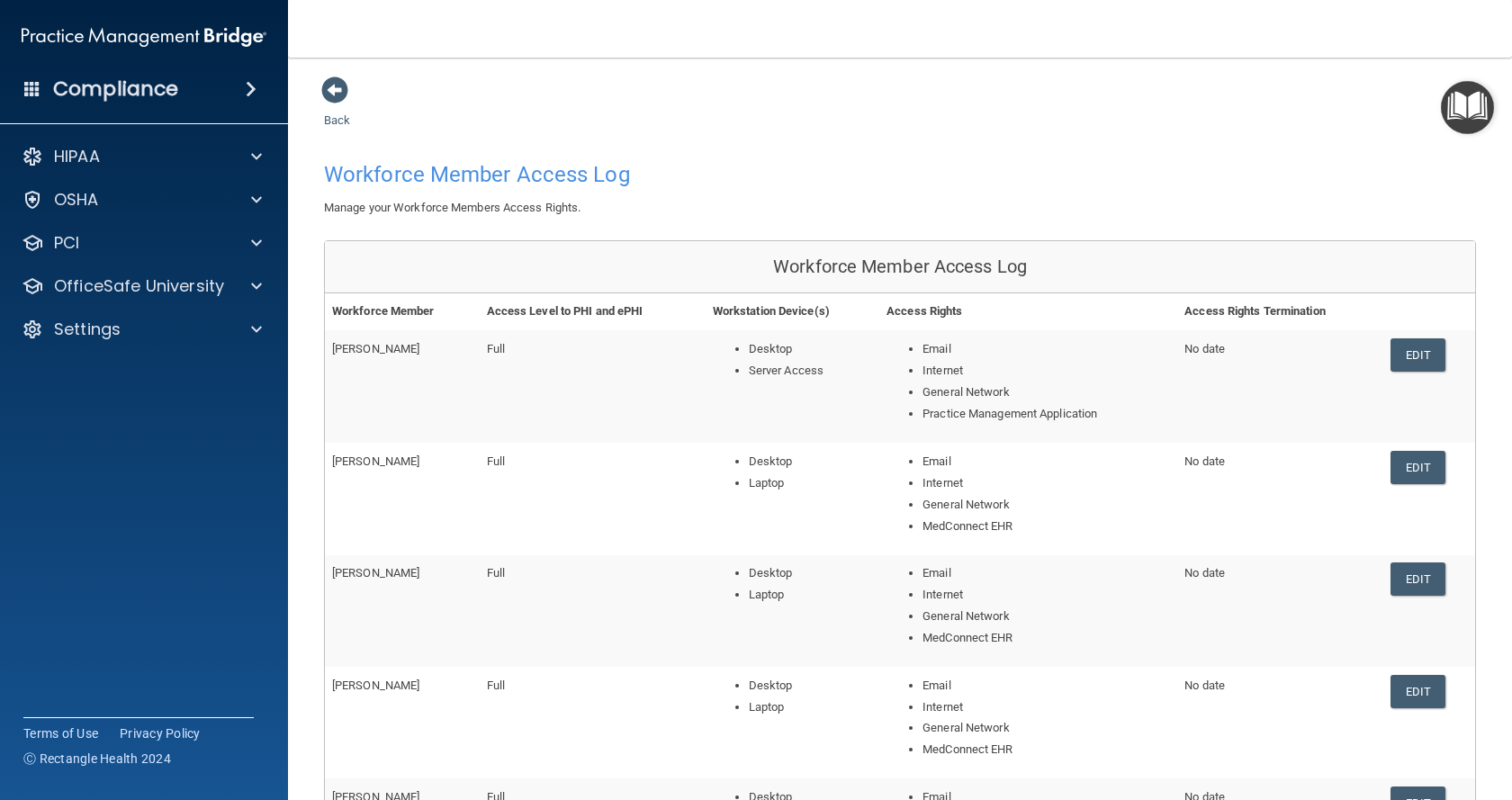
click at [59, 38] on img at bounding box center [144, 37] width 245 height 36
click at [155, 28] on img at bounding box center [144, 37] width 245 height 36
click at [236, 36] on img at bounding box center [144, 37] width 245 height 36
click at [330, 89] on span at bounding box center [335, 90] width 27 height 27
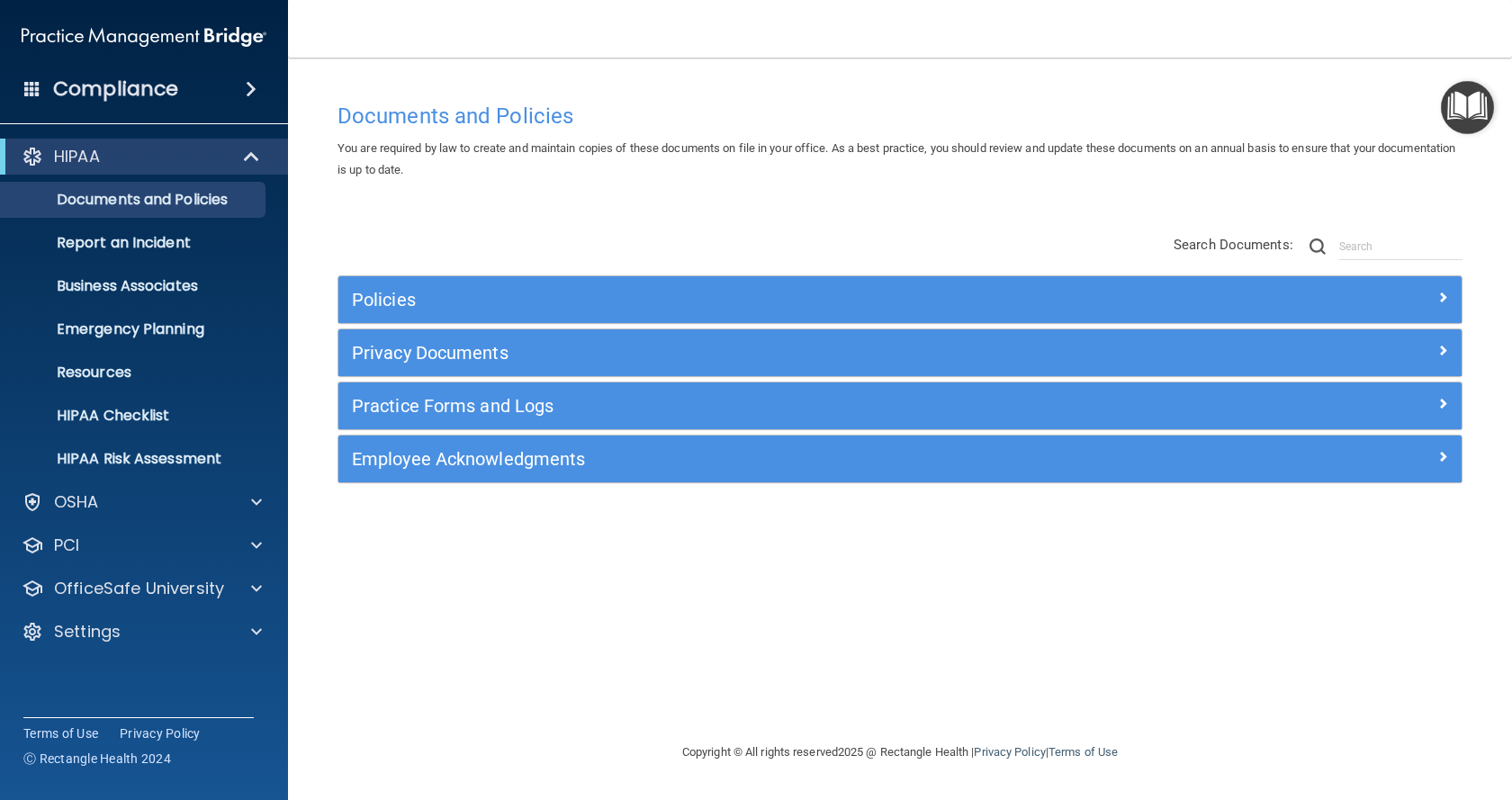
click at [59, 85] on h4 "Compliance" at bounding box center [116, 89] width 126 height 25
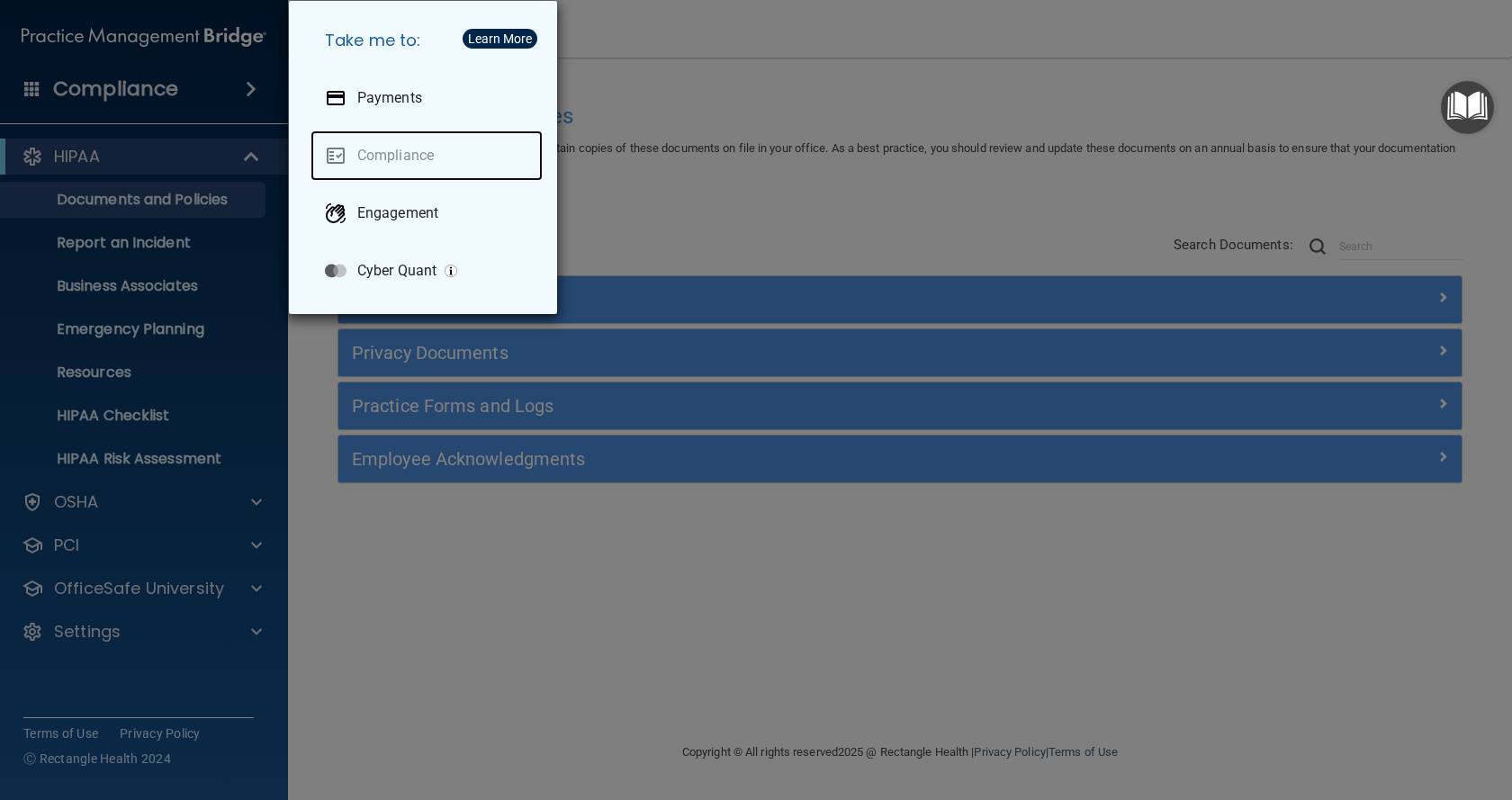
click at [396, 159] on link "Compliance" at bounding box center [426, 155] width 232 height 51
click at [863, 172] on div "Take me to: Payments Compliance Engagement Cyber Quant" at bounding box center [756, 400] width 1512 height 800
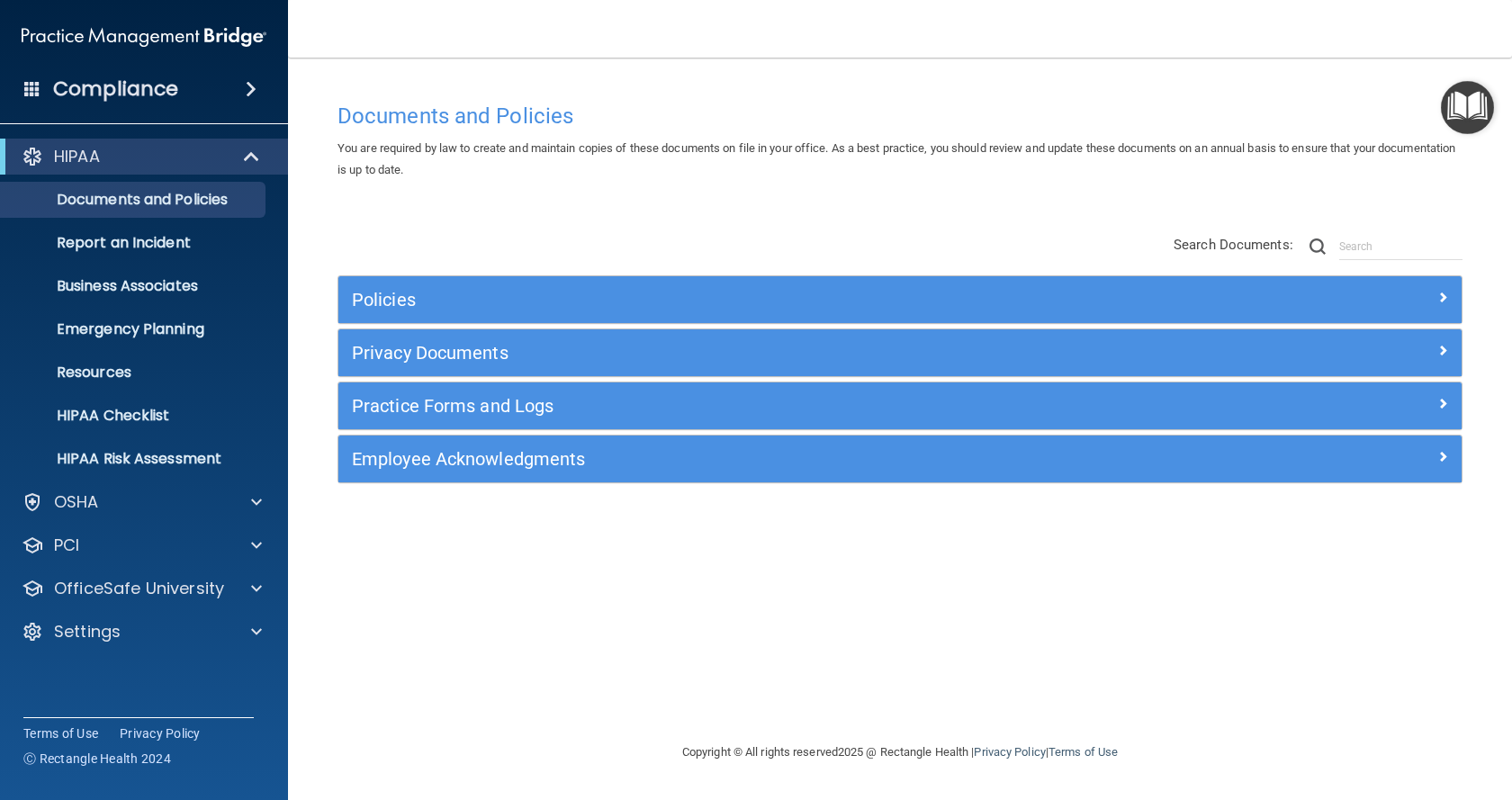
click at [1463, 107] on img "Open Resource Center" at bounding box center [1467, 107] width 53 height 53
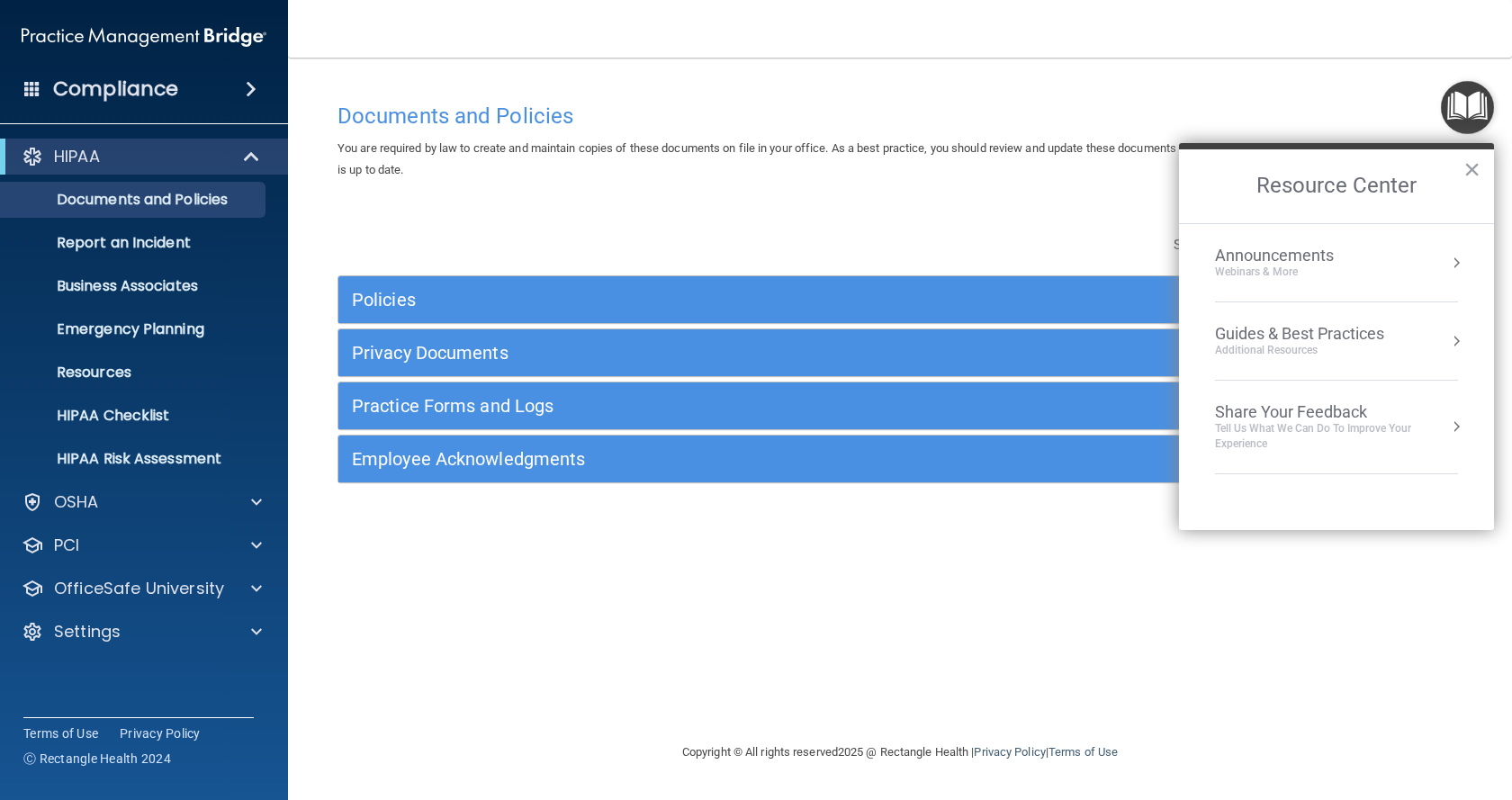
click at [1097, 106] on h4 "Documents and Policies" at bounding box center [899, 116] width 1125 height 23
click at [671, 111] on h4 "Documents and Policies" at bounding box center [899, 116] width 1125 height 23
click at [1072, 747] on link "Terms of Use" at bounding box center [1084, 752] width 70 height 14
